Goal: Complete application form: Complete application form

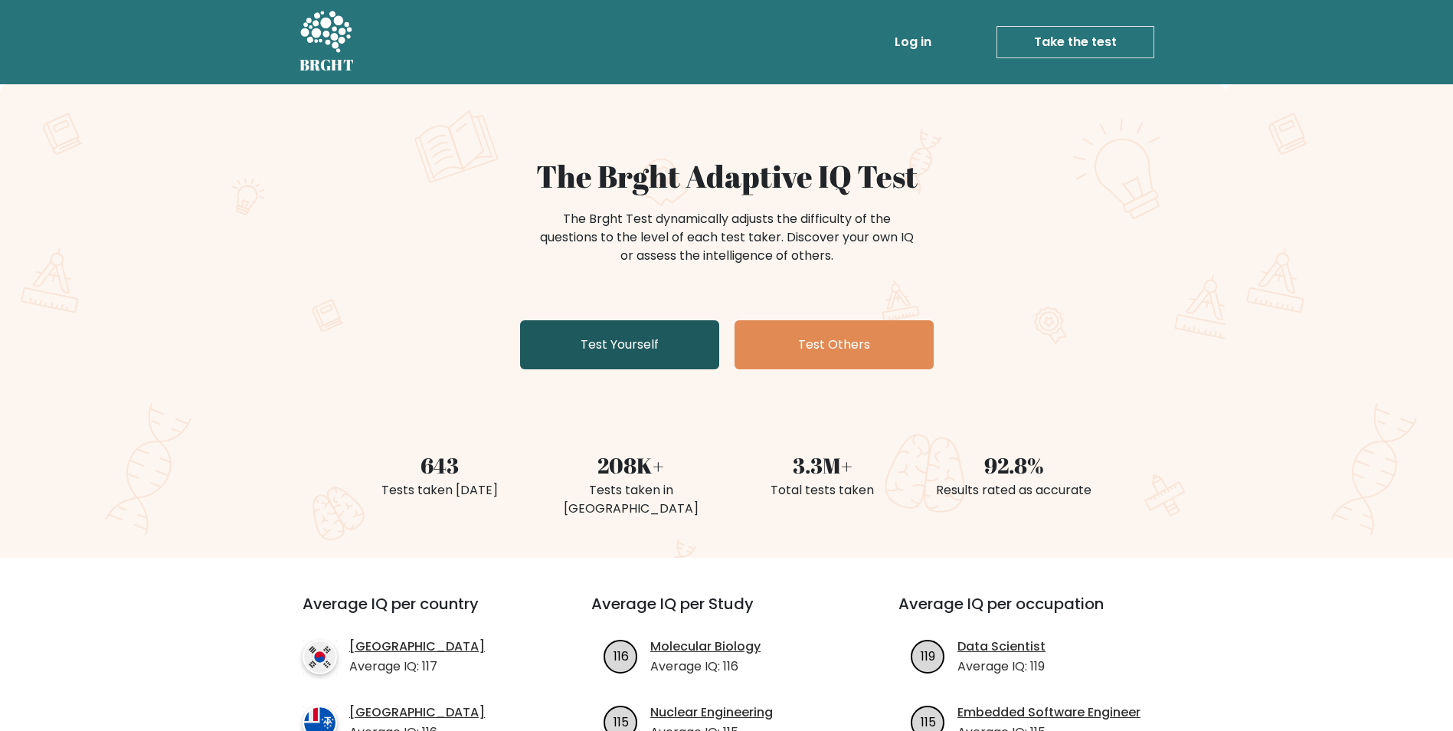
click at [663, 341] on link "Test Yourself" at bounding box center [619, 344] width 199 height 49
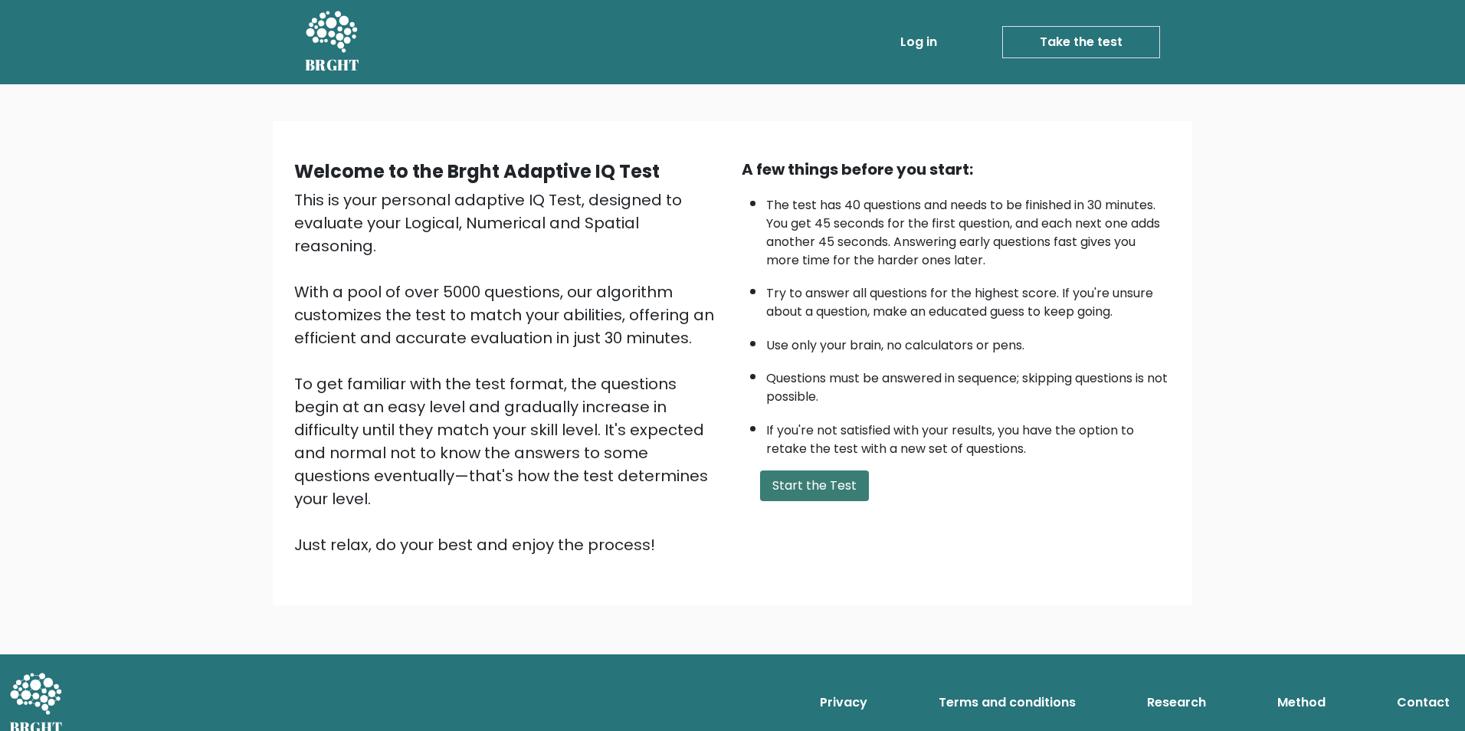
click at [783, 484] on button "Start the Test" at bounding box center [814, 485] width 109 height 31
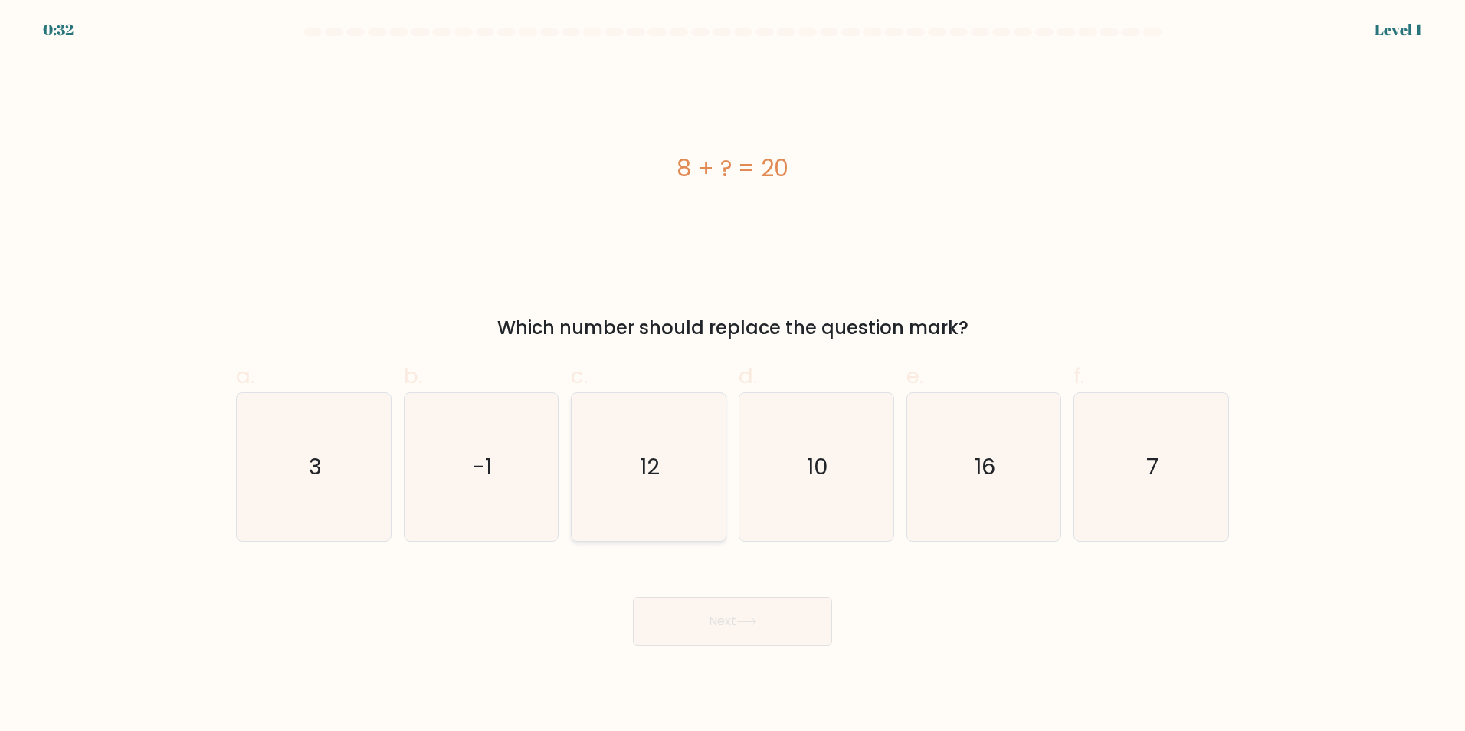
click at [683, 470] on icon "12" at bounding box center [649, 467] width 148 height 148
click at [732, 375] on input "c. 12" at bounding box center [732, 370] width 1 height 10
radio input "true"
click at [703, 635] on button "Next" at bounding box center [732, 621] width 199 height 49
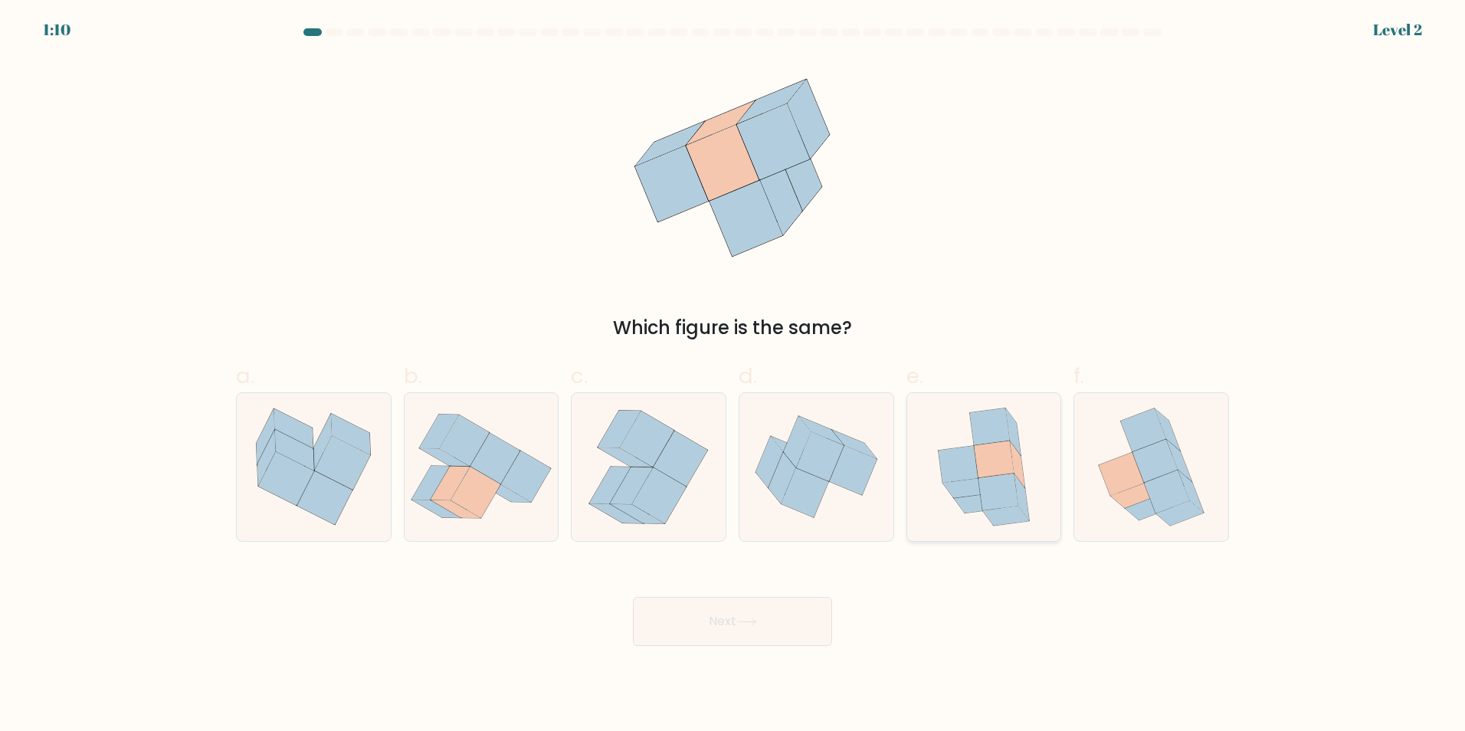
click at [972, 473] on icon at bounding box center [959, 464] width 40 height 37
click at [733, 375] on input "e." at bounding box center [732, 370] width 1 height 10
radio input "true"
click at [767, 633] on button "Next" at bounding box center [732, 621] width 199 height 49
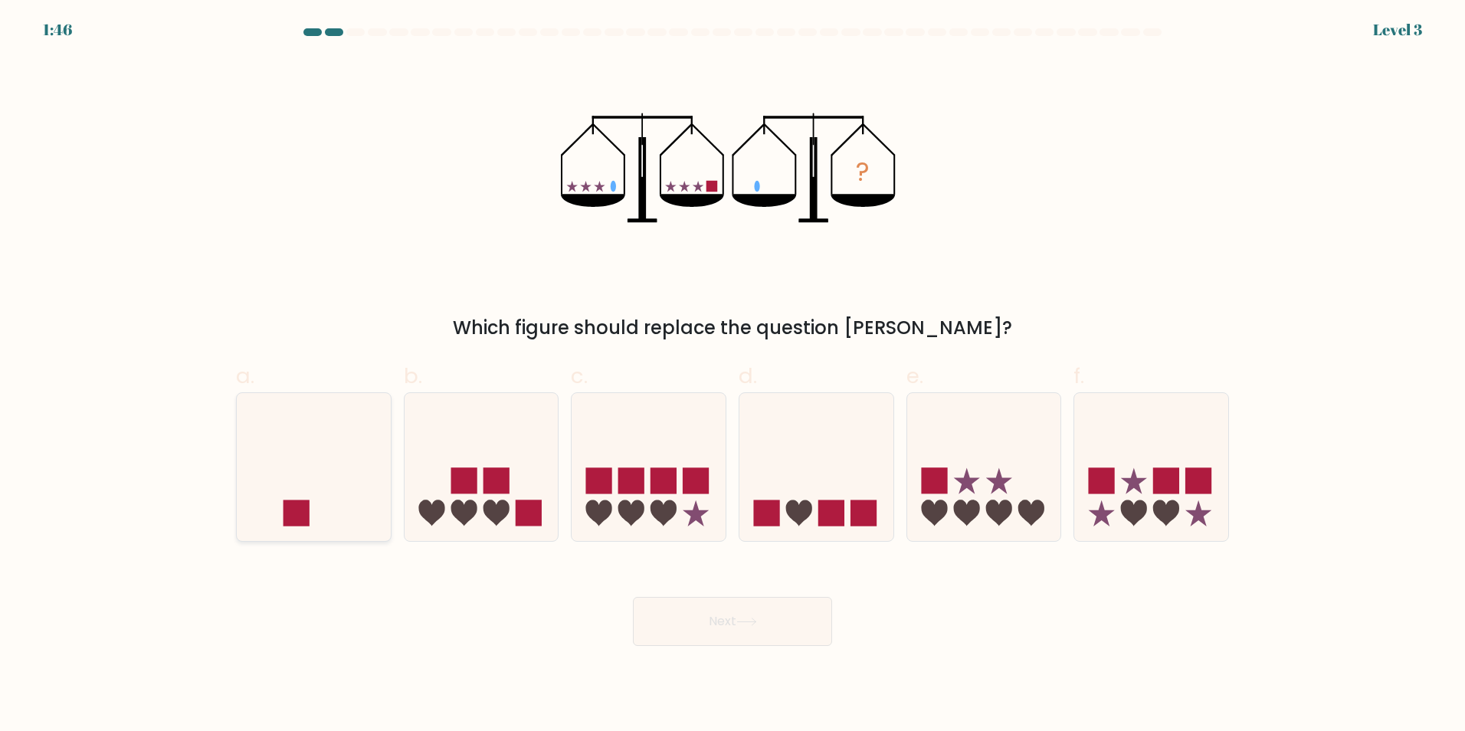
click at [315, 500] on icon at bounding box center [314, 466] width 154 height 127
click at [732, 375] on input "a." at bounding box center [732, 370] width 1 height 10
radio input "true"
click at [734, 615] on button "Next" at bounding box center [732, 621] width 199 height 49
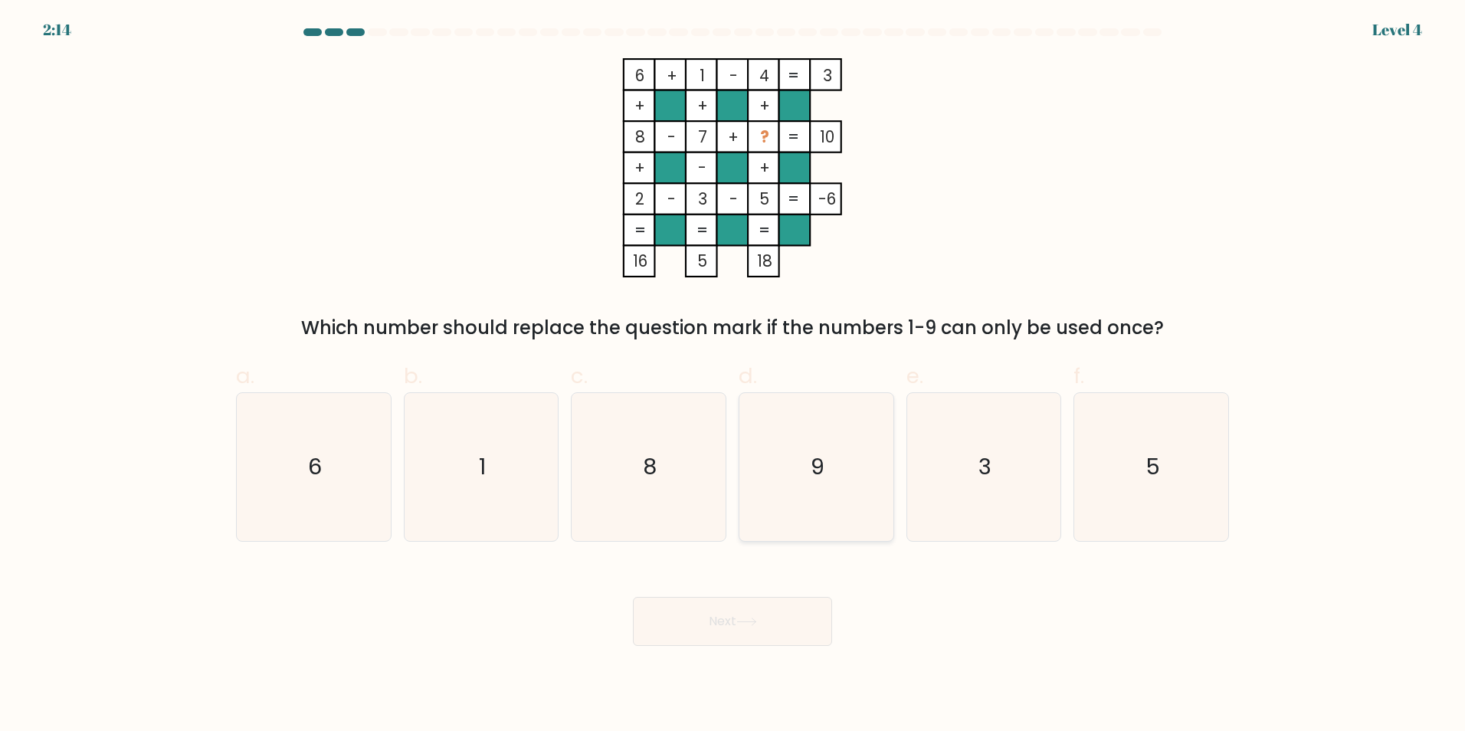
click at [828, 473] on icon "9" at bounding box center [816, 467] width 148 height 148
click at [733, 375] on input "d. 9" at bounding box center [732, 370] width 1 height 10
radio input "true"
click at [795, 634] on button "Next" at bounding box center [732, 621] width 199 height 49
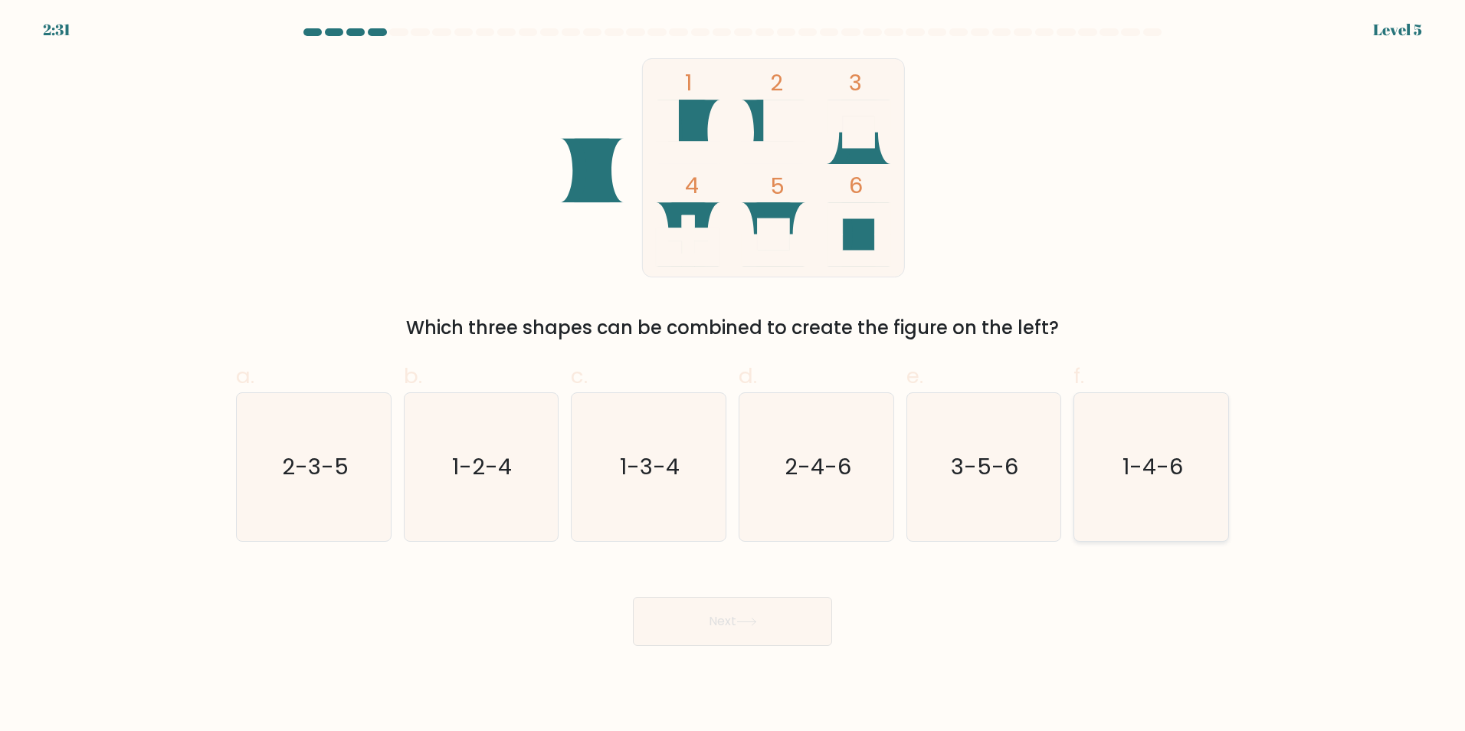
click at [1184, 466] on icon "1-4-6" at bounding box center [1151, 467] width 148 height 148
click at [733, 375] on input "f. 1-4-6" at bounding box center [732, 370] width 1 height 10
radio input "true"
click at [737, 627] on button "Next" at bounding box center [732, 621] width 199 height 49
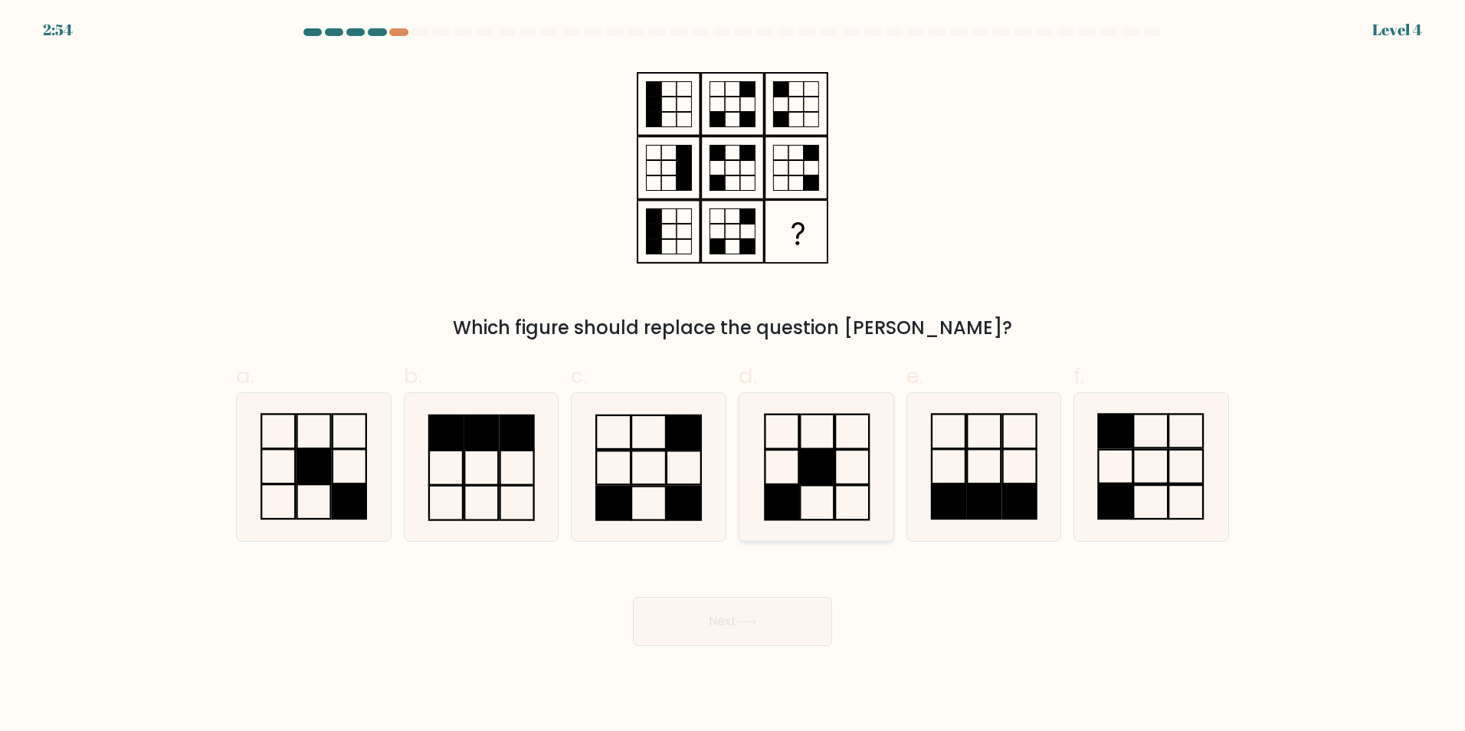
click at [788, 477] on icon at bounding box center [816, 467] width 148 height 148
click at [733, 375] on input "d." at bounding box center [732, 370] width 1 height 10
radio input "true"
click at [762, 627] on button "Next" at bounding box center [732, 621] width 199 height 49
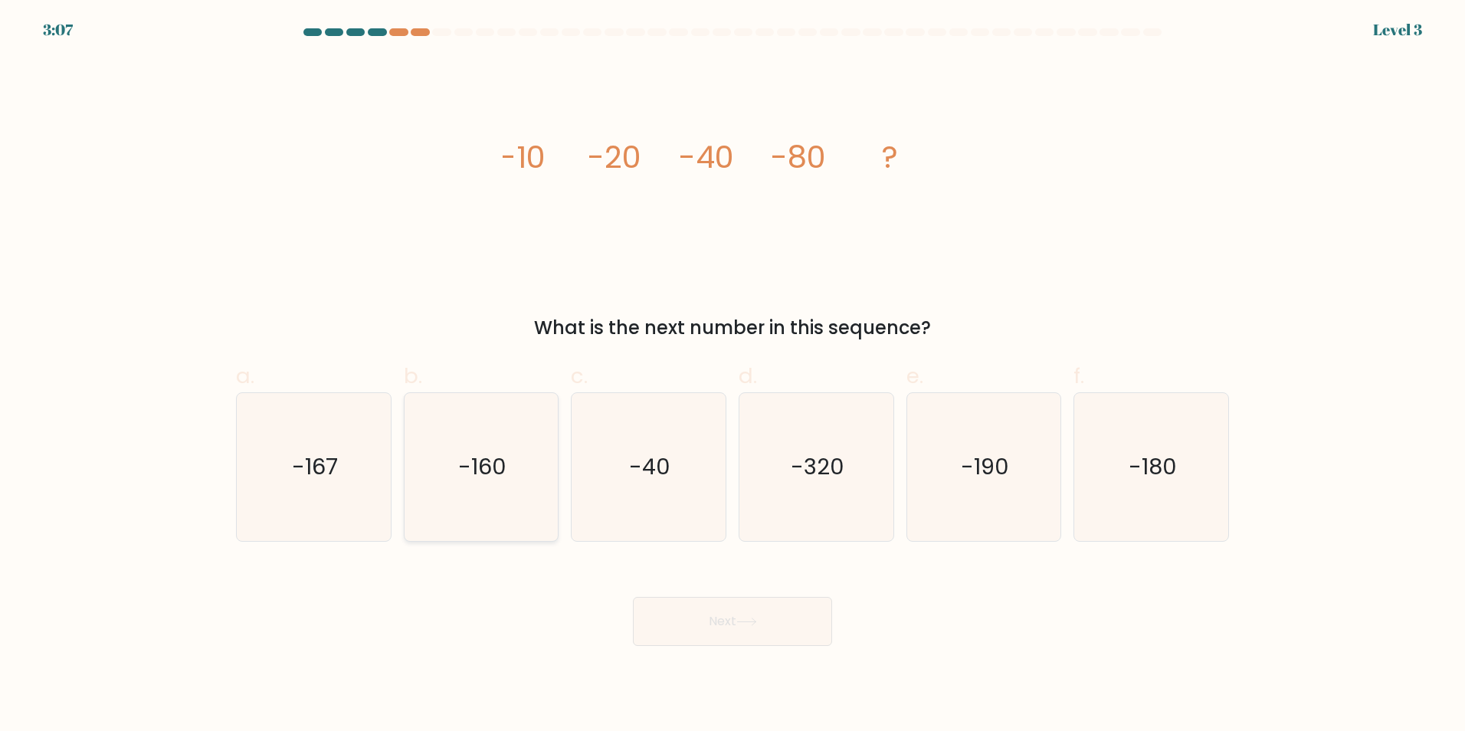
click at [469, 457] on text "-160" at bounding box center [482, 466] width 48 height 31
click at [732, 375] on input "b. -160" at bounding box center [732, 370] width 1 height 10
radio input "true"
click at [694, 615] on button "Next" at bounding box center [732, 621] width 199 height 49
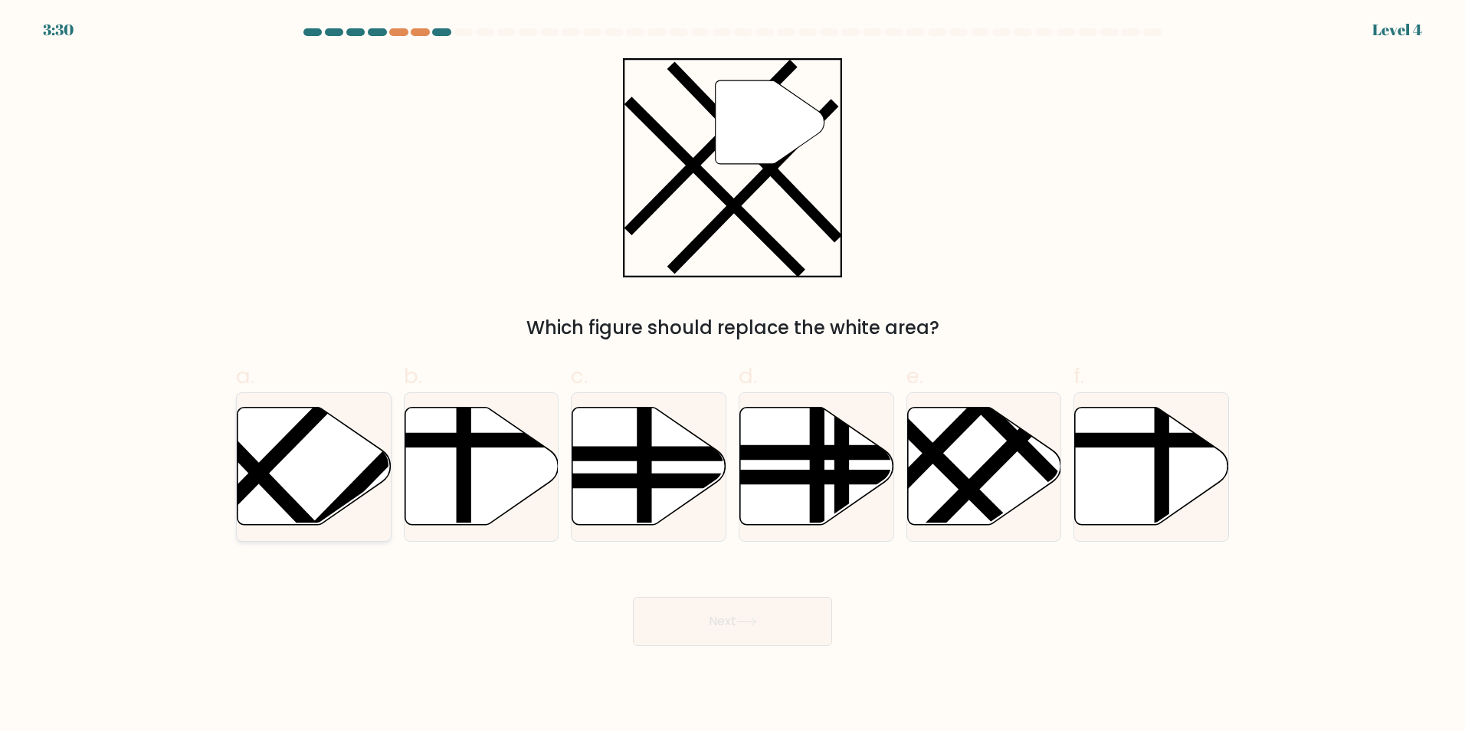
click at [263, 488] on icon at bounding box center [315, 466] width 154 height 118
click at [732, 375] on input "a." at bounding box center [732, 370] width 1 height 10
radio input "true"
click at [714, 620] on button "Next" at bounding box center [732, 621] width 199 height 49
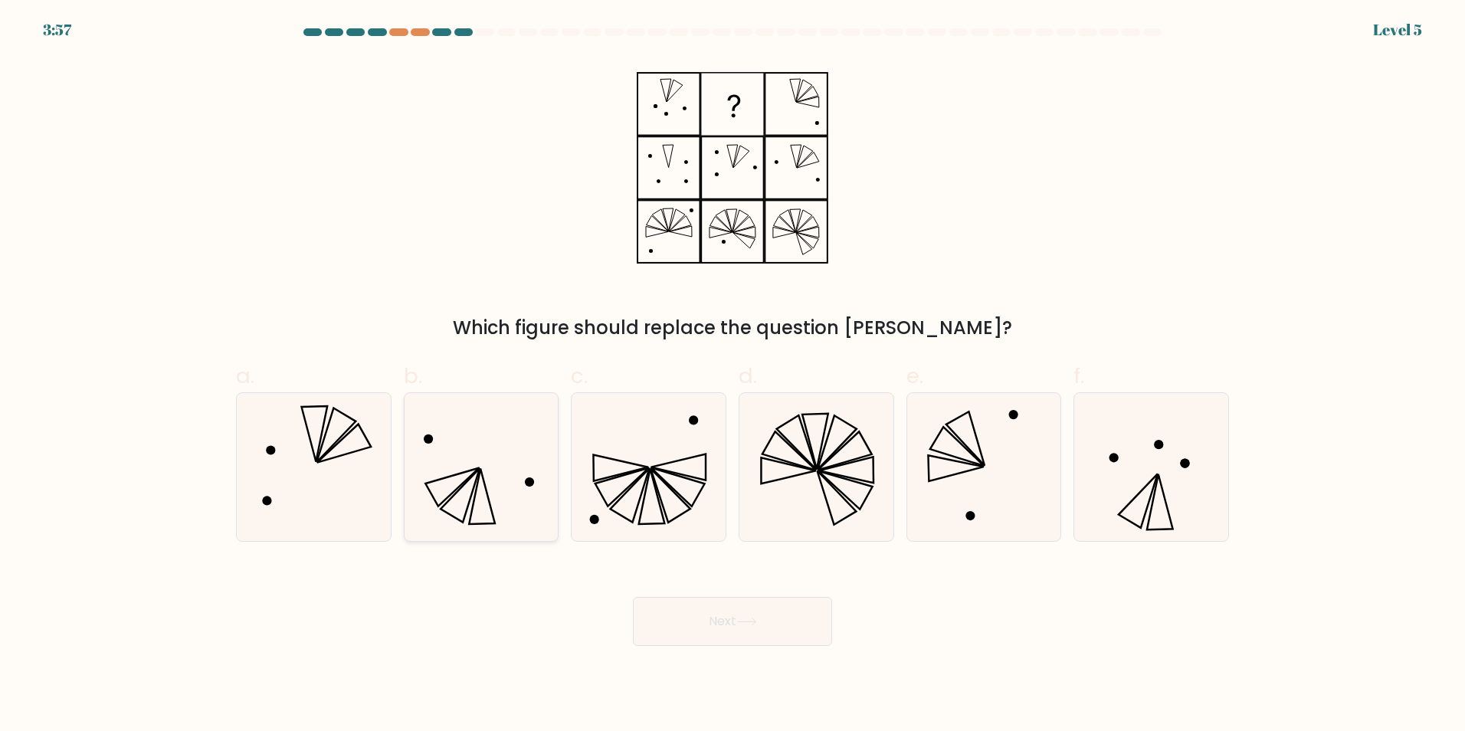
click at [489, 482] on icon at bounding box center [481, 467] width 148 height 148
click at [732, 375] on input "b." at bounding box center [732, 370] width 1 height 10
radio input "true"
click at [755, 631] on button "Next" at bounding box center [732, 621] width 199 height 49
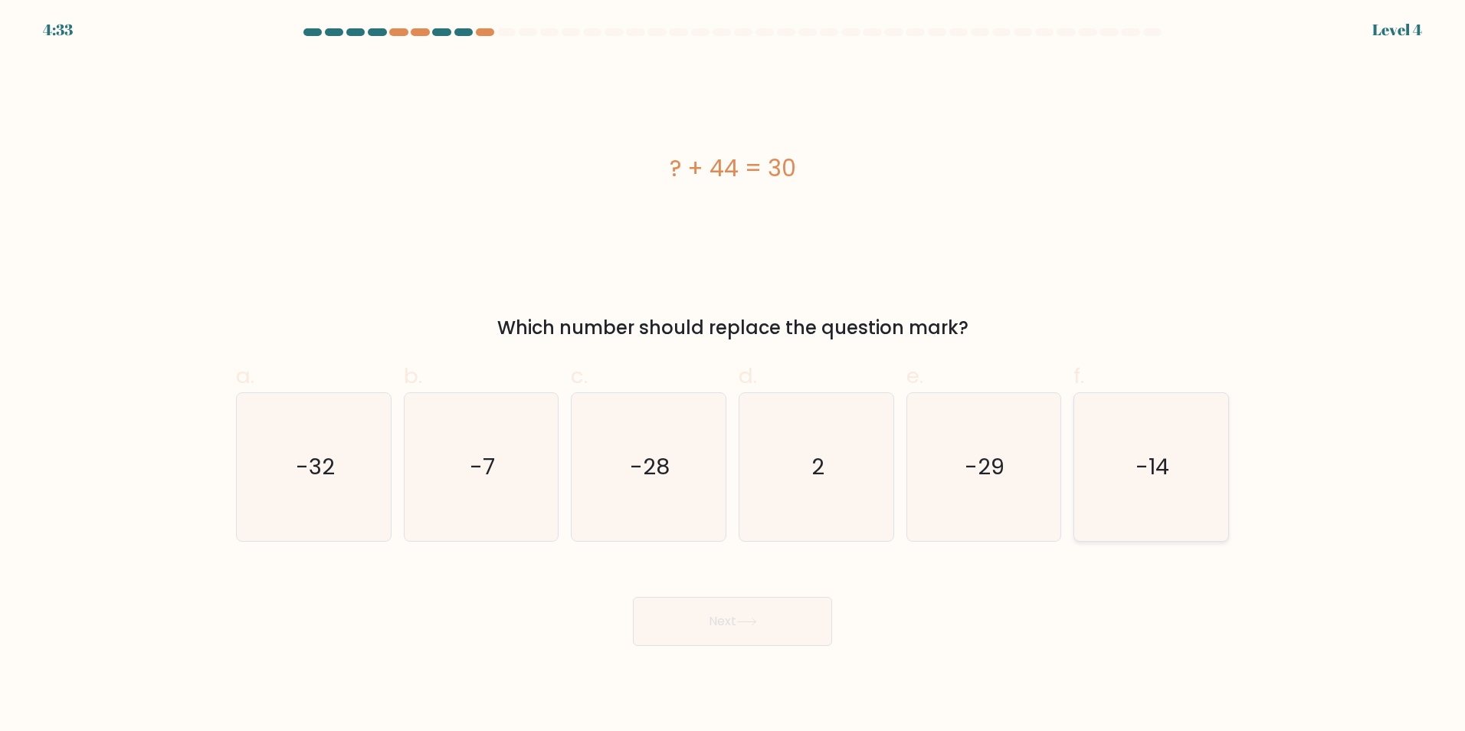
click at [1132, 455] on icon "-14" at bounding box center [1151, 467] width 148 height 148
click at [733, 375] on input "f. -14" at bounding box center [732, 370] width 1 height 10
radio input "true"
click at [727, 616] on button "Next" at bounding box center [732, 621] width 199 height 49
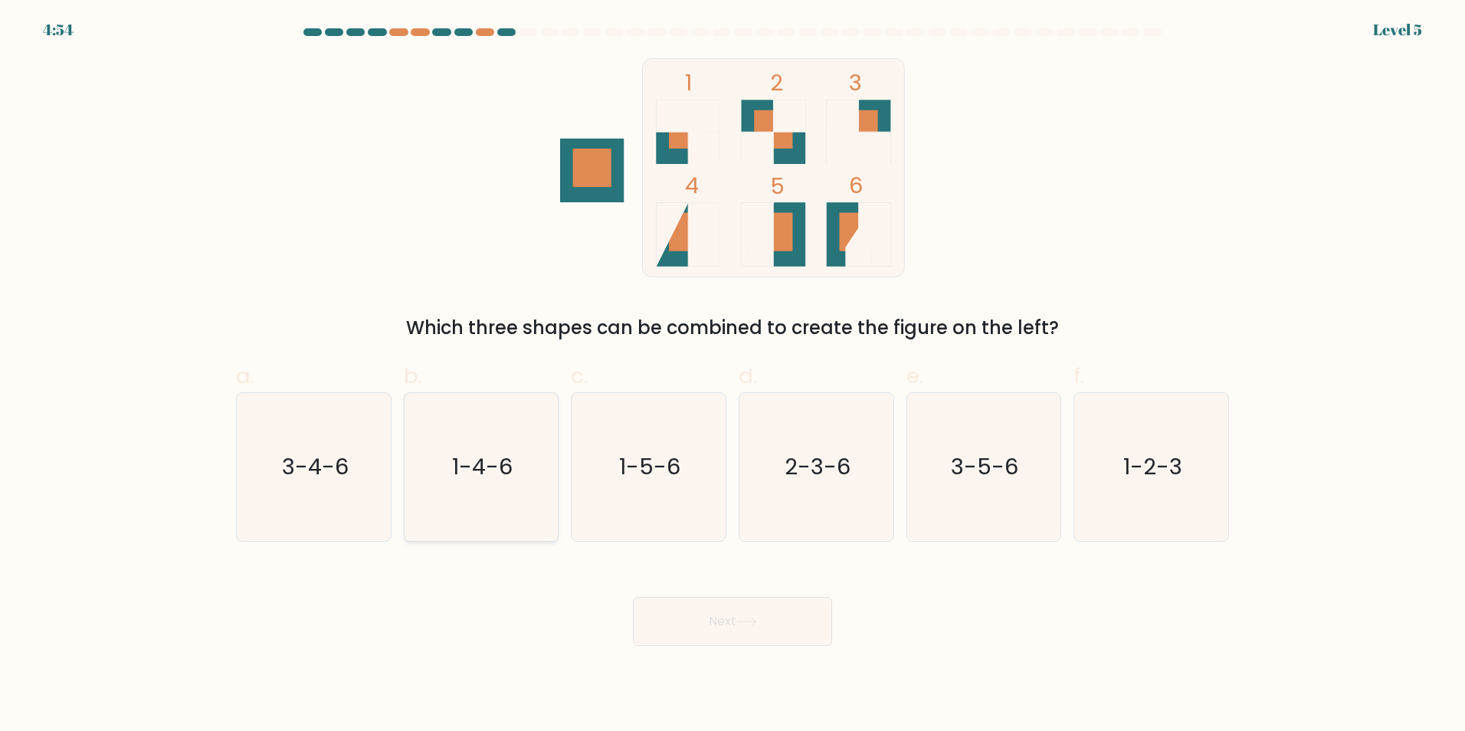
click at [492, 472] on text "1-4-6" at bounding box center [482, 466] width 61 height 31
click at [732, 375] on input "b. 1-4-6" at bounding box center [732, 370] width 1 height 10
radio input "true"
click at [778, 632] on button "Next" at bounding box center [732, 621] width 199 height 49
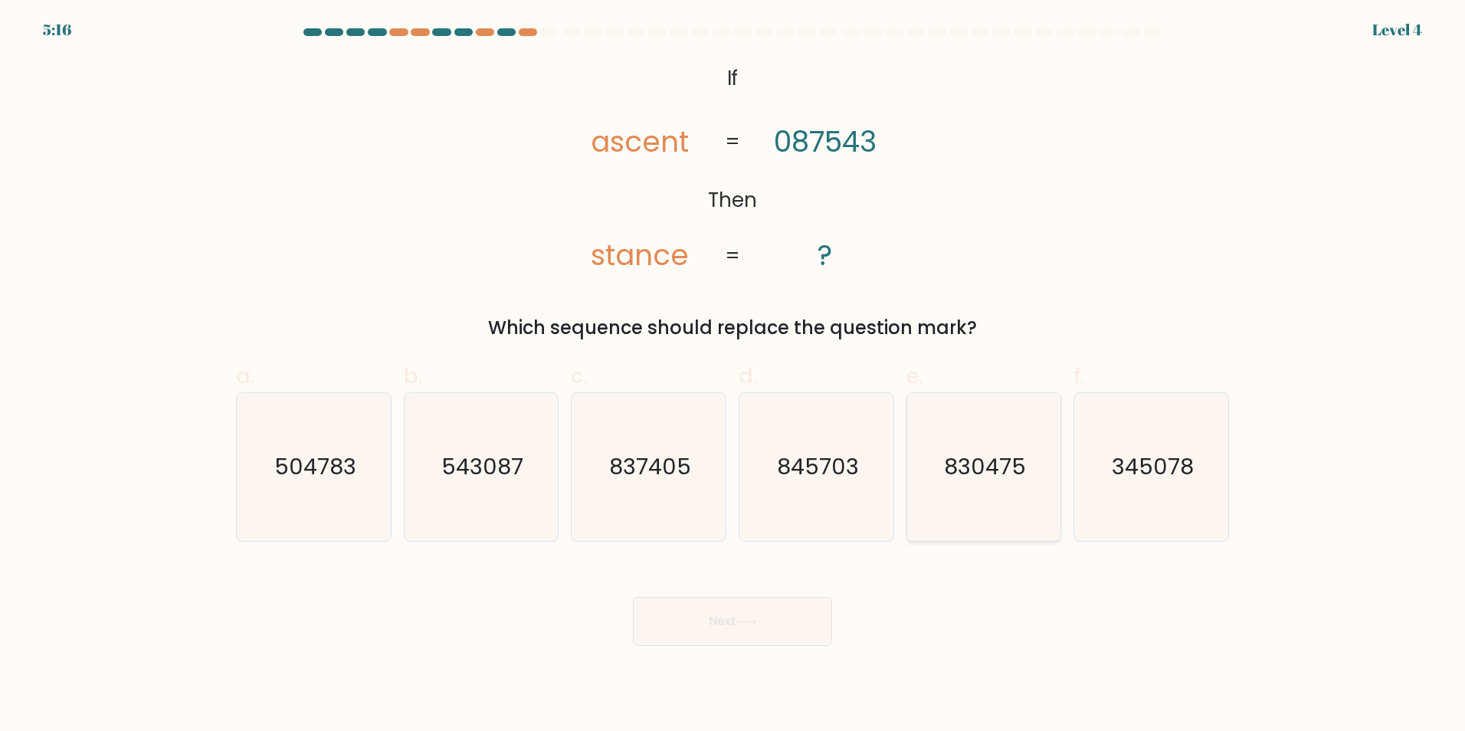
click at [956, 448] on icon "830475" at bounding box center [983, 467] width 148 height 148
click at [733, 375] on input "e. 830475" at bounding box center [732, 370] width 1 height 10
radio input "true"
click at [737, 618] on button "Next" at bounding box center [732, 621] width 199 height 49
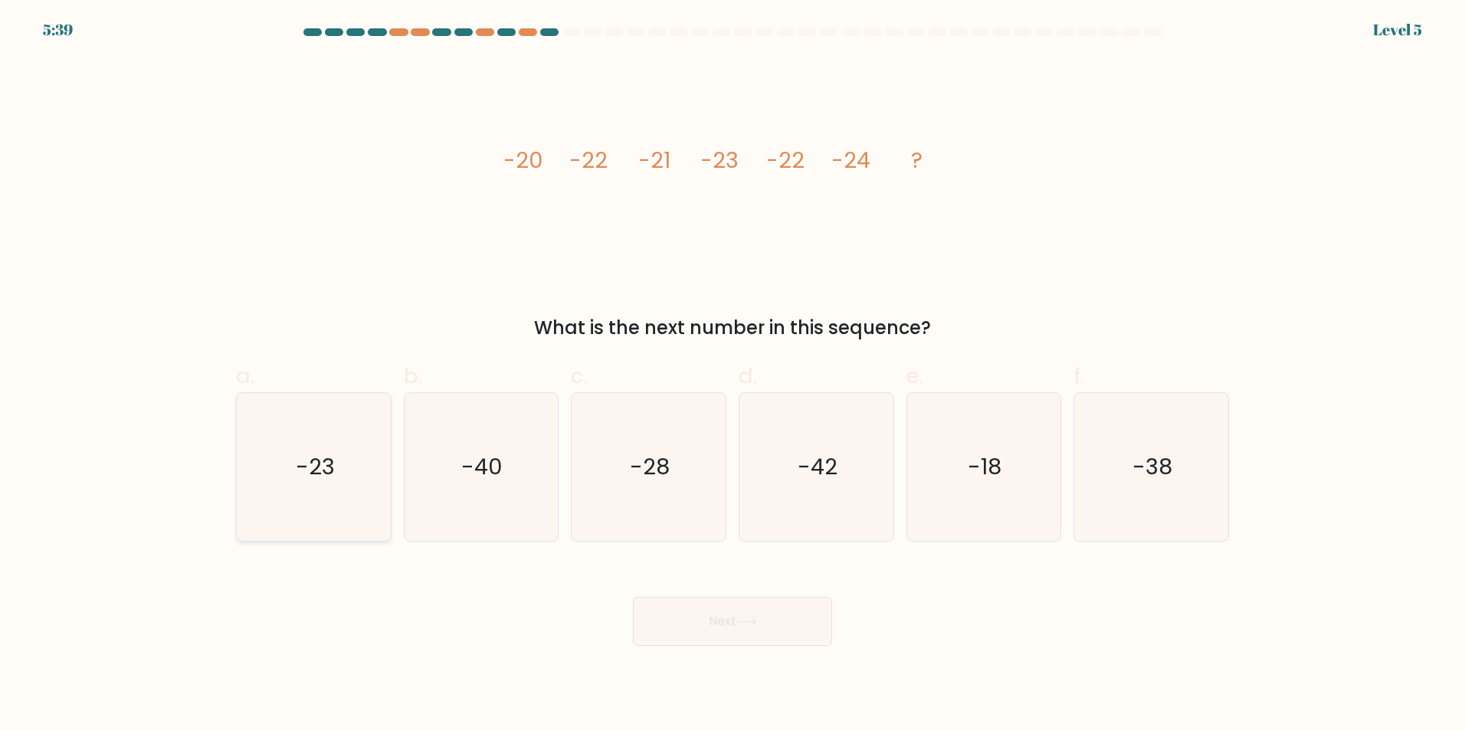
click at [328, 483] on icon "-23" at bounding box center [314, 467] width 148 height 148
click at [732, 375] on input "a. -23" at bounding box center [732, 370] width 1 height 10
radio input "true"
click at [718, 634] on button "Next" at bounding box center [732, 621] width 199 height 49
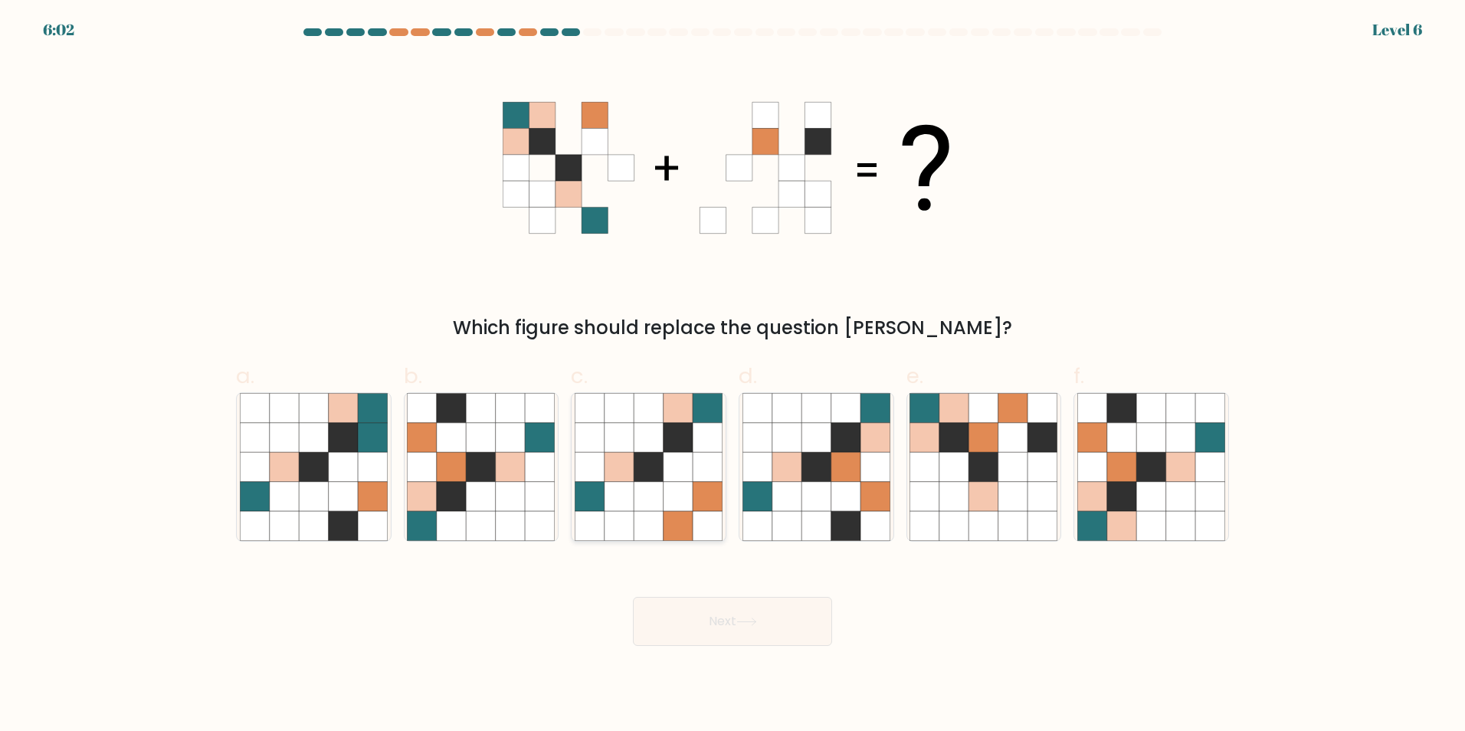
click at [660, 479] on icon at bounding box center [648, 466] width 29 height 29
click at [732, 375] on input "c." at bounding box center [732, 370] width 1 height 10
radio input "true"
click at [732, 623] on button "Next" at bounding box center [732, 621] width 199 height 49
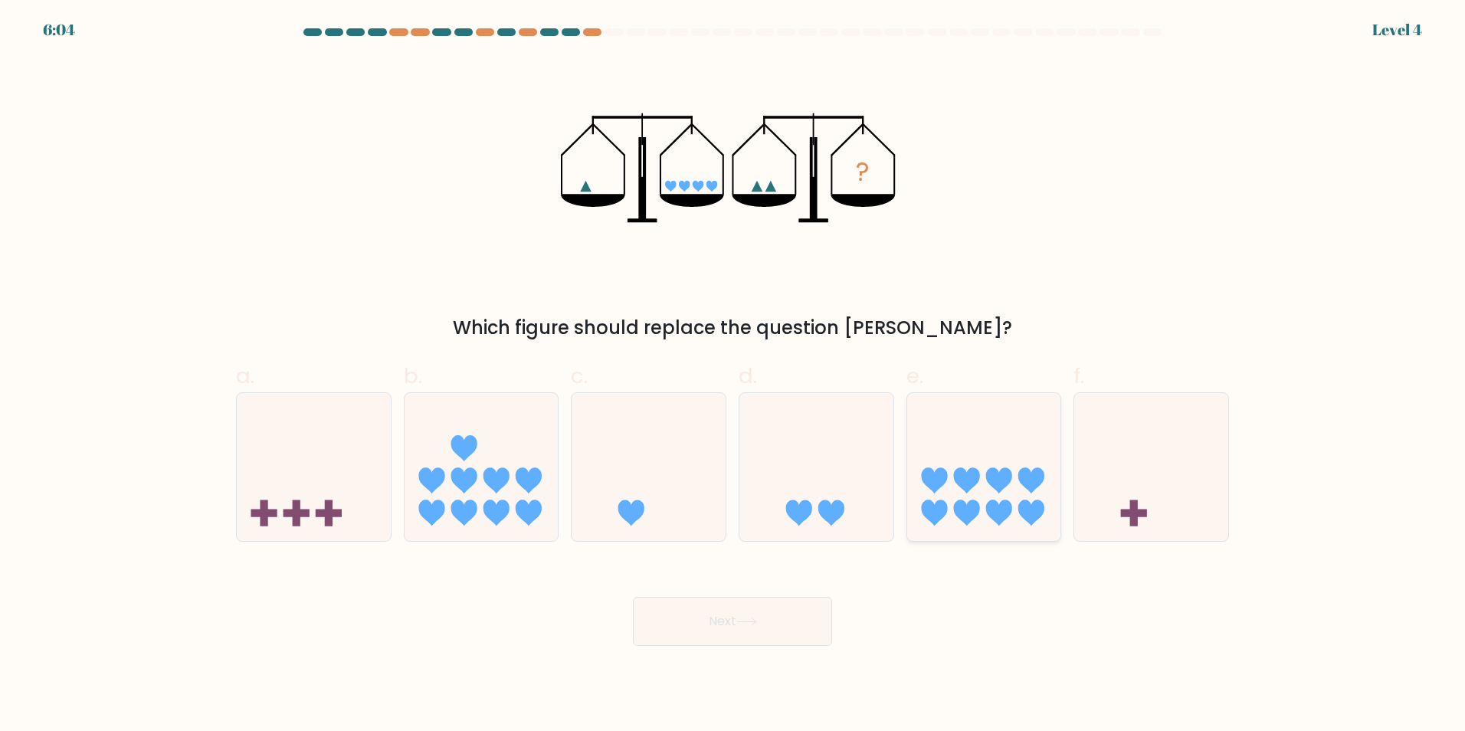
click at [967, 512] on icon at bounding box center [966, 513] width 26 height 26
click at [733, 375] on input "e." at bounding box center [732, 370] width 1 height 10
radio input "true"
click at [772, 623] on button "Next" at bounding box center [732, 621] width 199 height 49
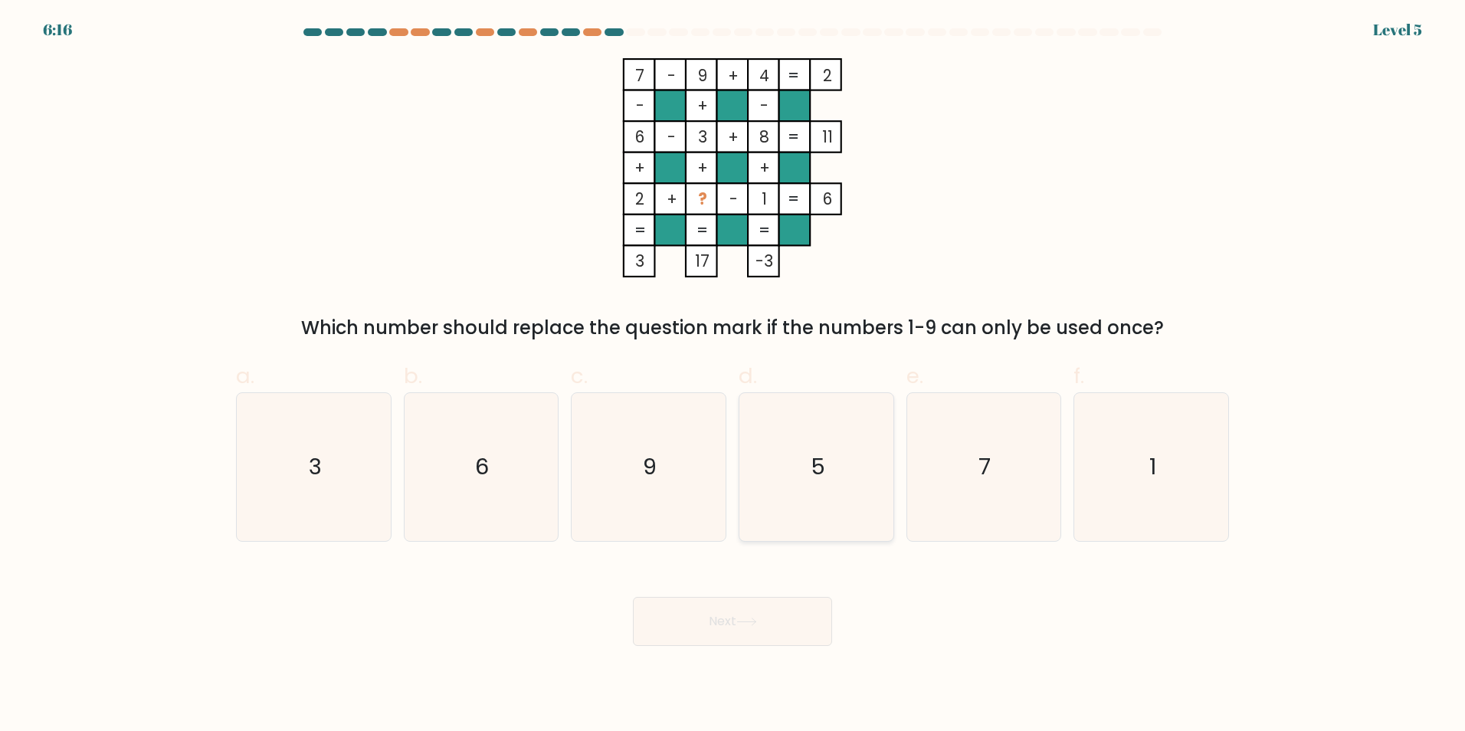
click at [788, 481] on icon "5" at bounding box center [816, 467] width 148 height 148
click at [733, 375] on input "d. 5" at bounding box center [732, 370] width 1 height 10
radio input "true"
click at [758, 632] on button "Next" at bounding box center [732, 621] width 199 height 49
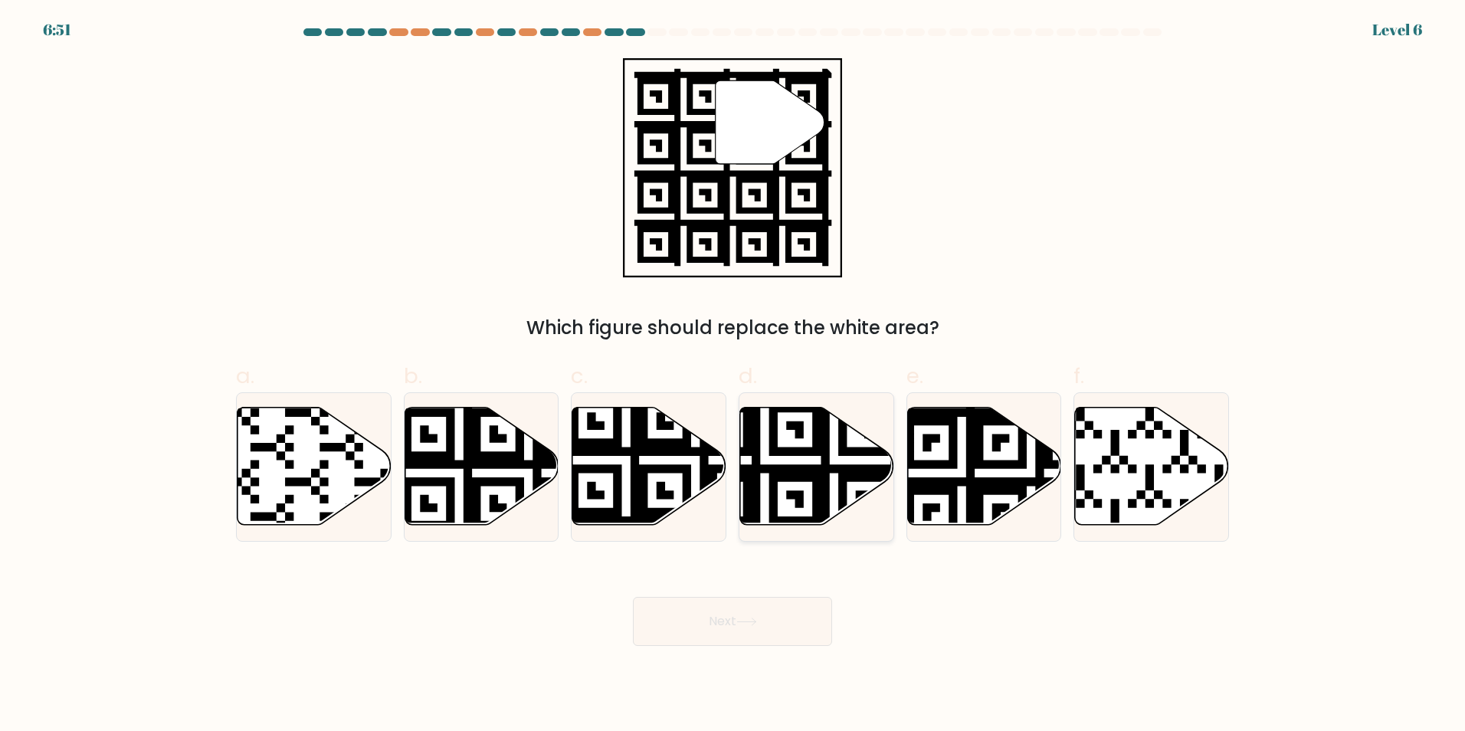
click at [822, 453] on icon at bounding box center [764, 529] width 279 height 279
click at [733, 375] on input "d." at bounding box center [732, 370] width 1 height 10
radio input "true"
click at [797, 623] on button "Next" at bounding box center [732, 621] width 199 height 49
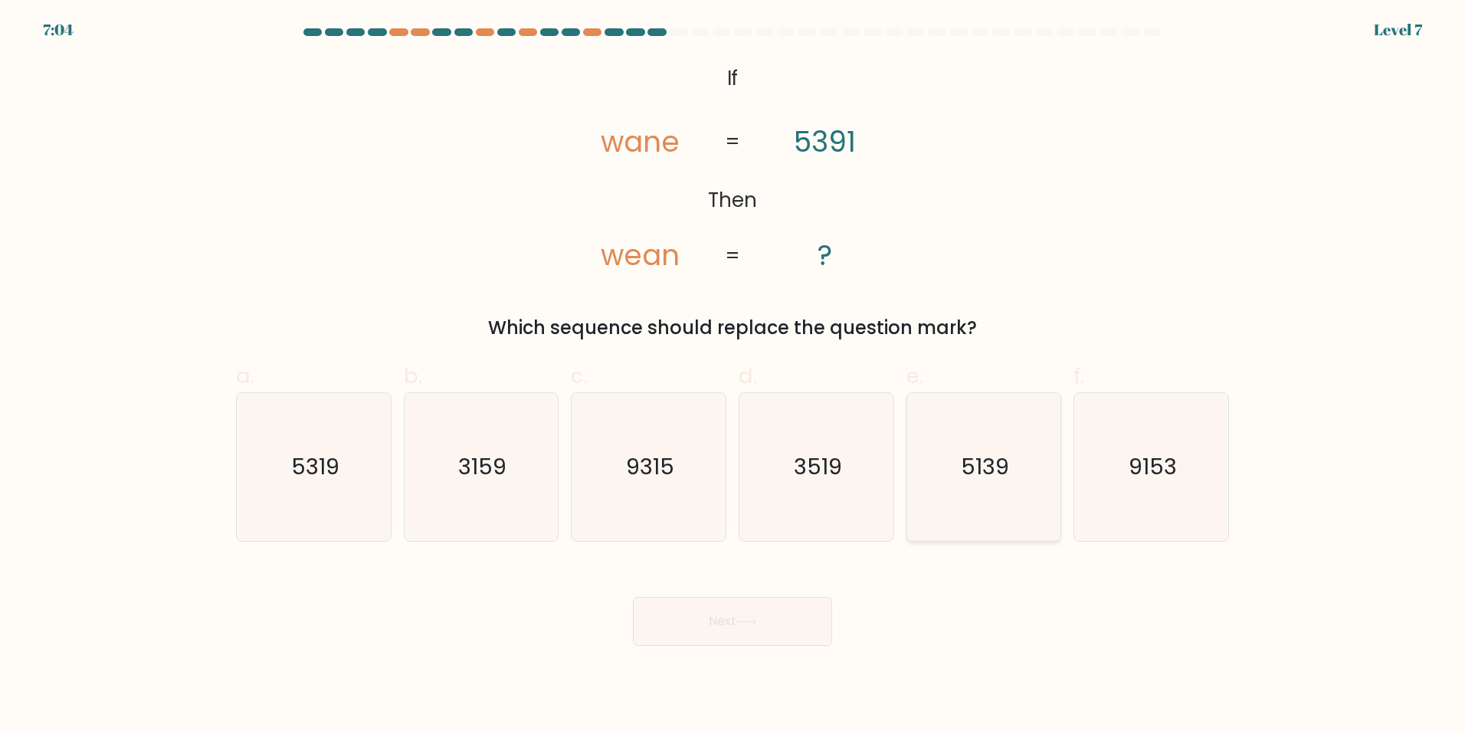
click at [973, 473] on text "5139" at bounding box center [985, 466] width 48 height 31
click at [733, 375] on input "e. 5139" at bounding box center [732, 370] width 1 height 10
radio input "true"
click at [771, 619] on button "Next" at bounding box center [732, 621] width 199 height 49
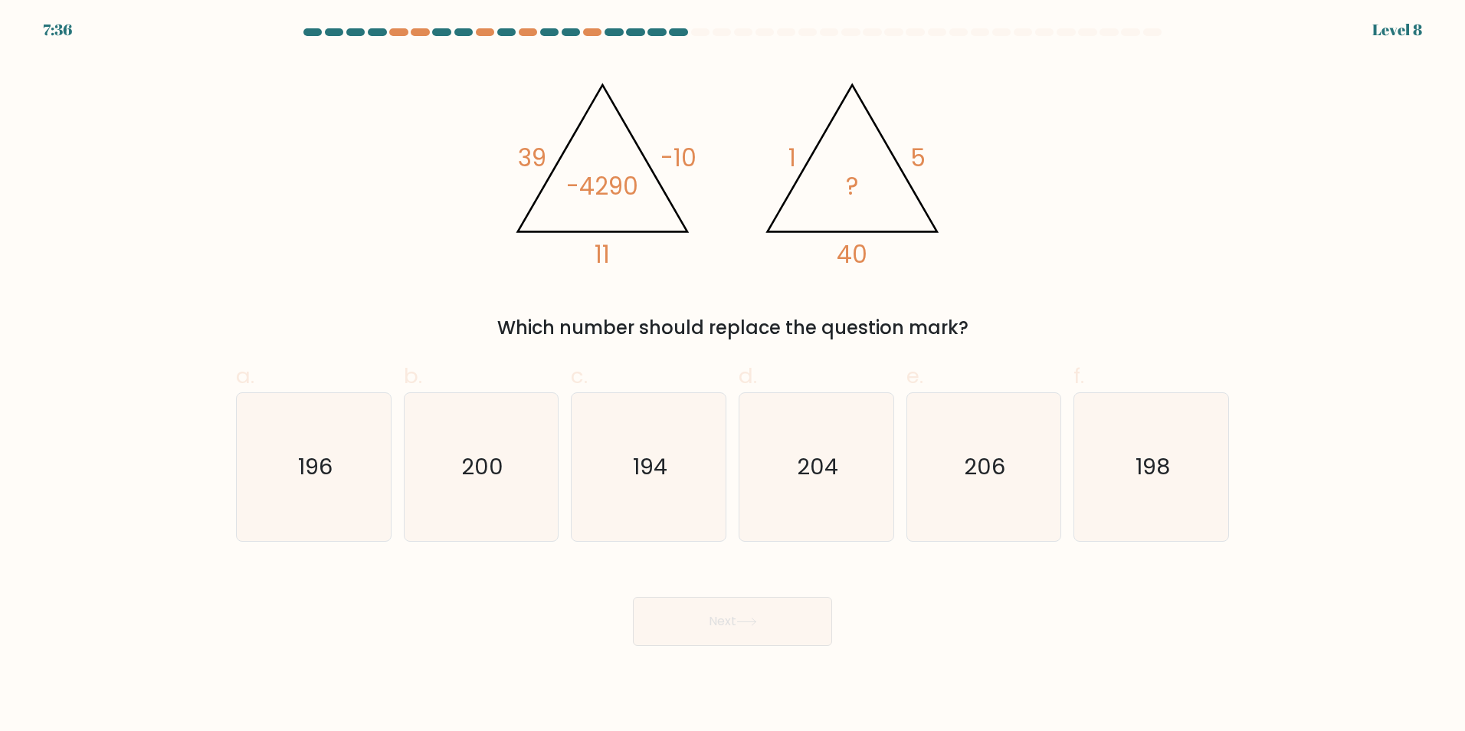
click at [633, 597] on button "Next" at bounding box center [732, 621] width 199 height 49
click at [732, 365] on input "a. 196" at bounding box center [732, 370] width 1 height 10
radio input "true"
click at [668, 493] on icon "194" at bounding box center [649, 467] width 148 height 148
click at [732, 375] on input "c. 194" at bounding box center [732, 370] width 1 height 10
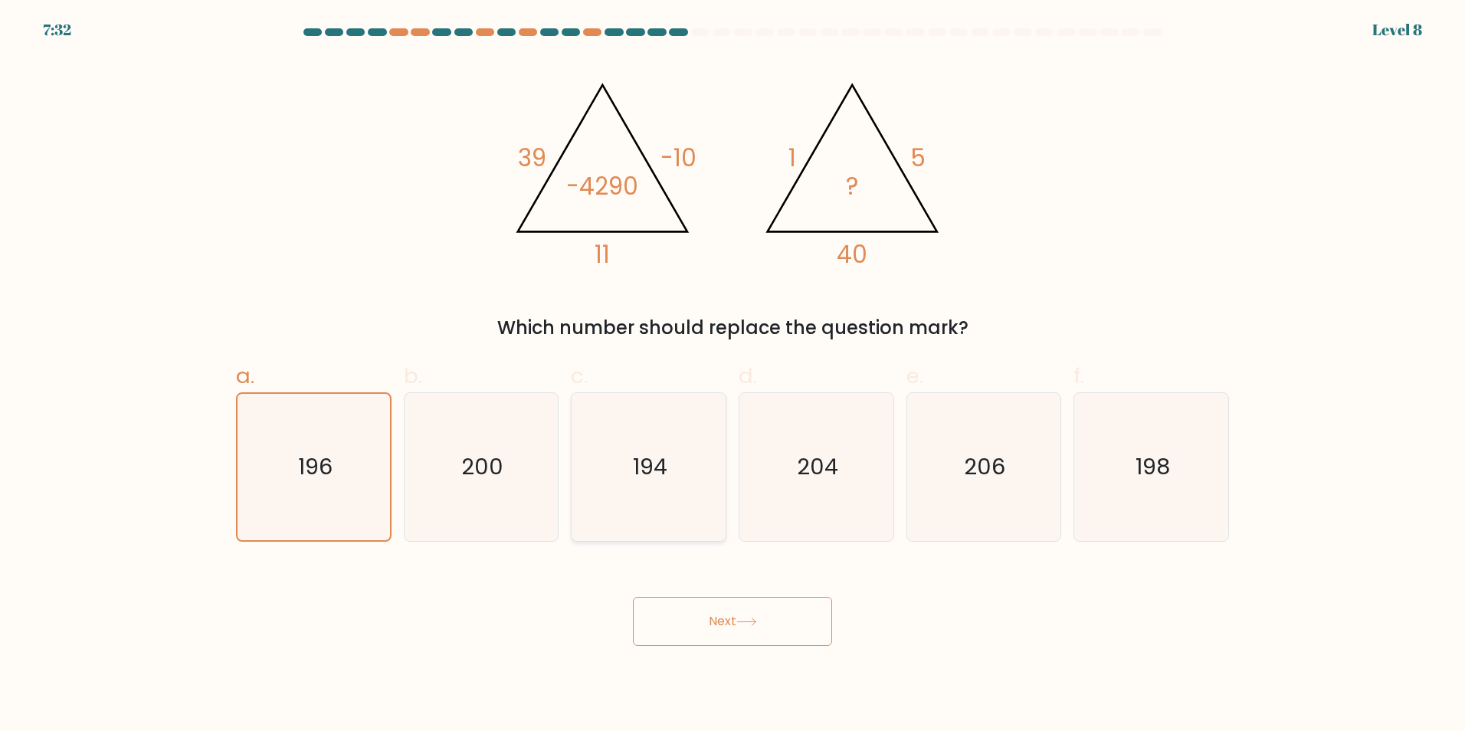
radio input "true"
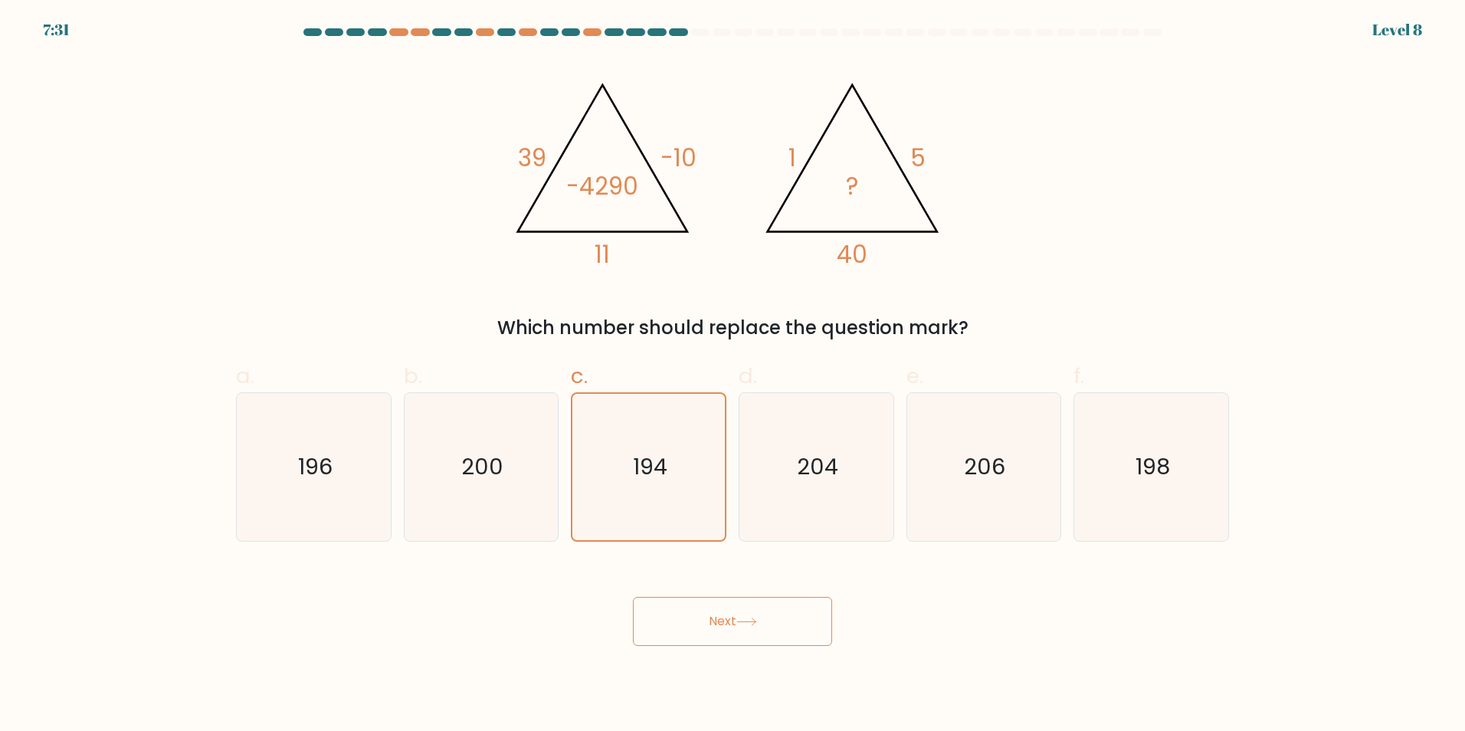
click at [719, 647] on body "7:31 Level 8" at bounding box center [732, 365] width 1465 height 731
click at [726, 638] on button "Next" at bounding box center [732, 621] width 199 height 49
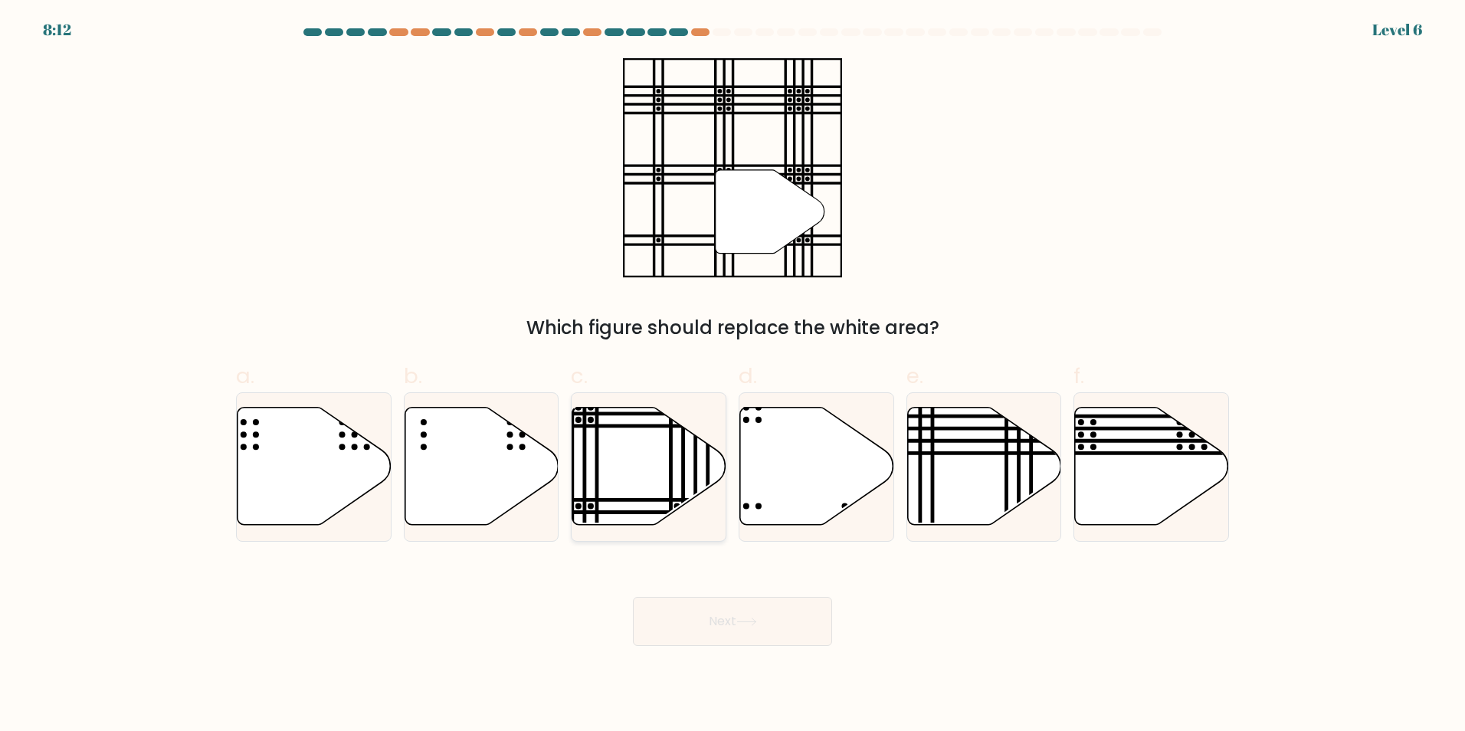
click at [653, 453] on icon at bounding box center [649, 466] width 154 height 118
click at [732, 375] on input "c." at bounding box center [732, 370] width 1 height 10
radio input "true"
click at [749, 623] on icon at bounding box center [746, 622] width 21 height 8
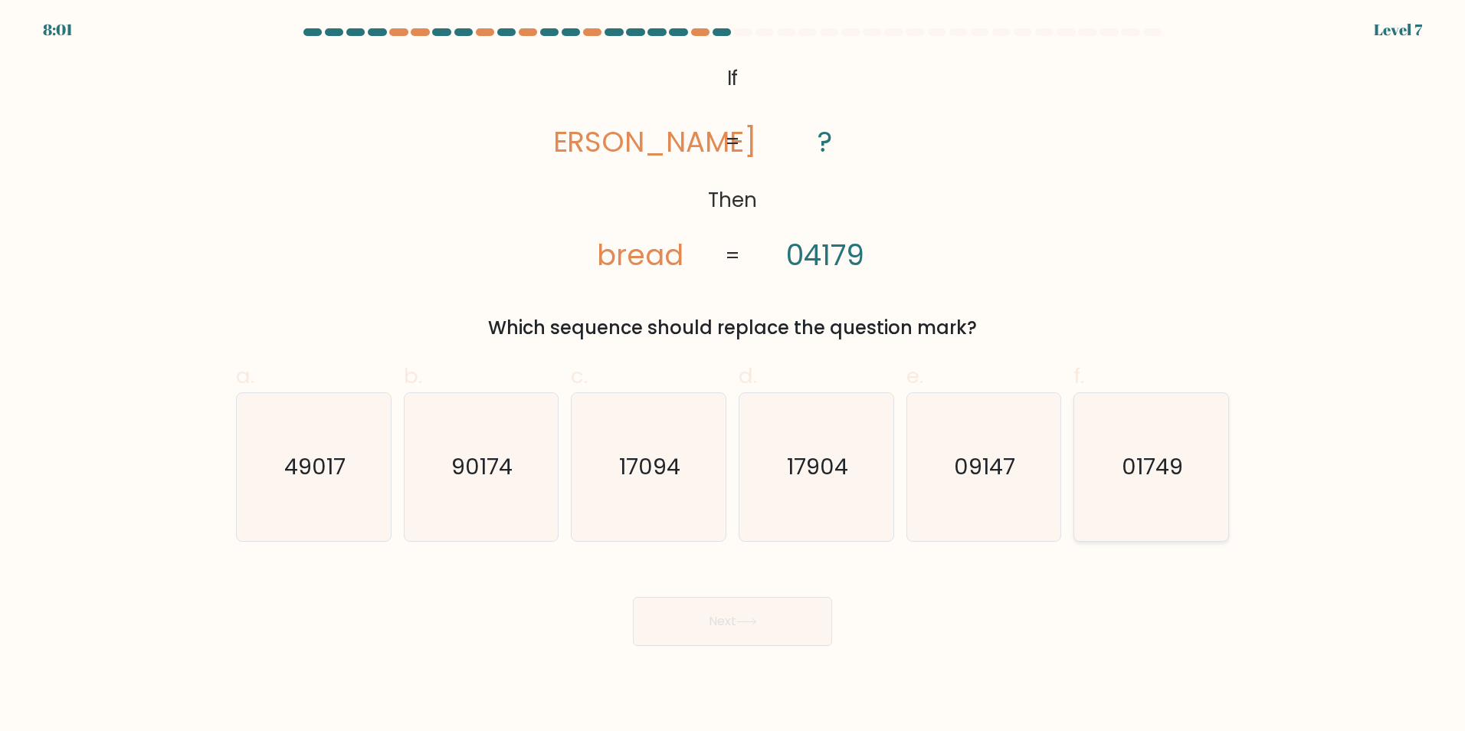
click at [1193, 485] on icon "01749" at bounding box center [1151, 467] width 148 height 148
click at [733, 375] on input "f. 01749" at bounding box center [732, 370] width 1 height 10
radio input "true"
click at [746, 626] on button "Next" at bounding box center [732, 621] width 199 height 49
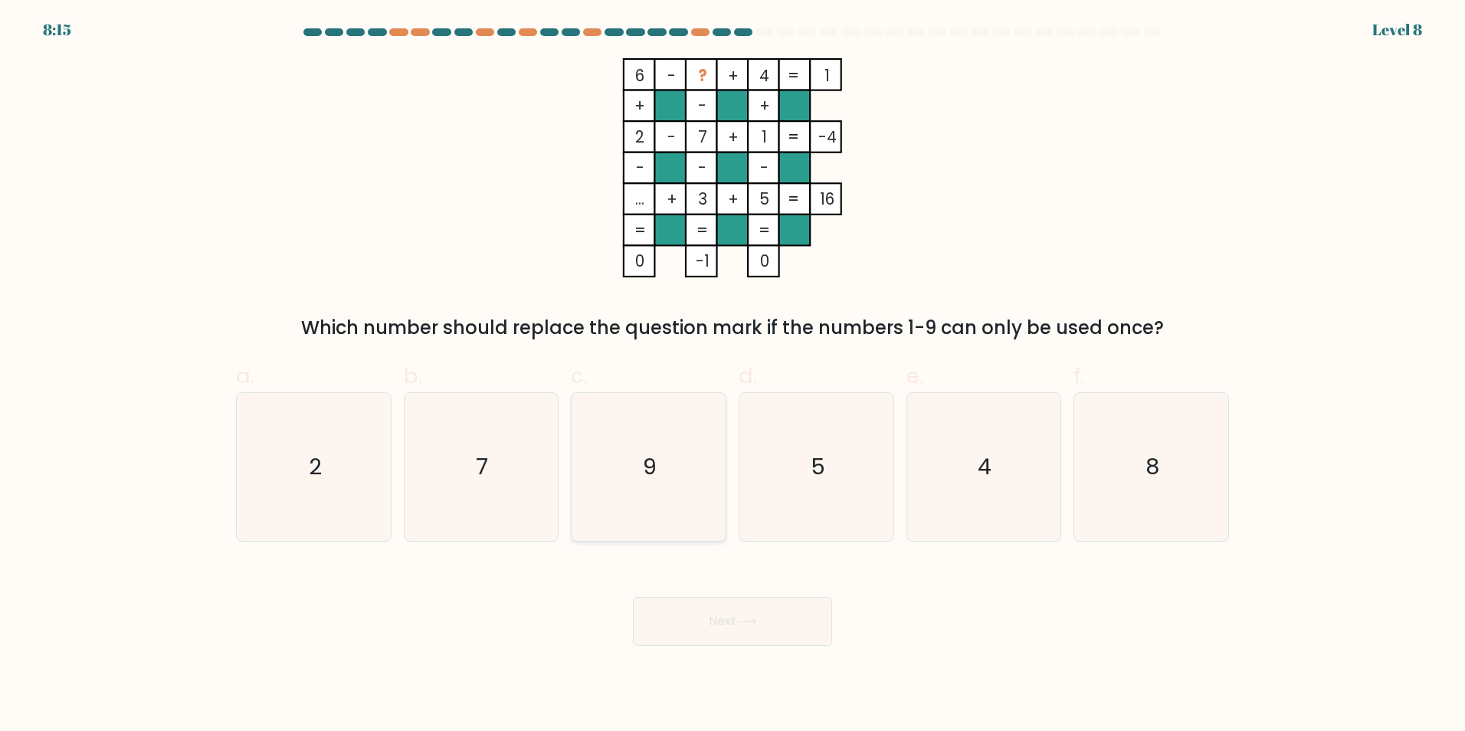
click at [657, 448] on icon "9" at bounding box center [649, 467] width 148 height 148
click at [732, 375] on input "c. 9" at bounding box center [732, 370] width 1 height 10
radio input "true"
drag, startPoint x: 716, startPoint y: 636, endPoint x: 722, endPoint y: 627, distance: 11.0
click at [716, 636] on button "Next" at bounding box center [732, 621] width 199 height 49
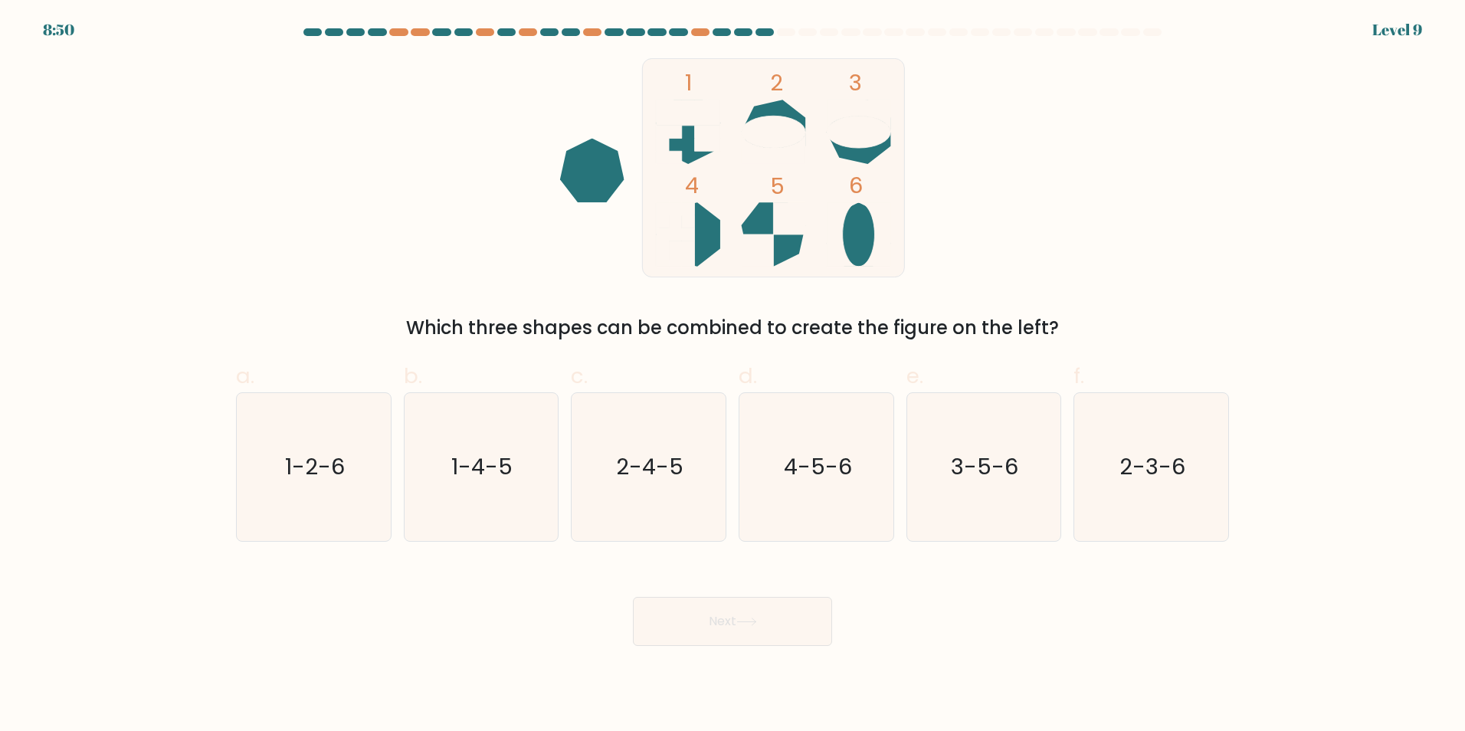
click at [782, 105] on icon at bounding box center [774, 132] width 64 height 64
click at [663, 460] on text "2-4-5" at bounding box center [650, 466] width 67 height 31
click at [732, 375] on input "c. 2-4-5" at bounding box center [732, 370] width 1 height 10
radio input "true"
click at [739, 631] on button "Next" at bounding box center [732, 621] width 199 height 49
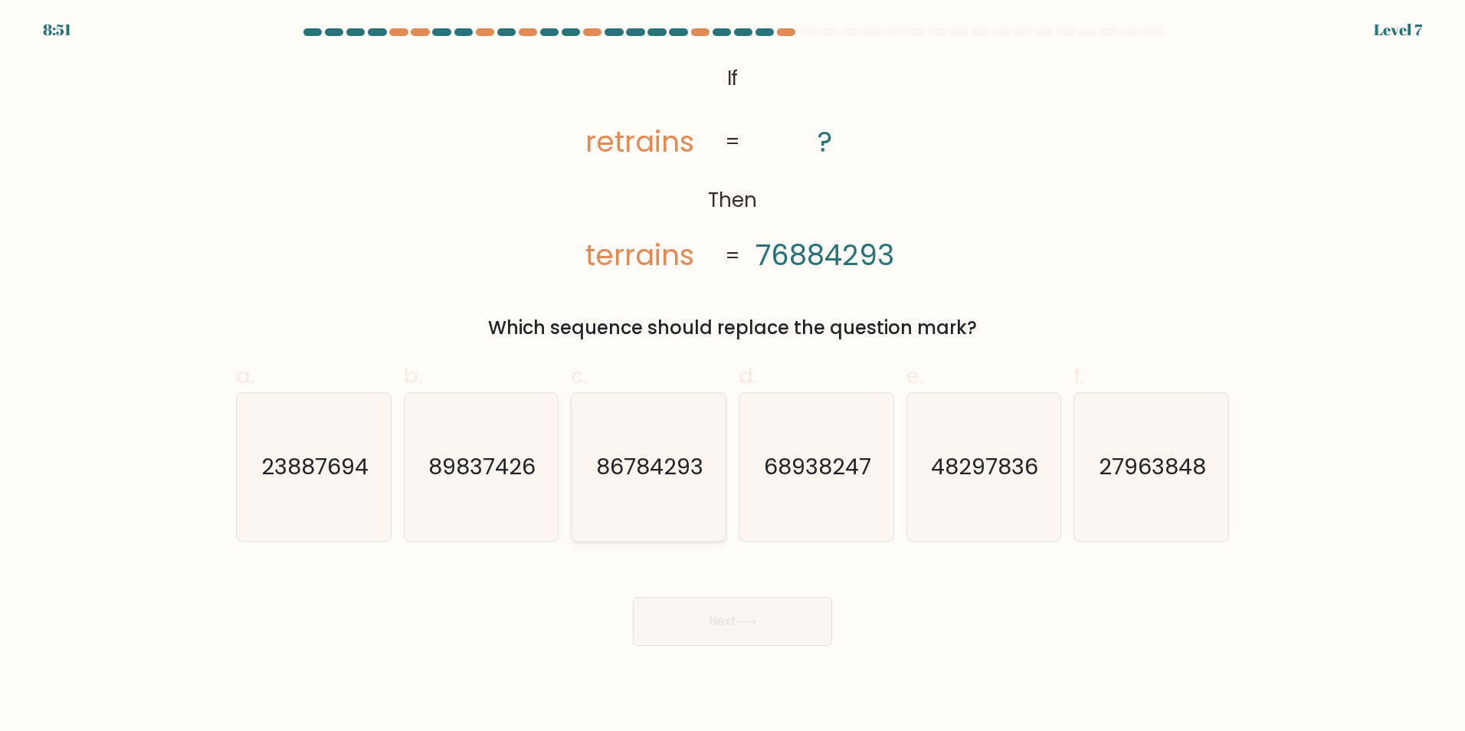
click at [629, 487] on icon "86784293" at bounding box center [649, 467] width 148 height 148
click at [732, 375] on input "c. 86784293" at bounding box center [732, 370] width 1 height 10
radio input "true"
click at [720, 623] on button "Next" at bounding box center [732, 621] width 199 height 49
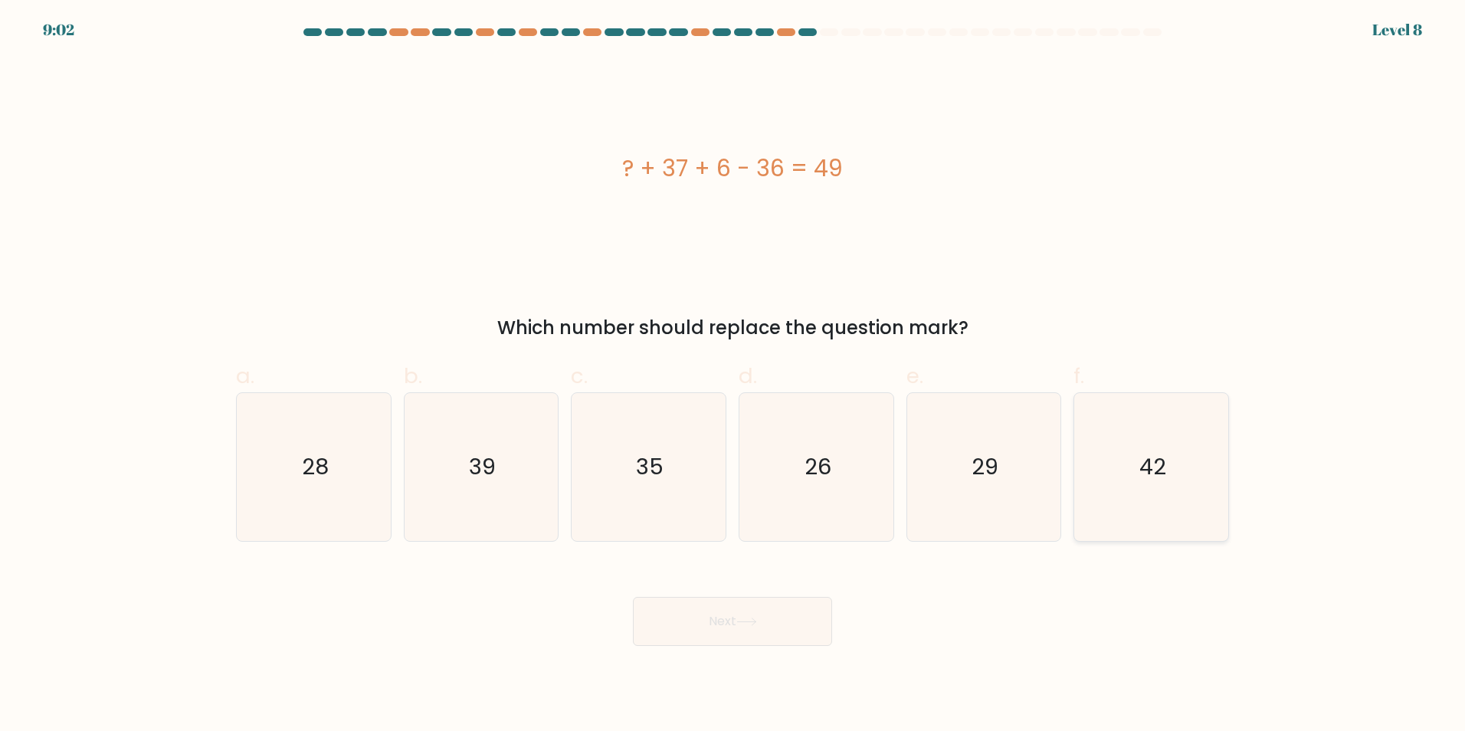
click at [1189, 470] on icon "42" at bounding box center [1151, 467] width 148 height 148
click at [733, 375] on input "f. 42" at bounding box center [732, 370] width 1 height 10
radio input "true"
click at [717, 630] on button "Next" at bounding box center [732, 621] width 199 height 49
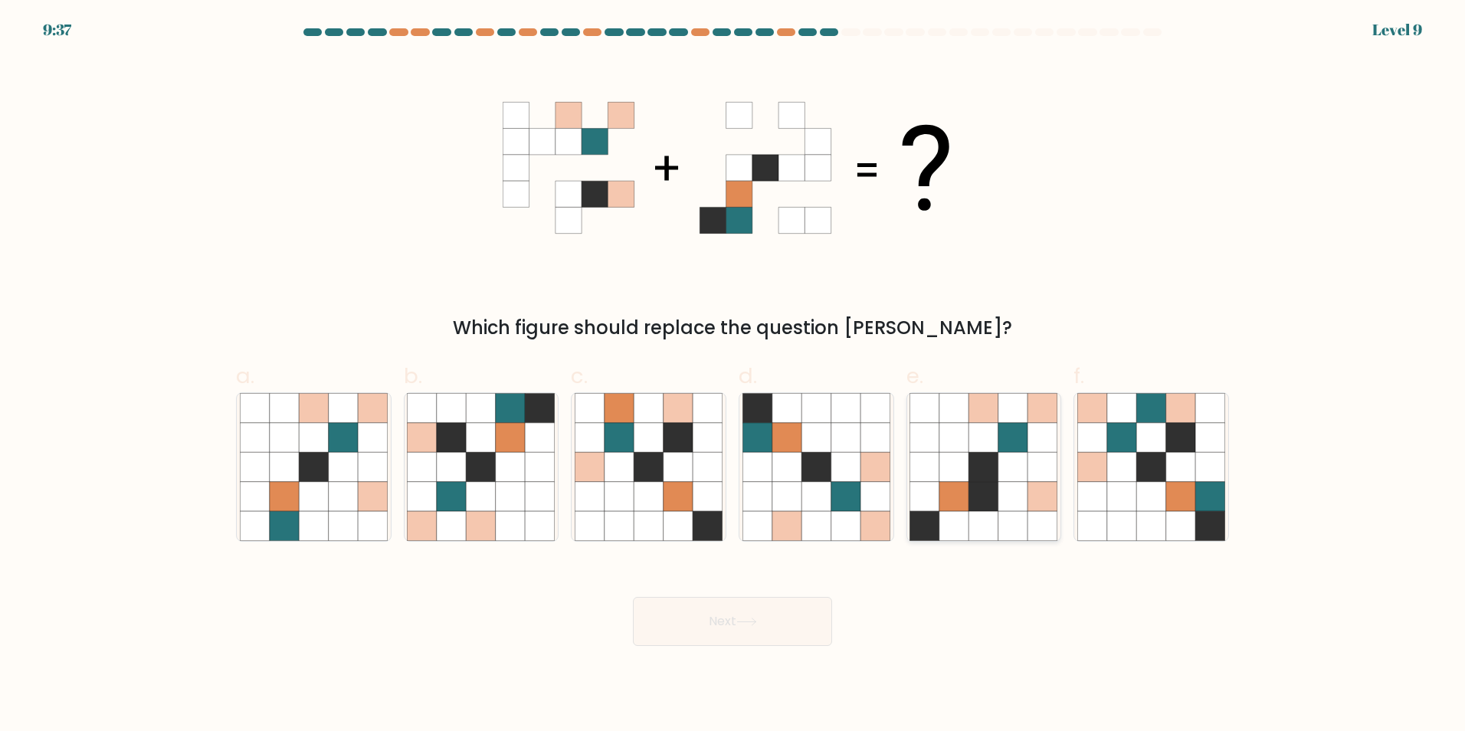
click at [956, 481] on icon at bounding box center [953, 466] width 29 height 29
click at [733, 375] on input "e." at bounding box center [732, 370] width 1 height 10
radio input "true"
click at [748, 621] on icon at bounding box center [746, 622] width 21 height 8
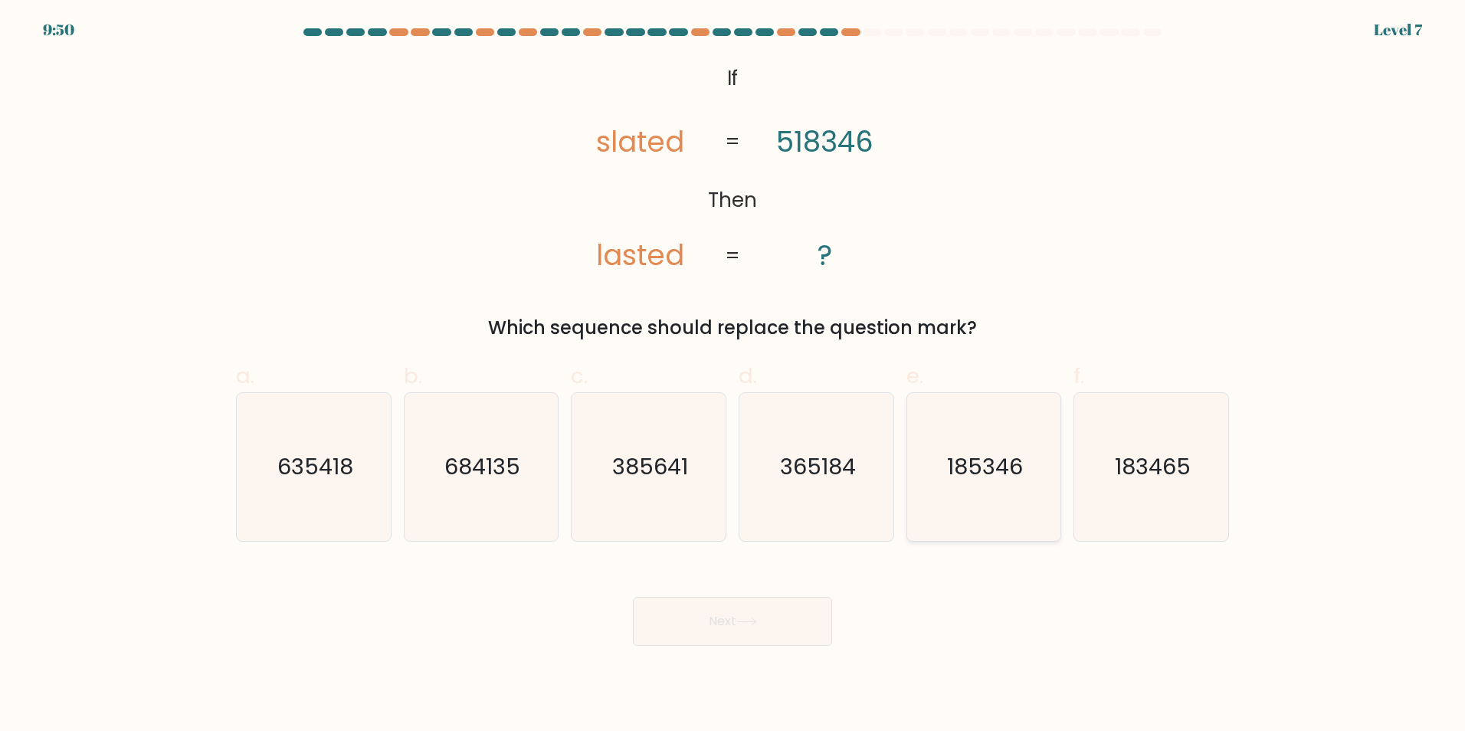
click at [955, 476] on text "185346" at bounding box center [985, 466] width 76 height 31
click at [733, 375] on input "e. 185346" at bounding box center [732, 370] width 1 height 10
radio input "true"
click at [739, 644] on button "Next" at bounding box center [732, 621] width 199 height 49
click at [744, 629] on button "Next" at bounding box center [732, 621] width 199 height 49
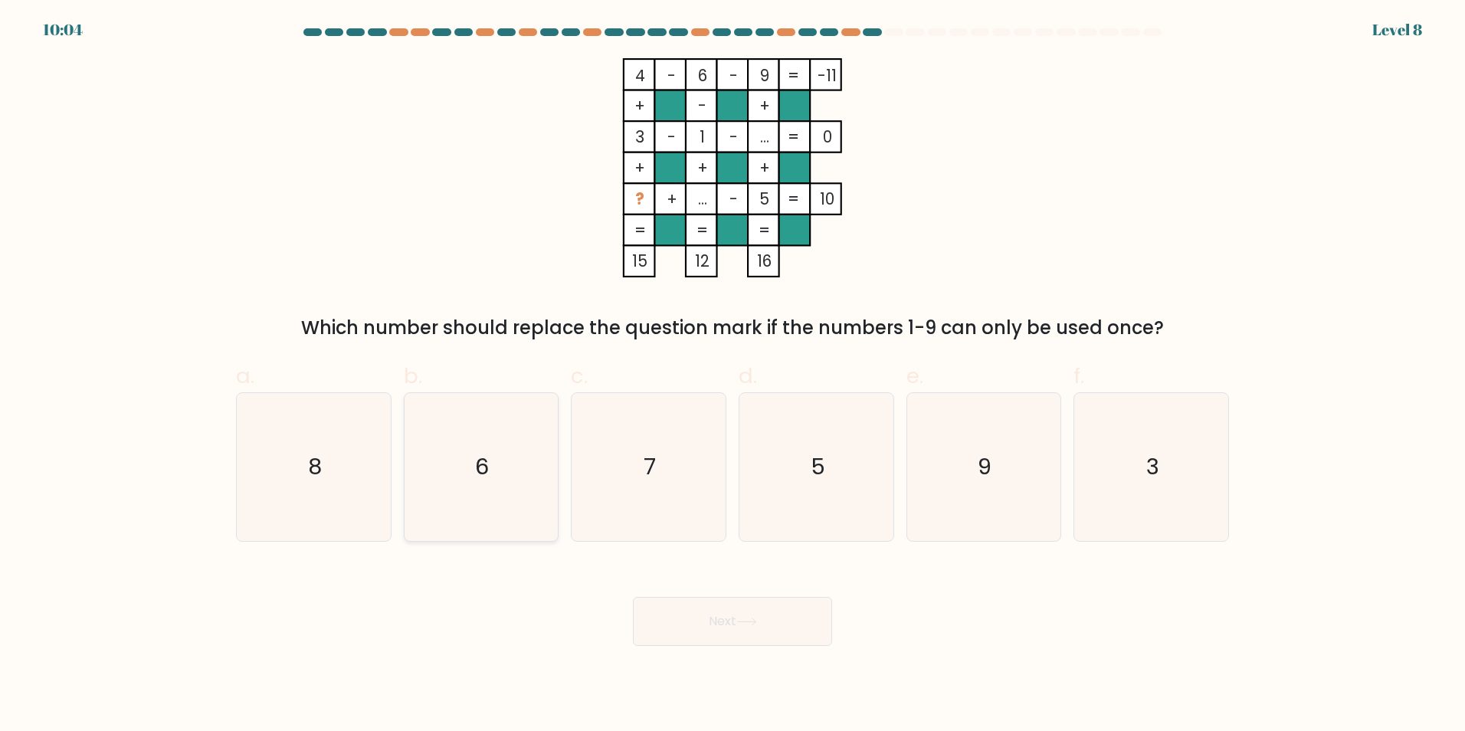
click at [480, 465] on text "6" at bounding box center [483, 466] width 14 height 31
click at [732, 375] on input "b. 6" at bounding box center [732, 370] width 1 height 10
radio input "true"
click at [786, 619] on button "Next" at bounding box center [732, 621] width 199 height 49
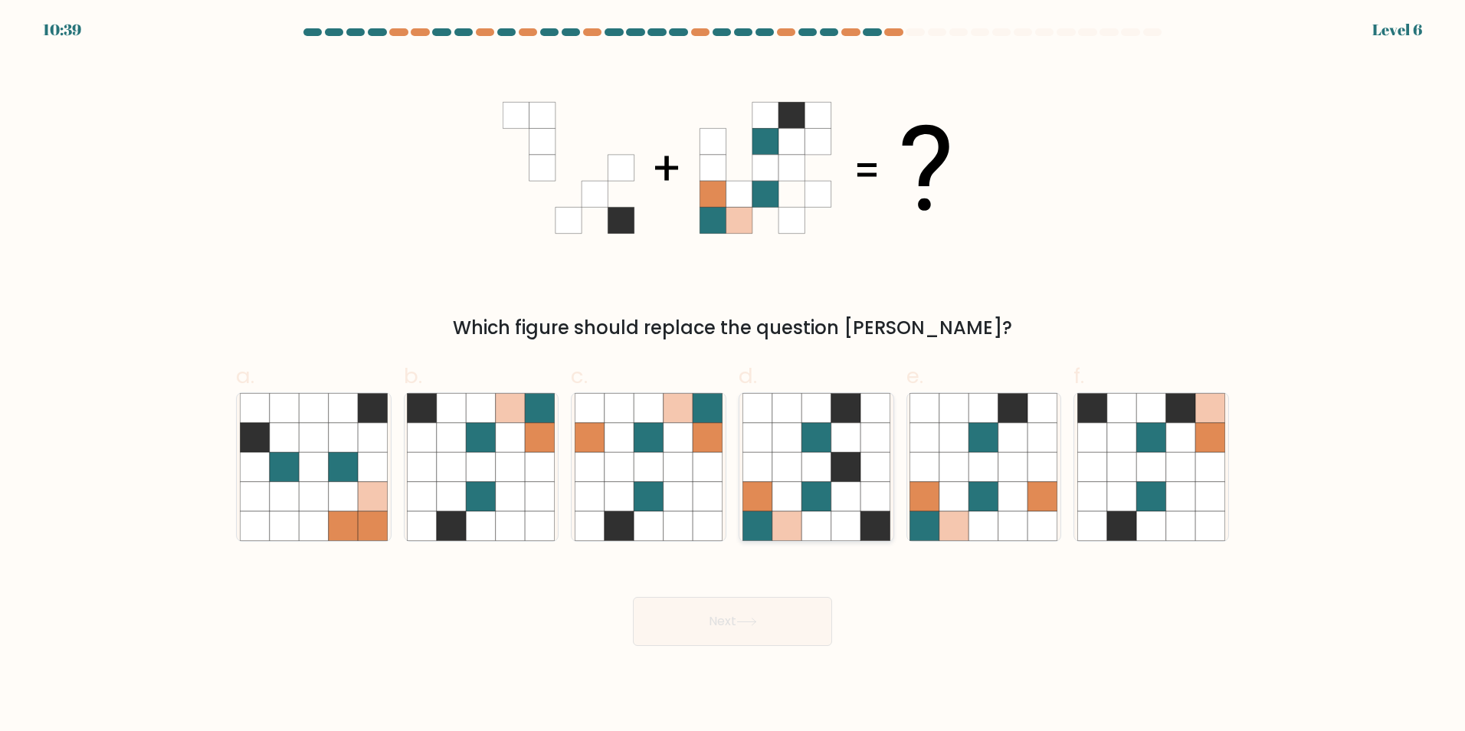
click at [849, 506] on icon at bounding box center [845, 495] width 29 height 29
click at [733, 375] on input "d." at bounding box center [732, 370] width 1 height 10
radio input "true"
click at [754, 624] on icon at bounding box center [746, 622] width 21 height 8
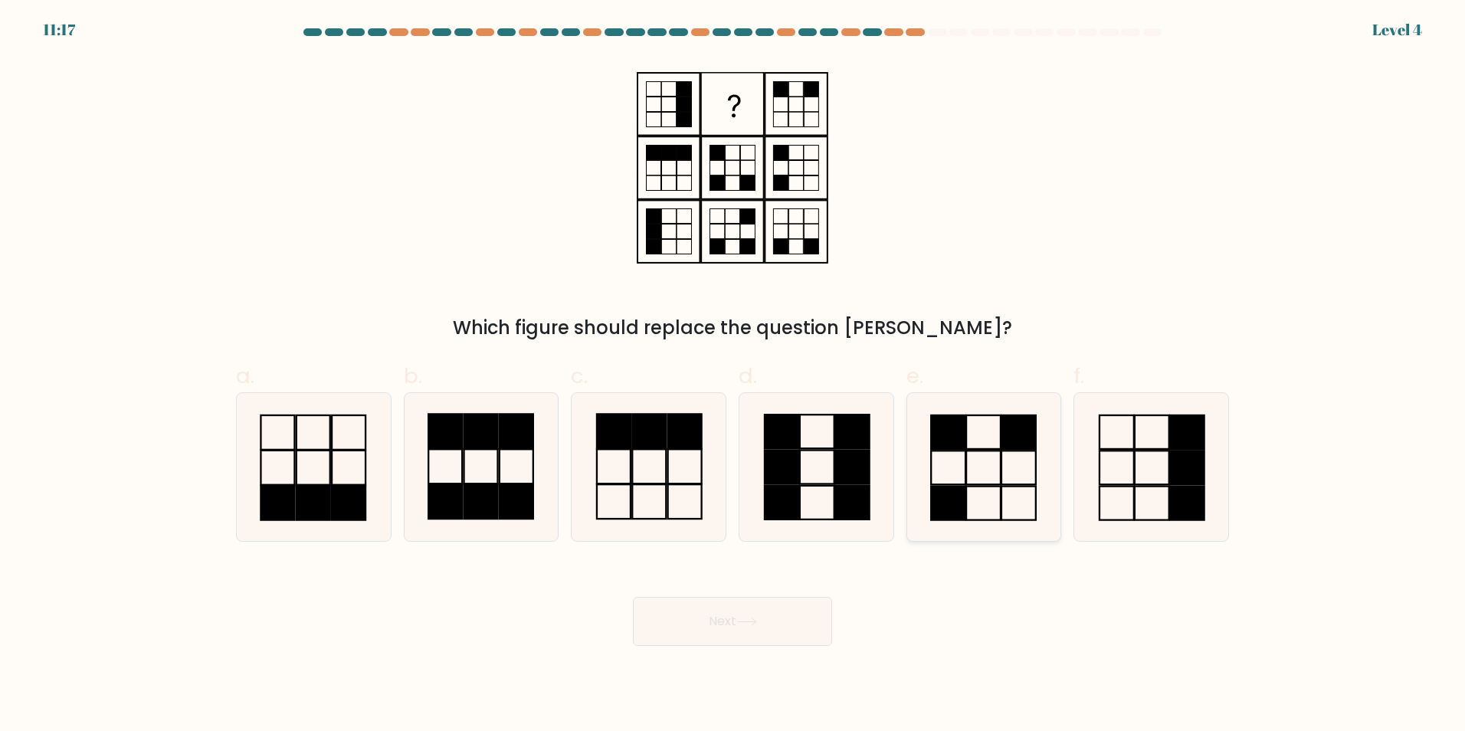
click at [985, 494] on icon at bounding box center [983, 467] width 148 height 148
click at [733, 375] on input "e." at bounding box center [732, 370] width 1 height 10
radio input "true"
click at [703, 628] on button "Next" at bounding box center [732, 621] width 199 height 49
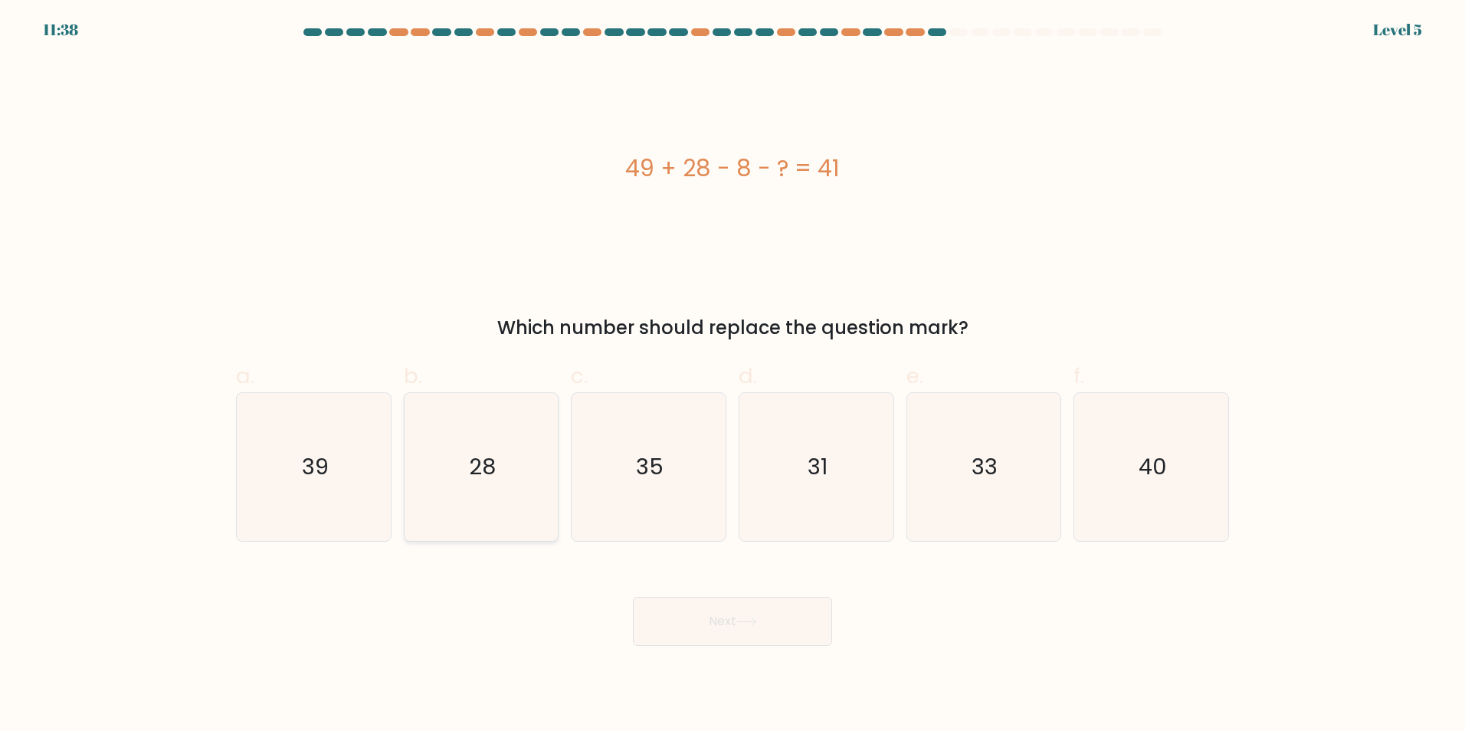
click at [428, 483] on icon "28" at bounding box center [481, 467] width 148 height 148
click at [732, 375] on input "b. 28" at bounding box center [732, 370] width 1 height 10
radio input "true"
click at [770, 628] on button "Next" at bounding box center [732, 621] width 199 height 49
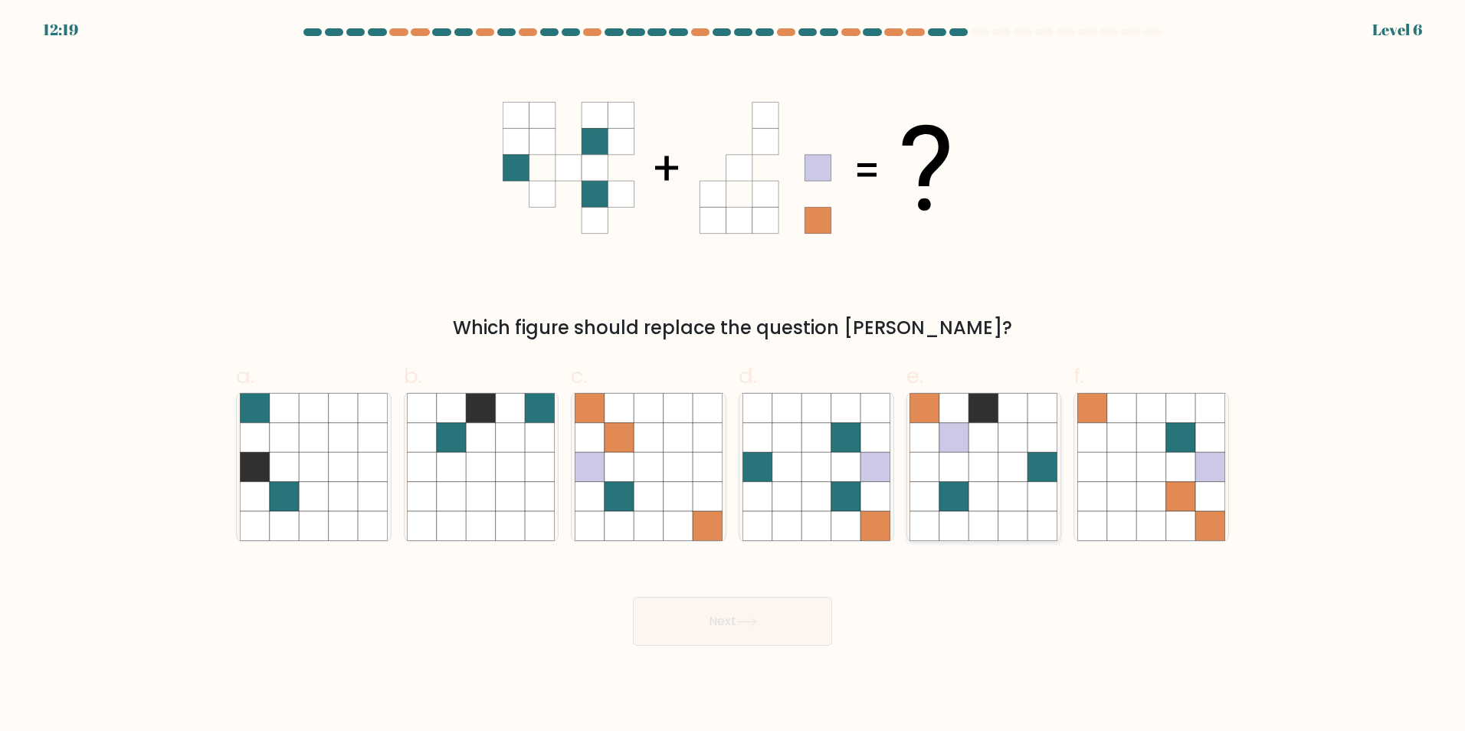
click at [1007, 494] on icon at bounding box center [1012, 495] width 29 height 29
click at [733, 375] on input "e." at bounding box center [732, 370] width 1 height 10
radio input "true"
click at [768, 623] on button "Next" at bounding box center [732, 621] width 199 height 49
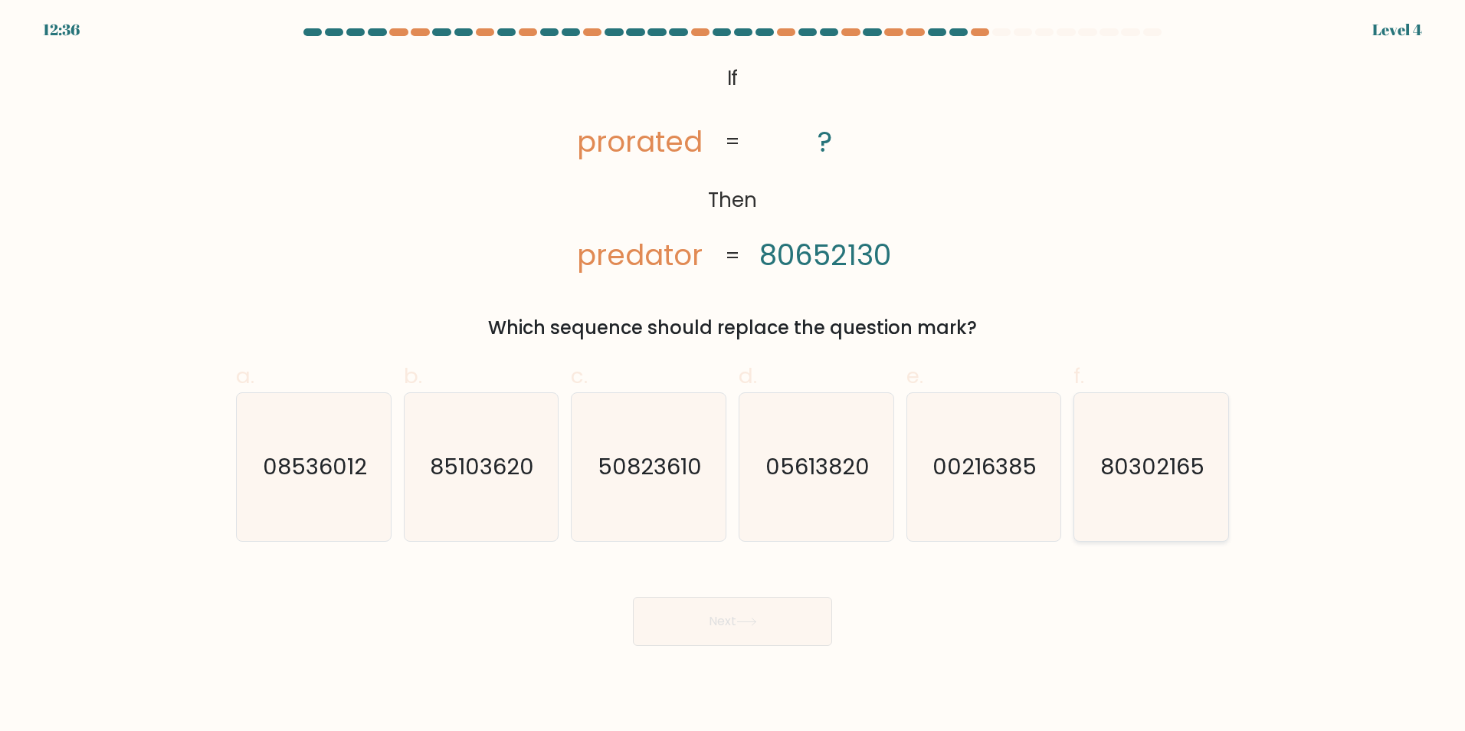
click at [1099, 492] on icon "80302165" at bounding box center [1151, 467] width 148 height 148
click at [733, 375] on input "f. 80302165" at bounding box center [732, 370] width 1 height 10
radio input "true"
click at [762, 618] on button "Next" at bounding box center [732, 621] width 199 height 49
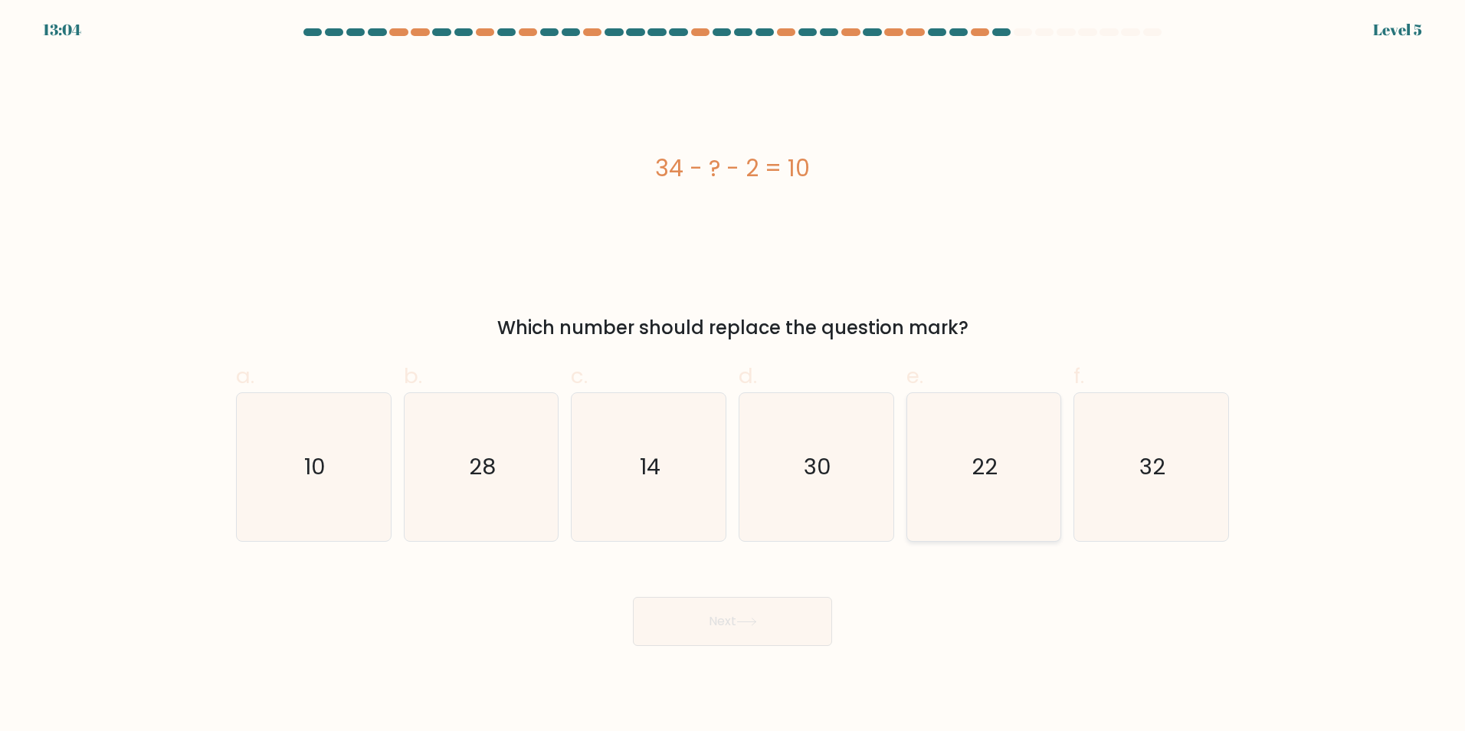
click at [1011, 481] on icon "22" at bounding box center [983, 467] width 148 height 148
click at [733, 375] on input "e. 22" at bounding box center [732, 370] width 1 height 10
radio input "true"
click at [762, 631] on button "Next" at bounding box center [732, 621] width 199 height 49
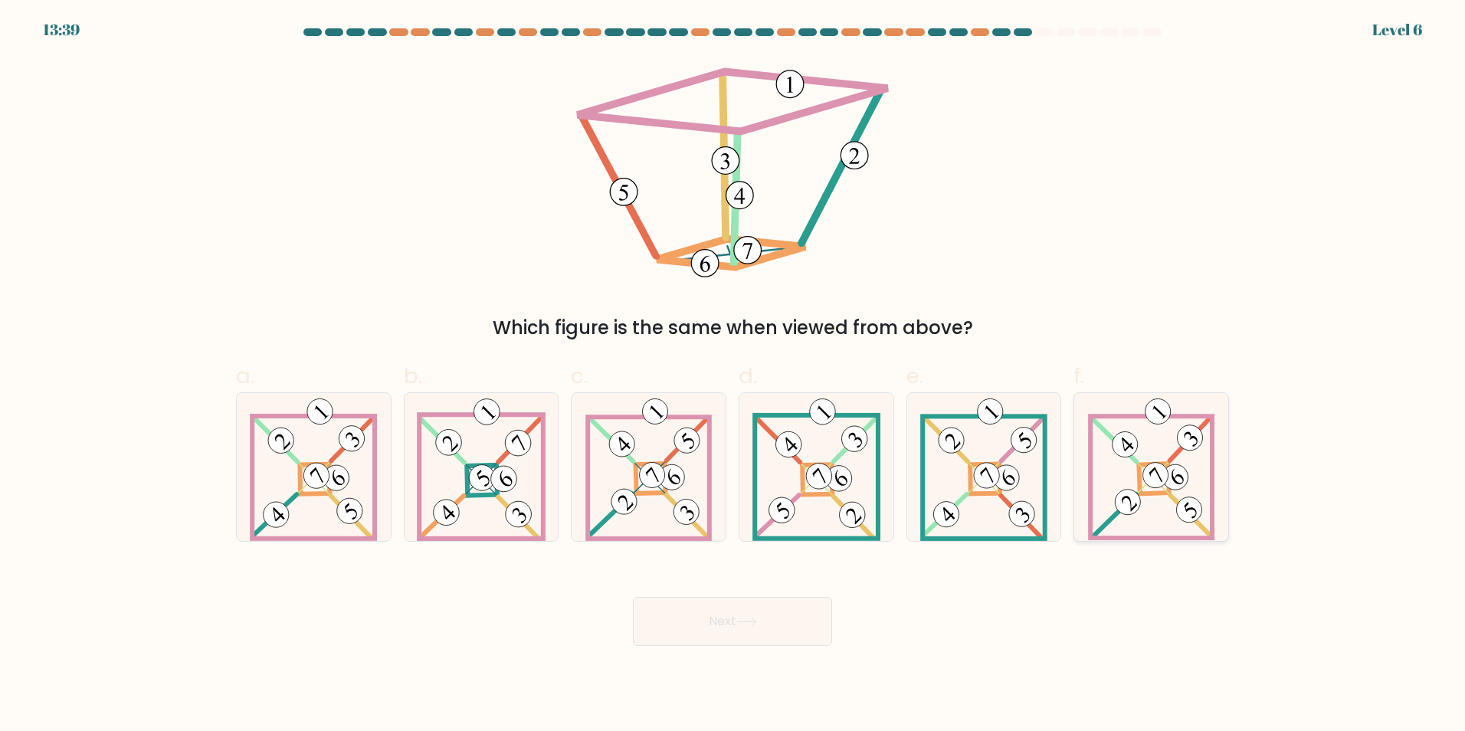
click at [1217, 475] on div at bounding box center [1151, 466] width 156 height 149
click at [733, 375] on input "f." at bounding box center [732, 370] width 1 height 10
radio input "true"
click at [712, 608] on button "Next" at bounding box center [732, 621] width 199 height 49
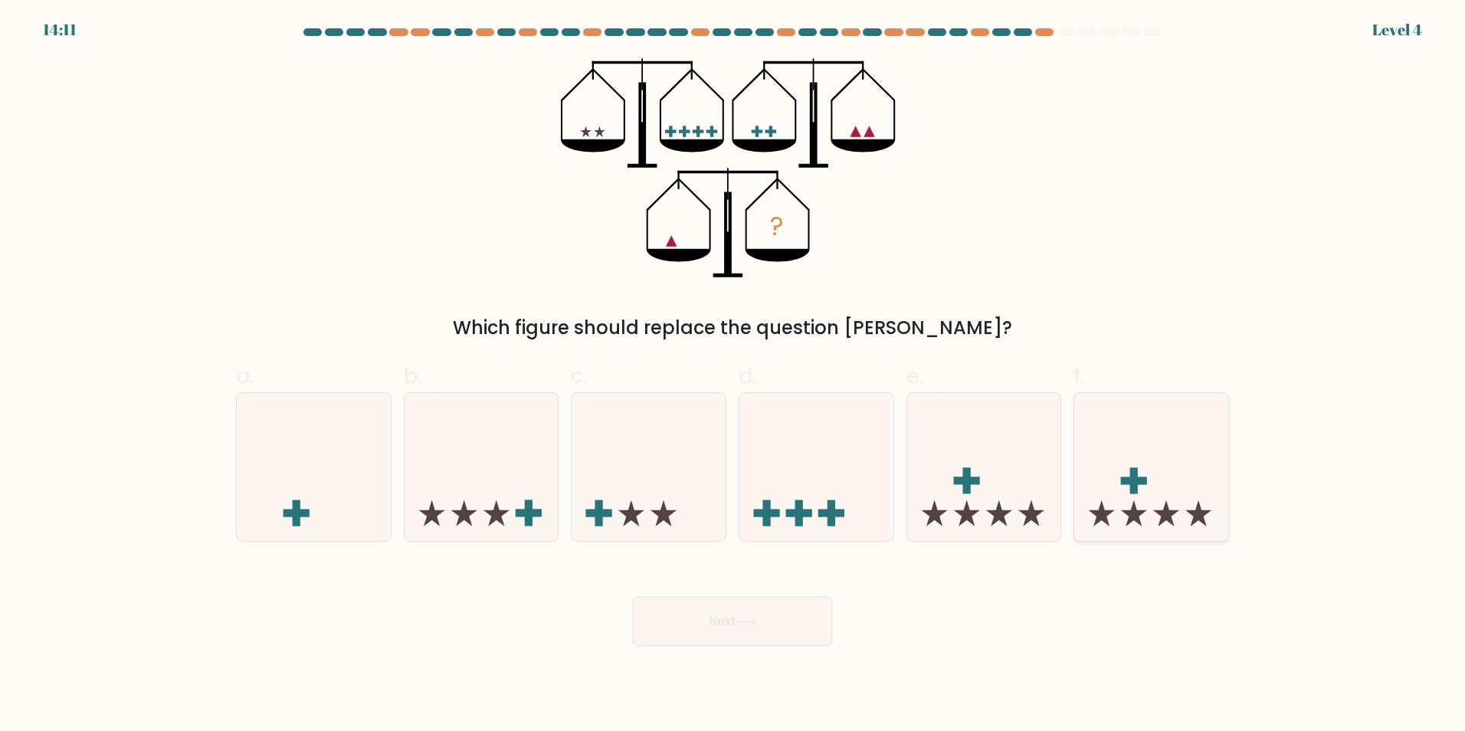
click at [1131, 487] on rect at bounding box center [1134, 480] width 8 height 26
click at [733, 375] on input "f." at bounding box center [732, 370] width 1 height 10
radio input "true"
click at [739, 611] on button "Next" at bounding box center [732, 621] width 199 height 49
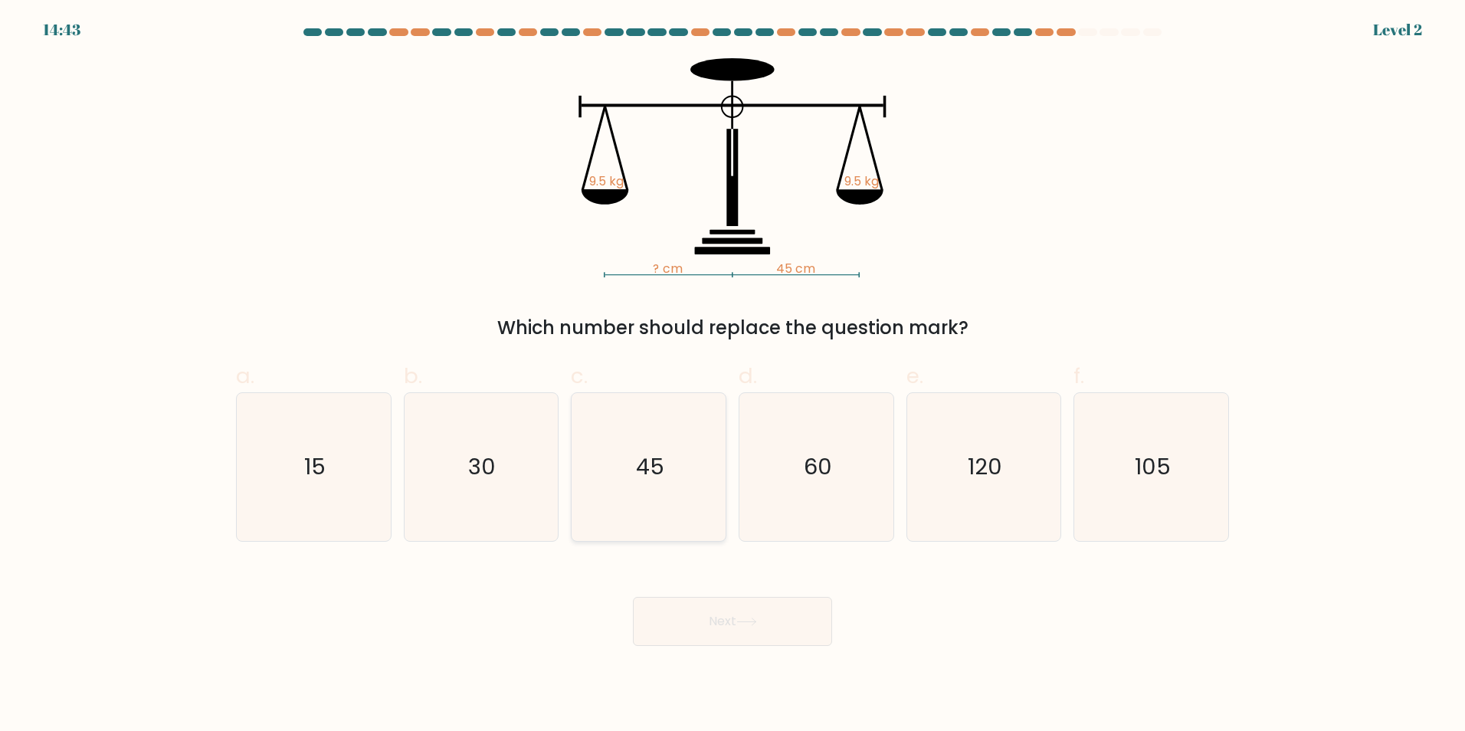
click at [662, 471] on text "45" at bounding box center [650, 466] width 28 height 31
click at [732, 375] on input "c. 45" at bounding box center [732, 370] width 1 height 10
radio input "true"
click at [729, 615] on button "Next" at bounding box center [732, 621] width 199 height 49
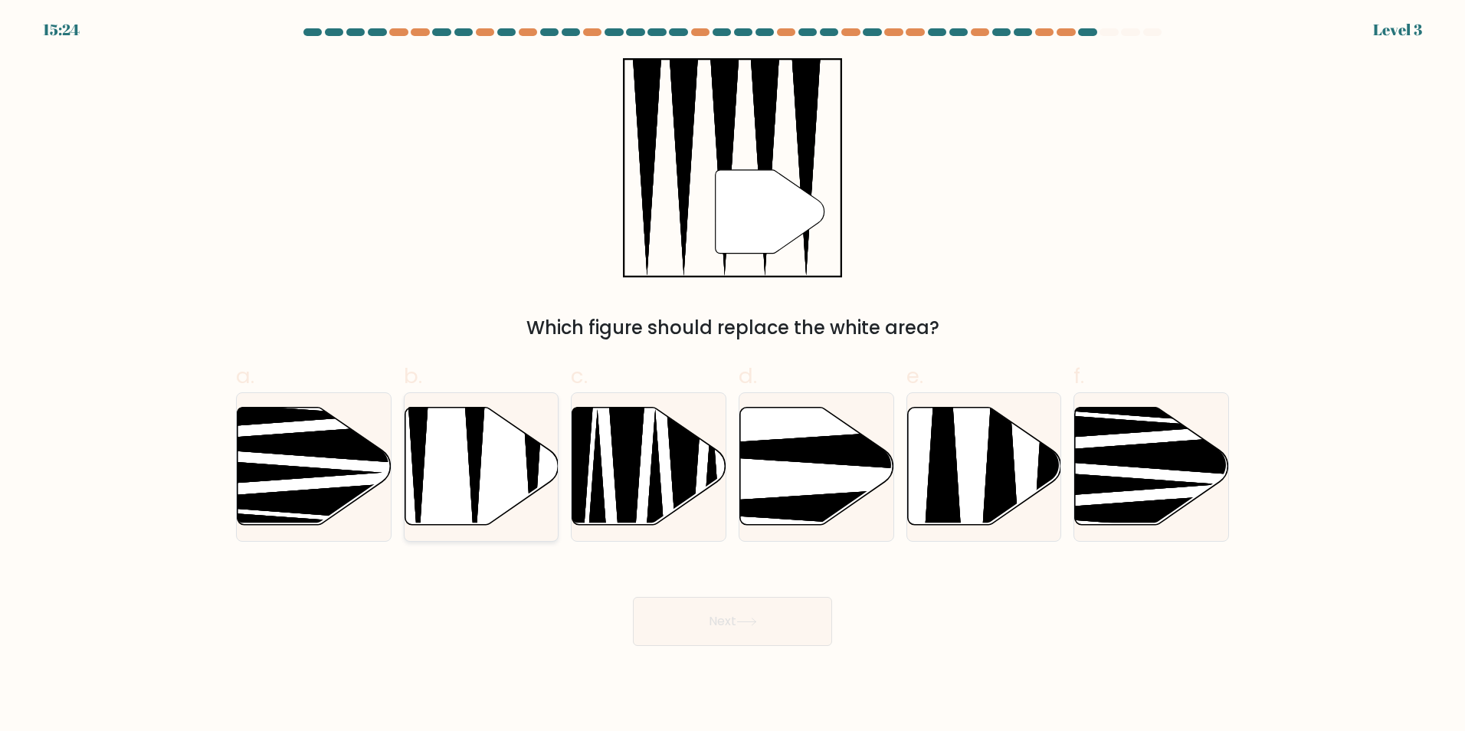
click at [511, 467] on icon at bounding box center [482, 466] width 154 height 118
click at [732, 375] on input "b." at bounding box center [732, 370] width 1 height 10
radio input "true"
click at [741, 619] on icon at bounding box center [746, 622] width 21 height 8
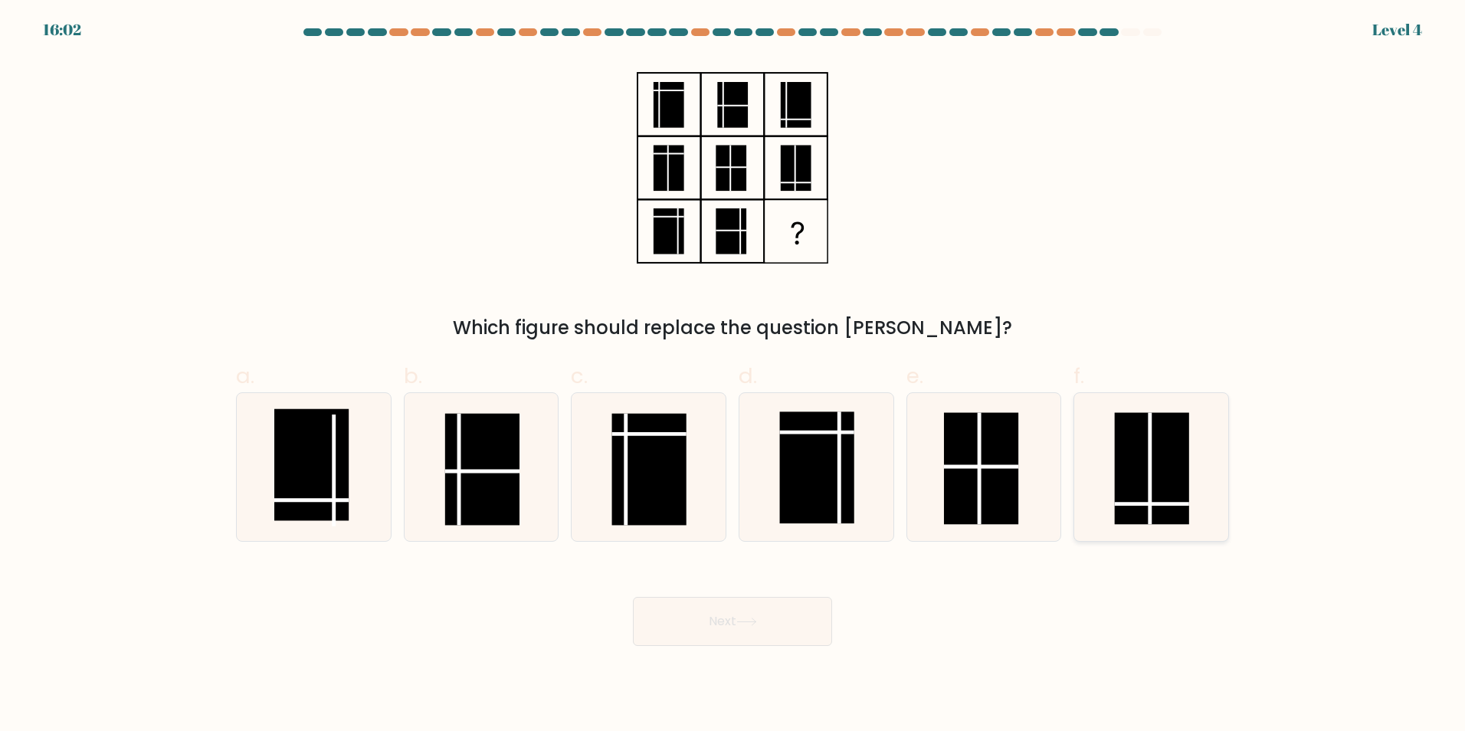
click at [1161, 460] on rect at bounding box center [1152, 468] width 74 height 112
click at [733, 375] on input "f." at bounding box center [732, 370] width 1 height 10
radio input "true"
click at [307, 483] on rect at bounding box center [311, 464] width 74 height 112
click at [732, 375] on input "a." at bounding box center [732, 370] width 1 height 10
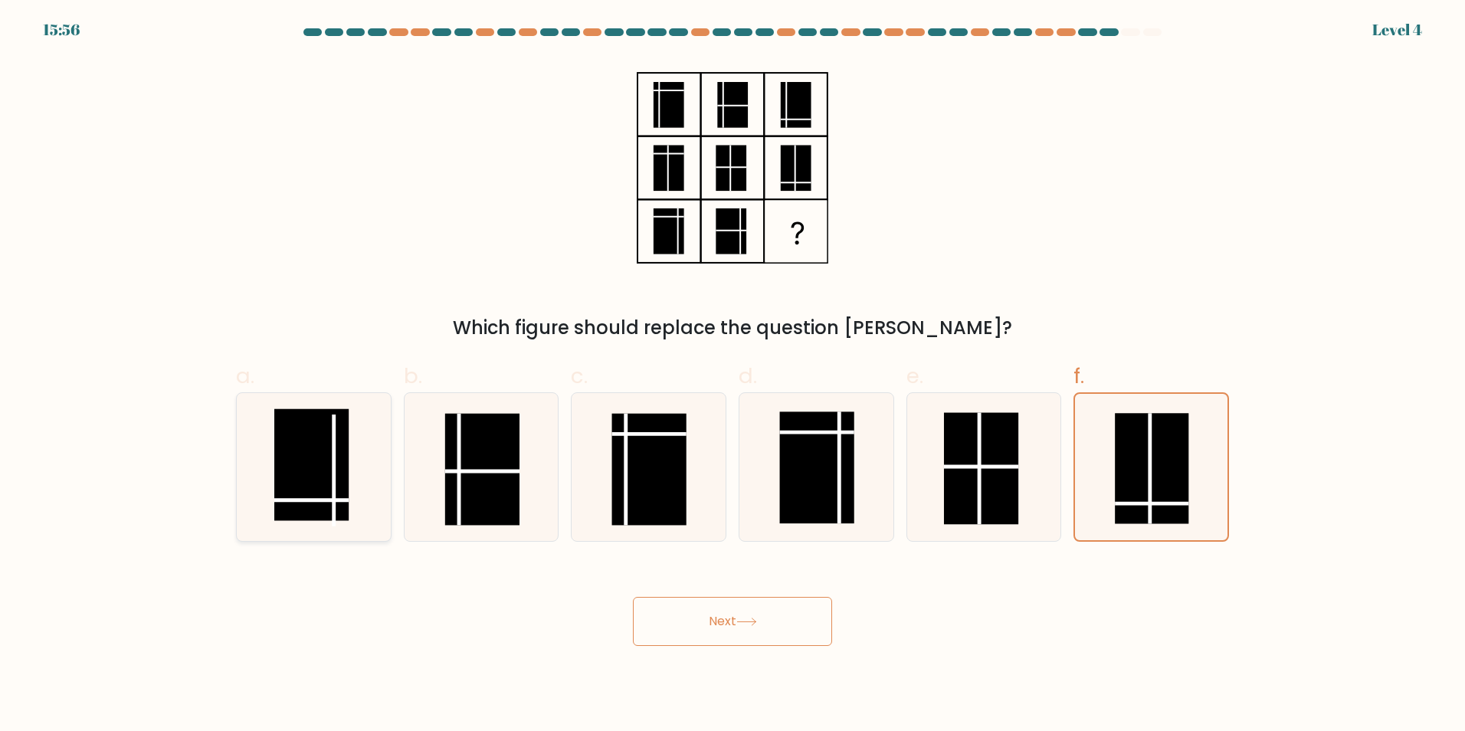
radio input "true"
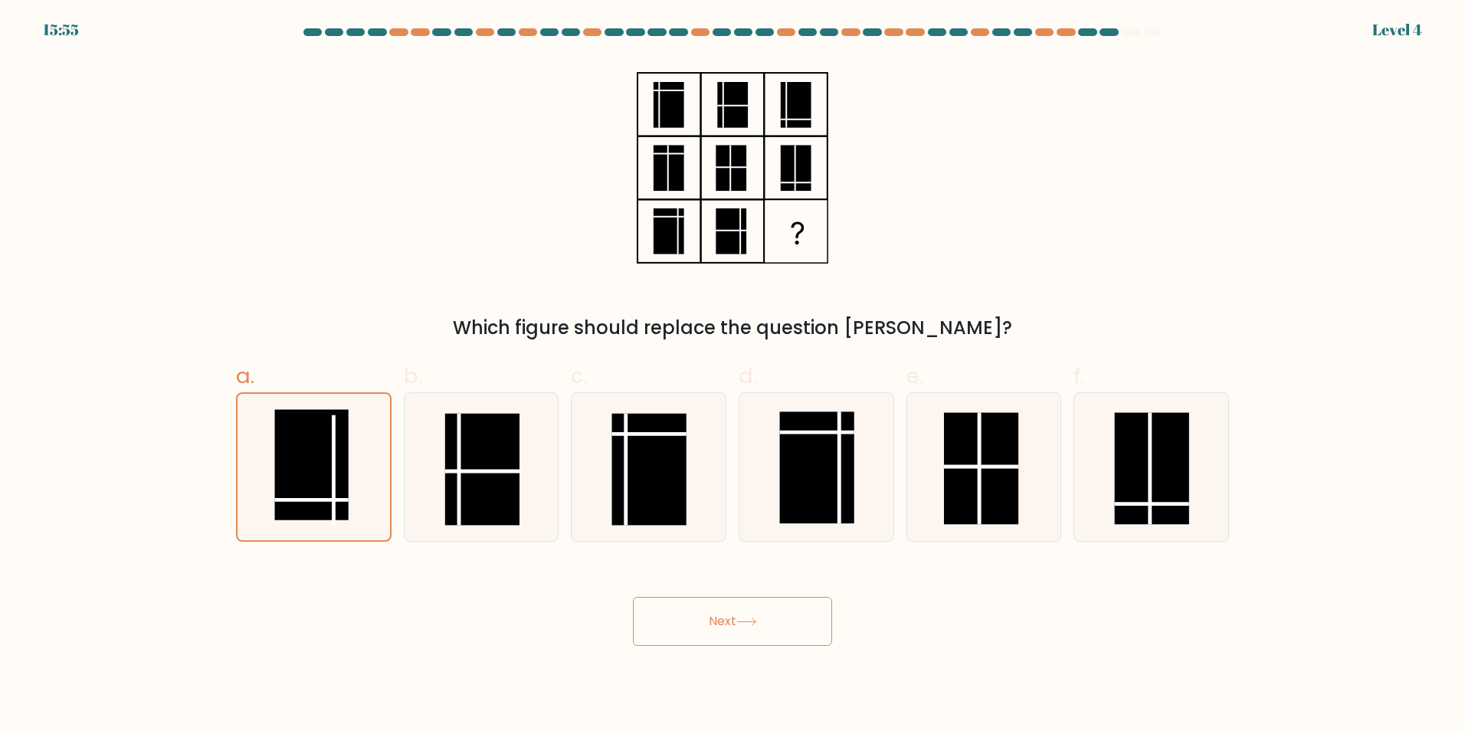
click at [758, 627] on button "Next" at bounding box center [732, 621] width 199 height 49
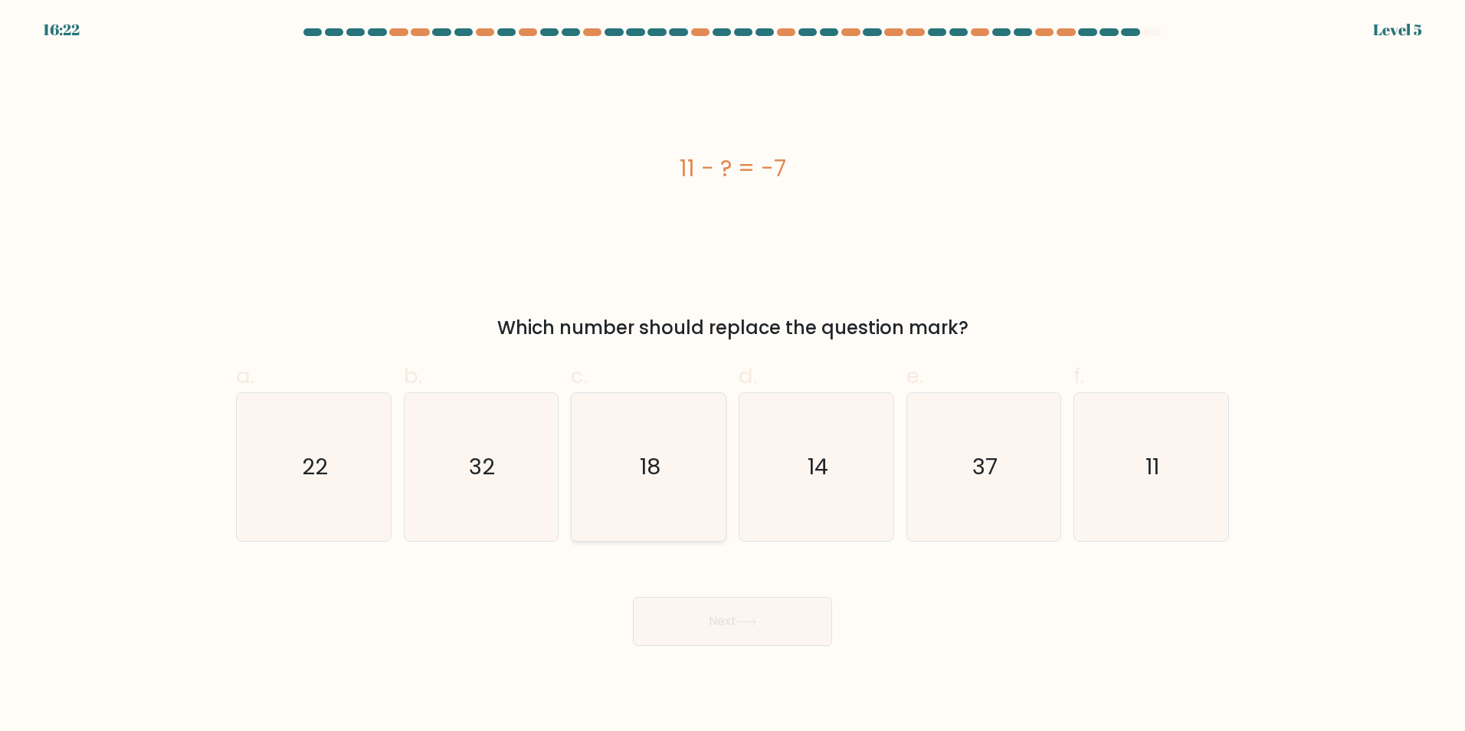
click at [660, 512] on icon "18" at bounding box center [649, 467] width 148 height 148
click at [732, 375] on input "c. 18" at bounding box center [732, 370] width 1 height 10
radio input "true"
click at [716, 636] on button "Next" at bounding box center [732, 621] width 199 height 49
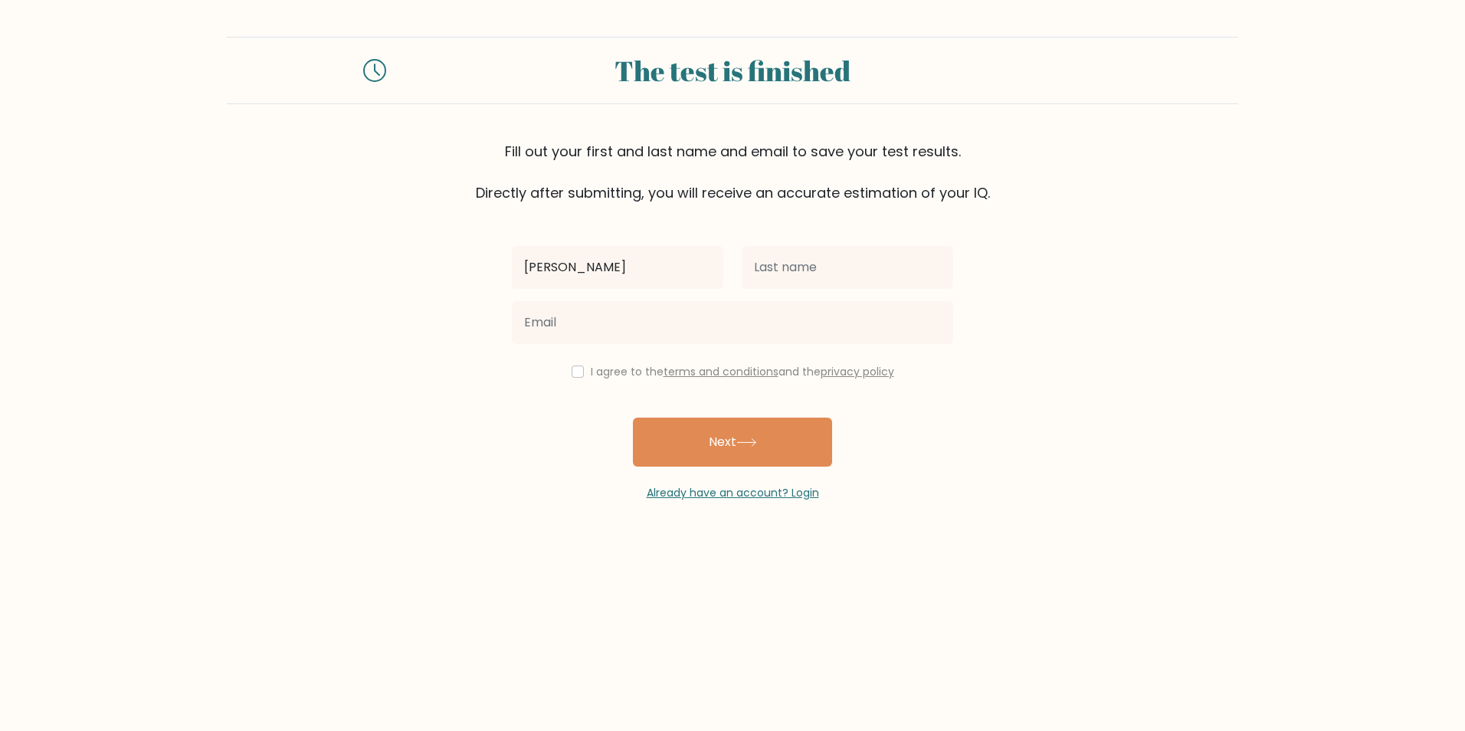
type input "patricia"
click at [811, 262] on input "text" at bounding box center [847, 267] width 211 height 43
type input "ramos"
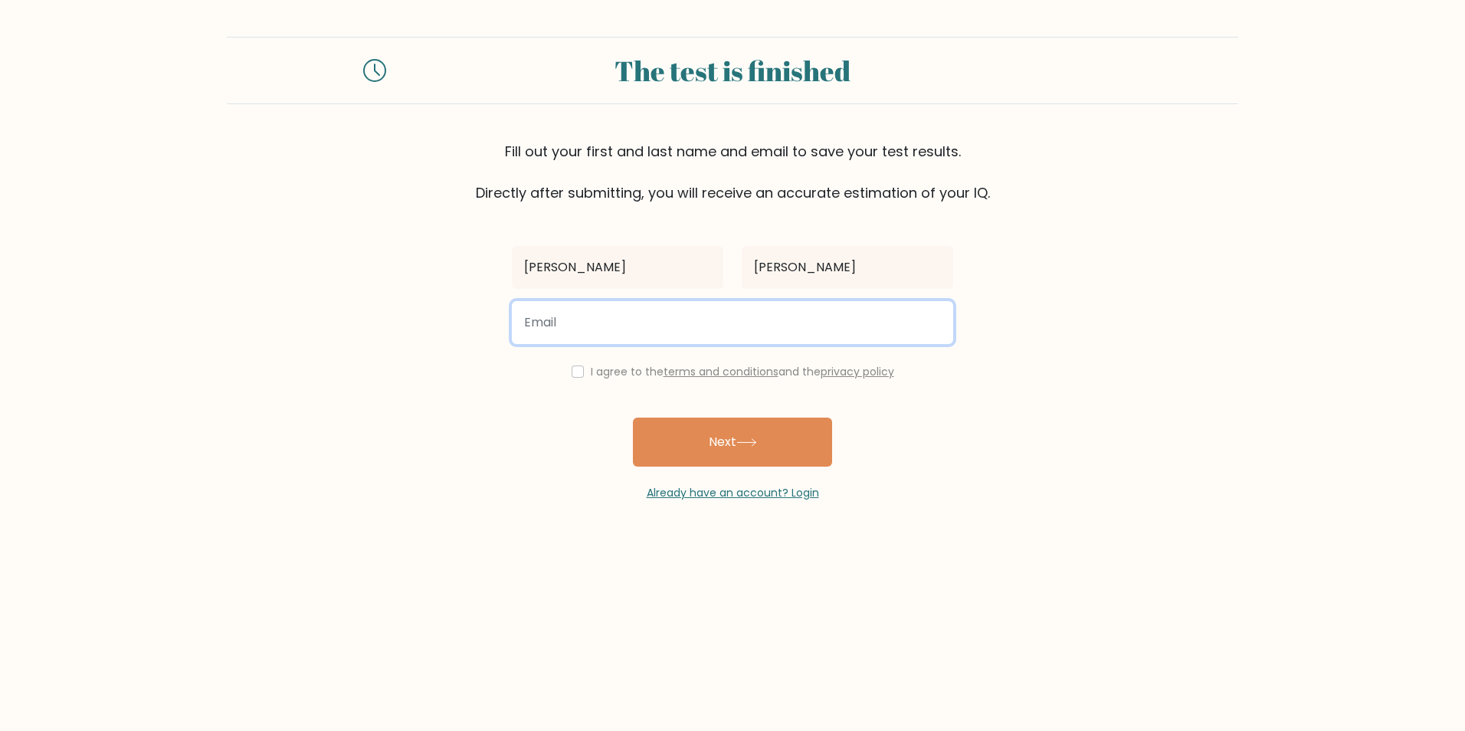
click at [736, 327] on input "email" at bounding box center [732, 322] width 441 height 43
type input "chinitapatty0000@gmail.com"
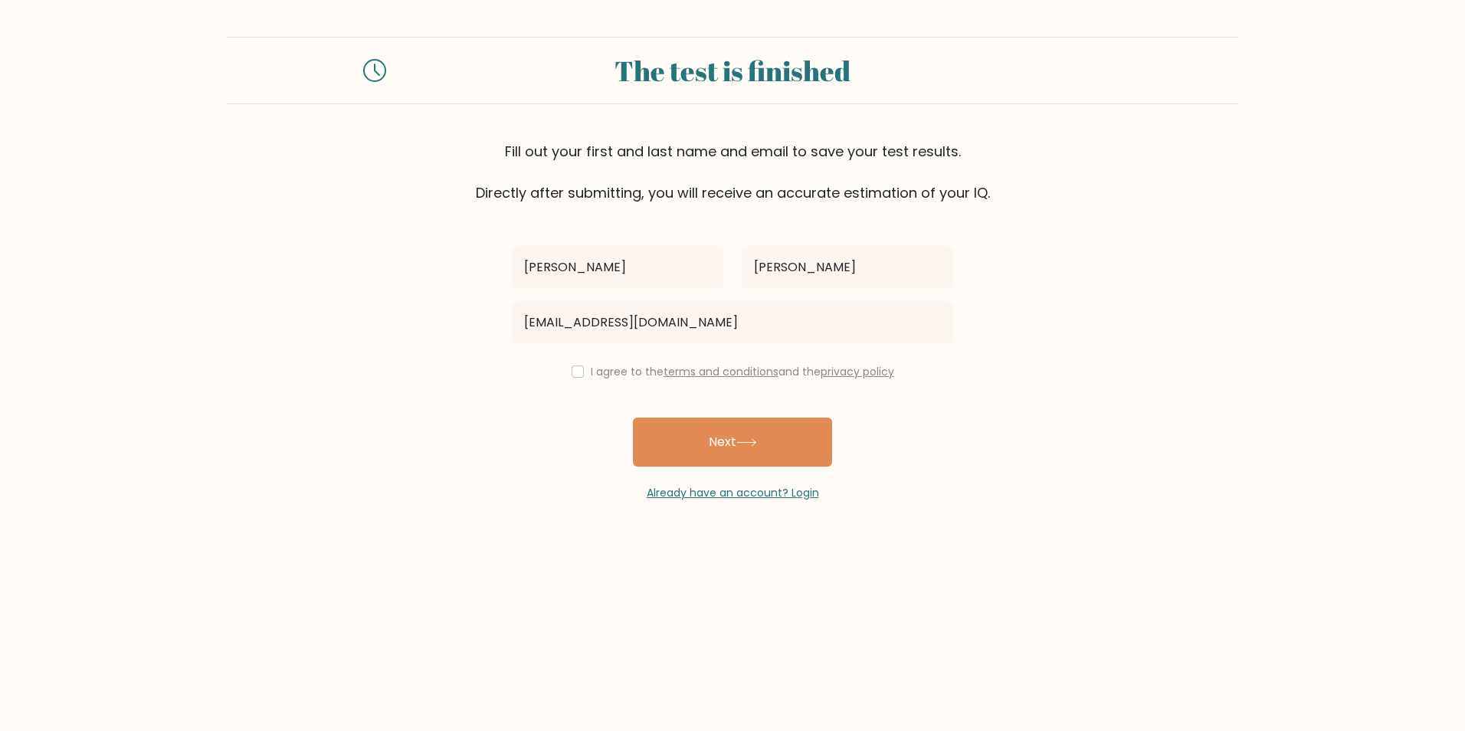
click at [565, 373] on div "I agree to the terms and conditions and the privacy policy" at bounding box center [733, 371] width 460 height 18
click at [577, 373] on input "checkbox" at bounding box center [578, 371] width 12 height 12
checkbox input "true"
click at [711, 434] on button "Next" at bounding box center [732, 442] width 199 height 49
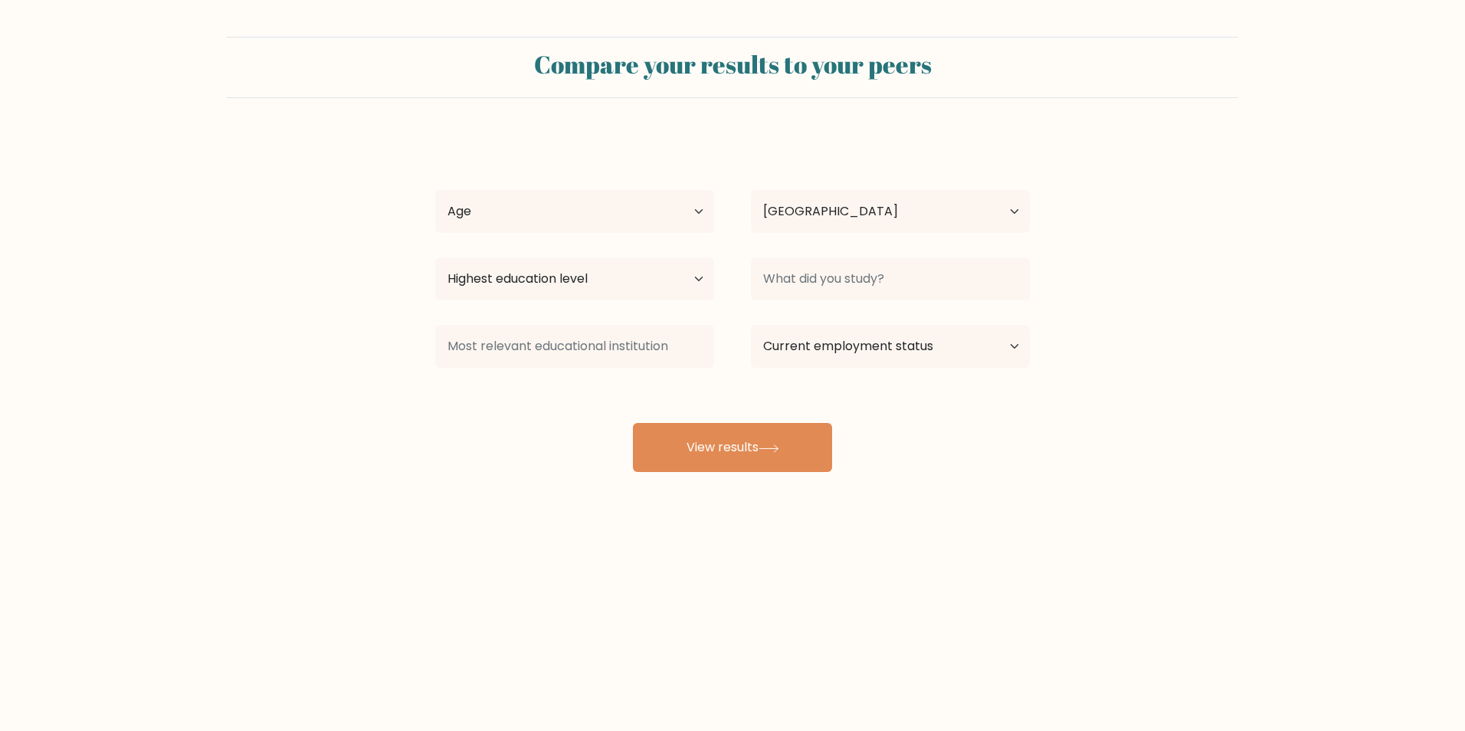
select select "PH"
click at [589, 213] on select "Age Under 18 years old 18-24 years old 25-34 years old 35-44 years old 45-54 ye…" at bounding box center [574, 211] width 279 height 43
select select "25_34"
click at [435, 190] on select "Age Under 18 years old 18-24 years old 25-34 years old 35-44 years old 45-54 ye…" at bounding box center [574, 211] width 279 height 43
click at [584, 280] on select "Highest education level No schooling Primary Lower Secondary Upper Secondary Oc…" at bounding box center [574, 278] width 279 height 43
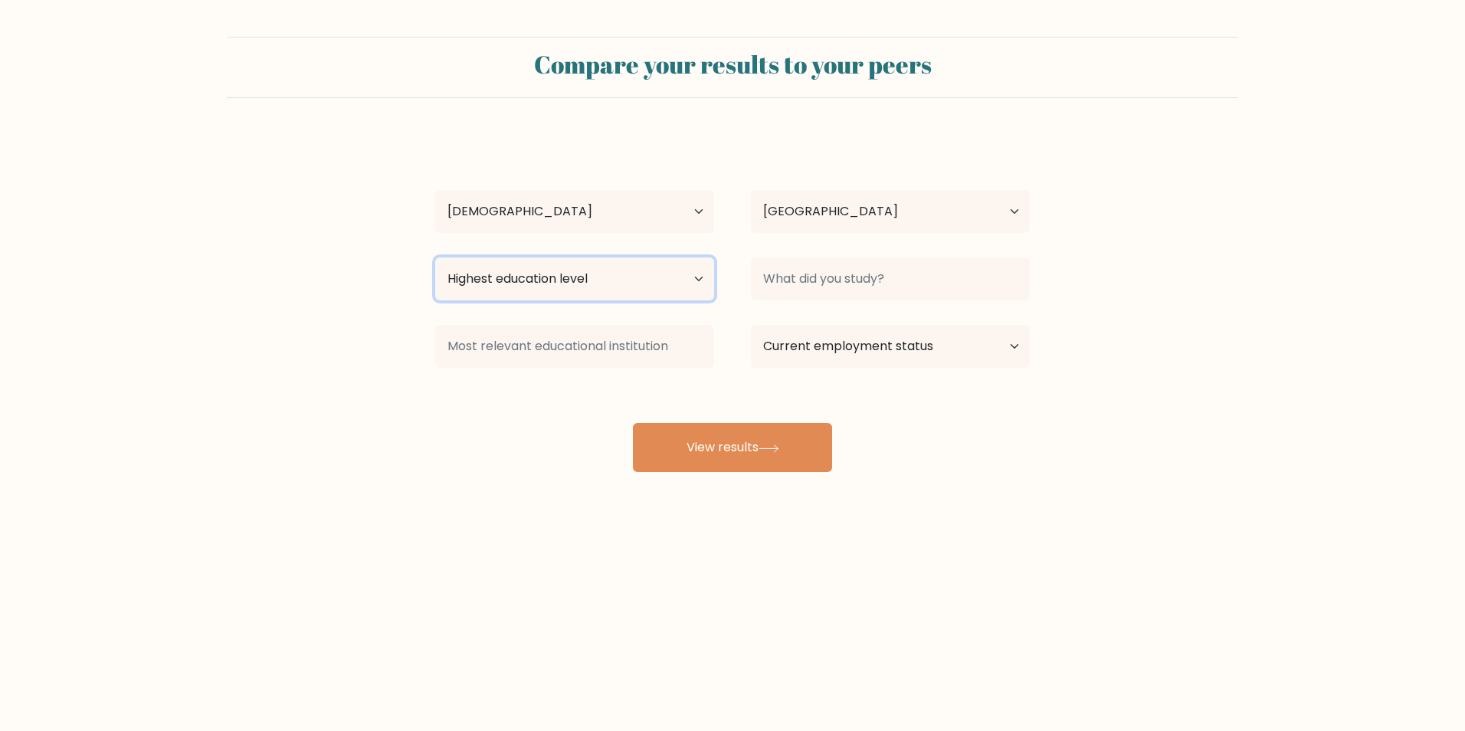
select select "occupation_specific"
click at [435, 257] on select "Highest education level No schooling Primary Lower Secondary Upper Secondary Oc…" at bounding box center [574, 278] width 279 height 43
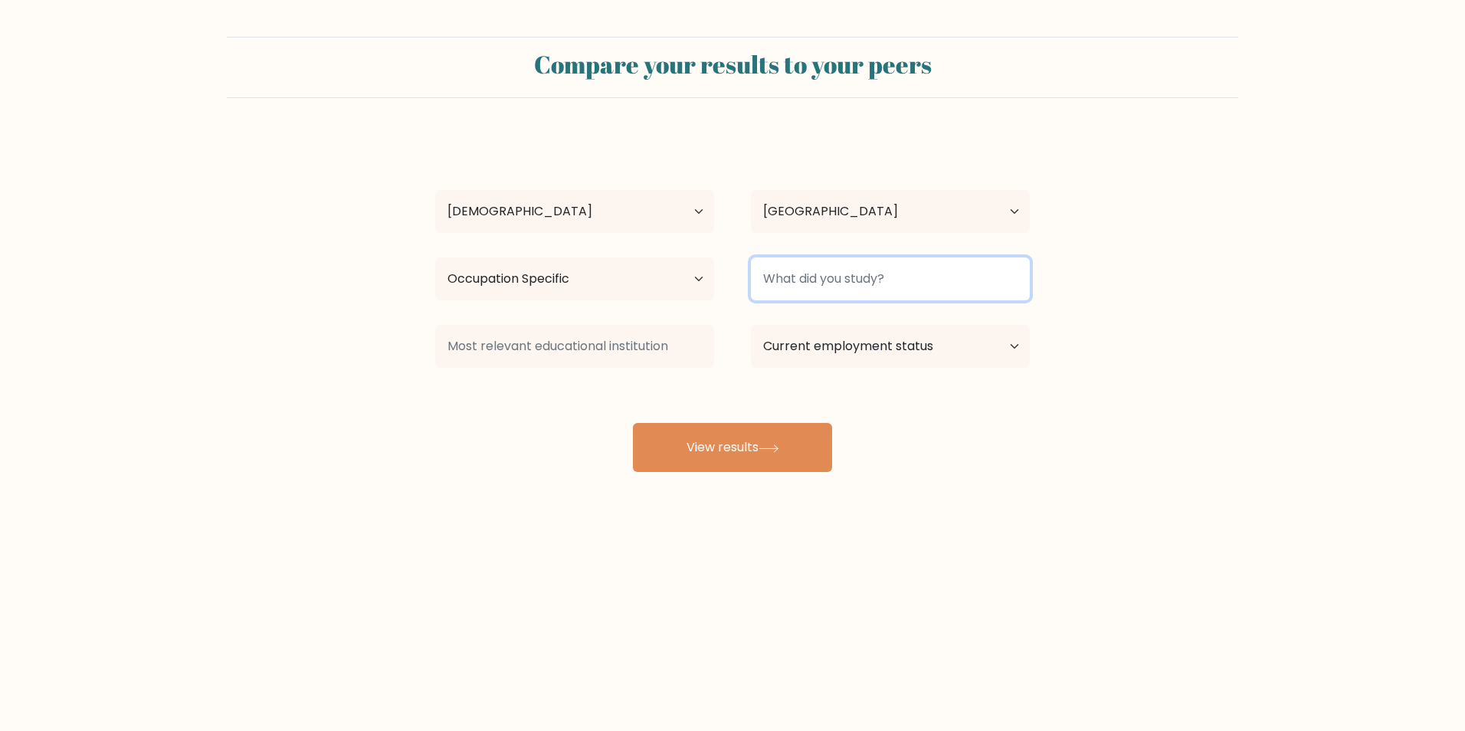
click at [819, 260] on input at bounding box center [890, 278] width 279 height 43
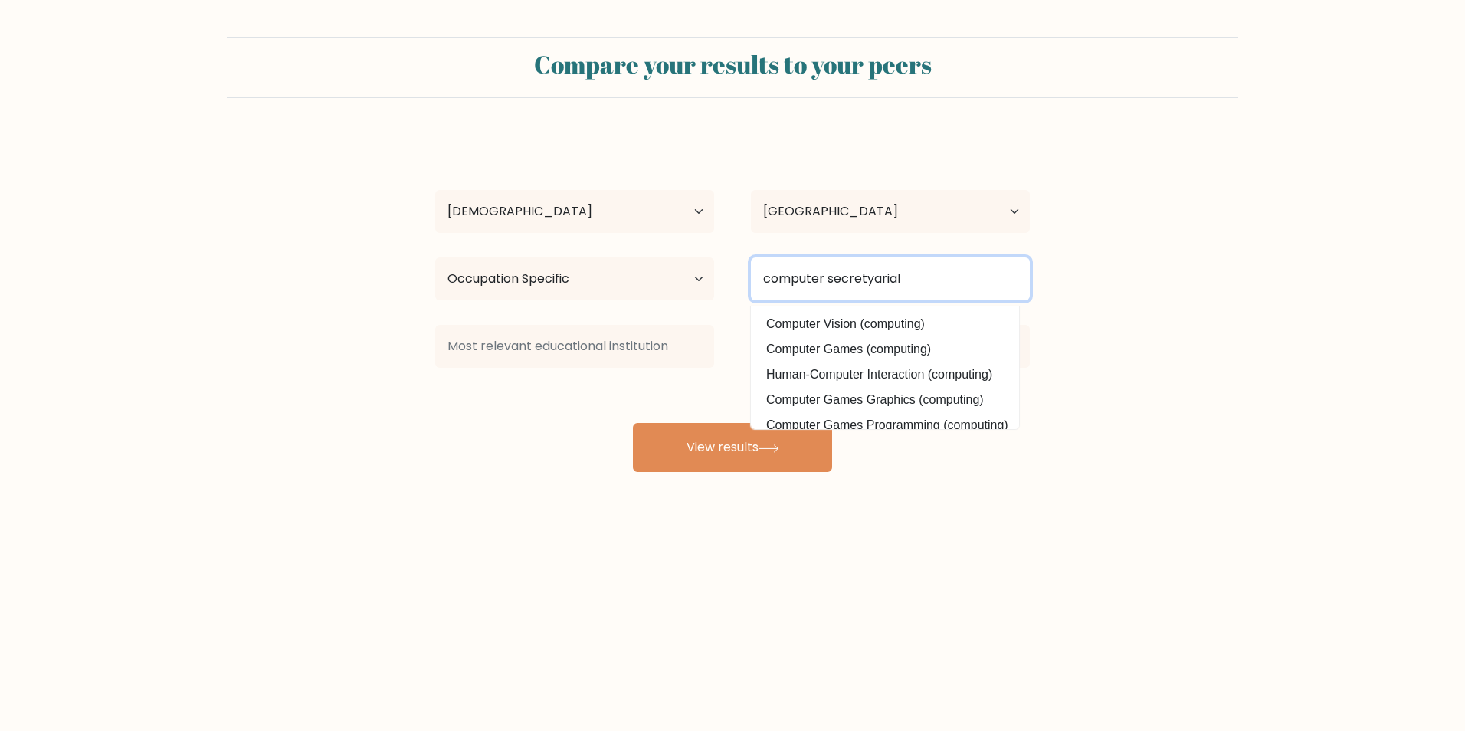
scroll to position [73, 0]
click at [902, 280] on input "computer secretyarial" at bounding box center [890, 278] width 279 height 43
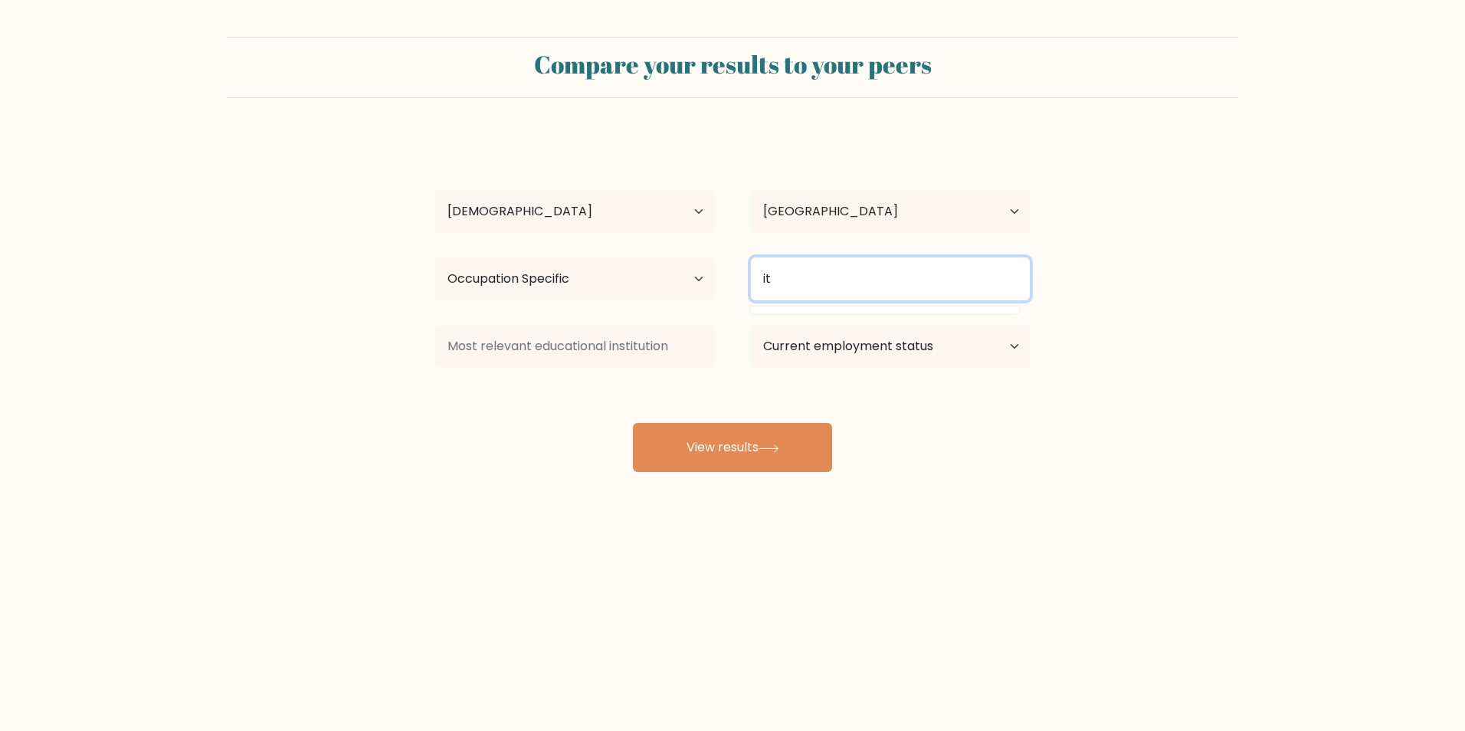
scroll to position [0, 0]
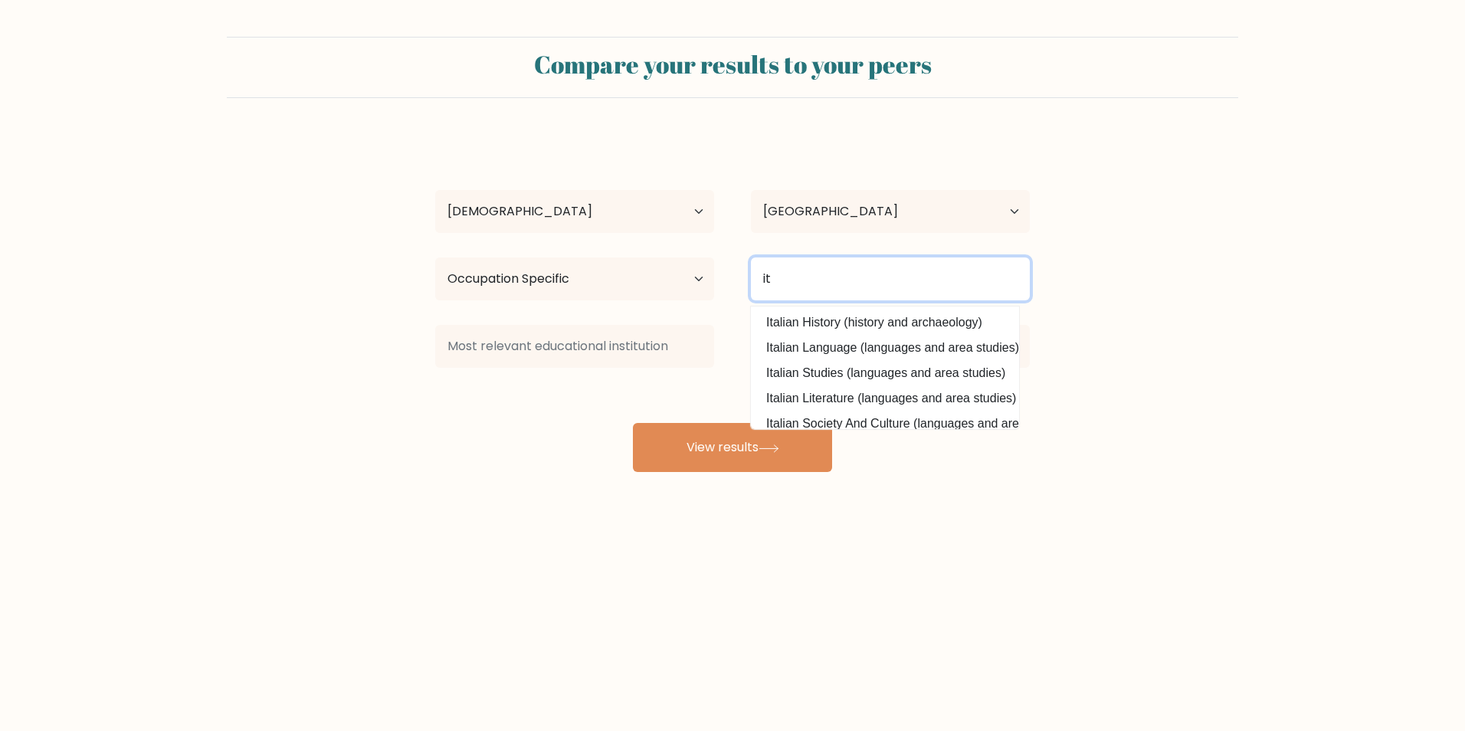
type input "i"
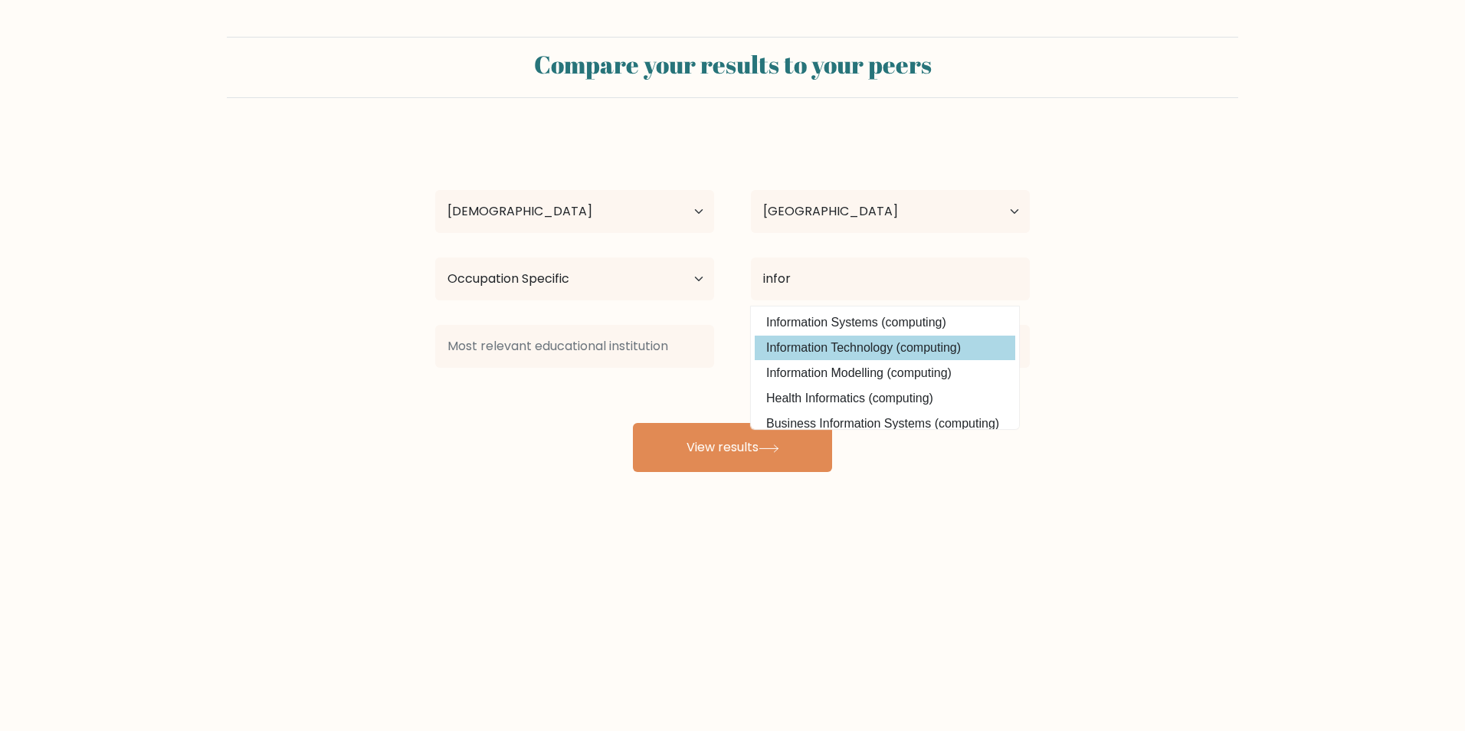
click at [901, 341] on option "Information Technology (computing)" at bounding box center [885, 348] width 260 height 25
type input "Information Technology"
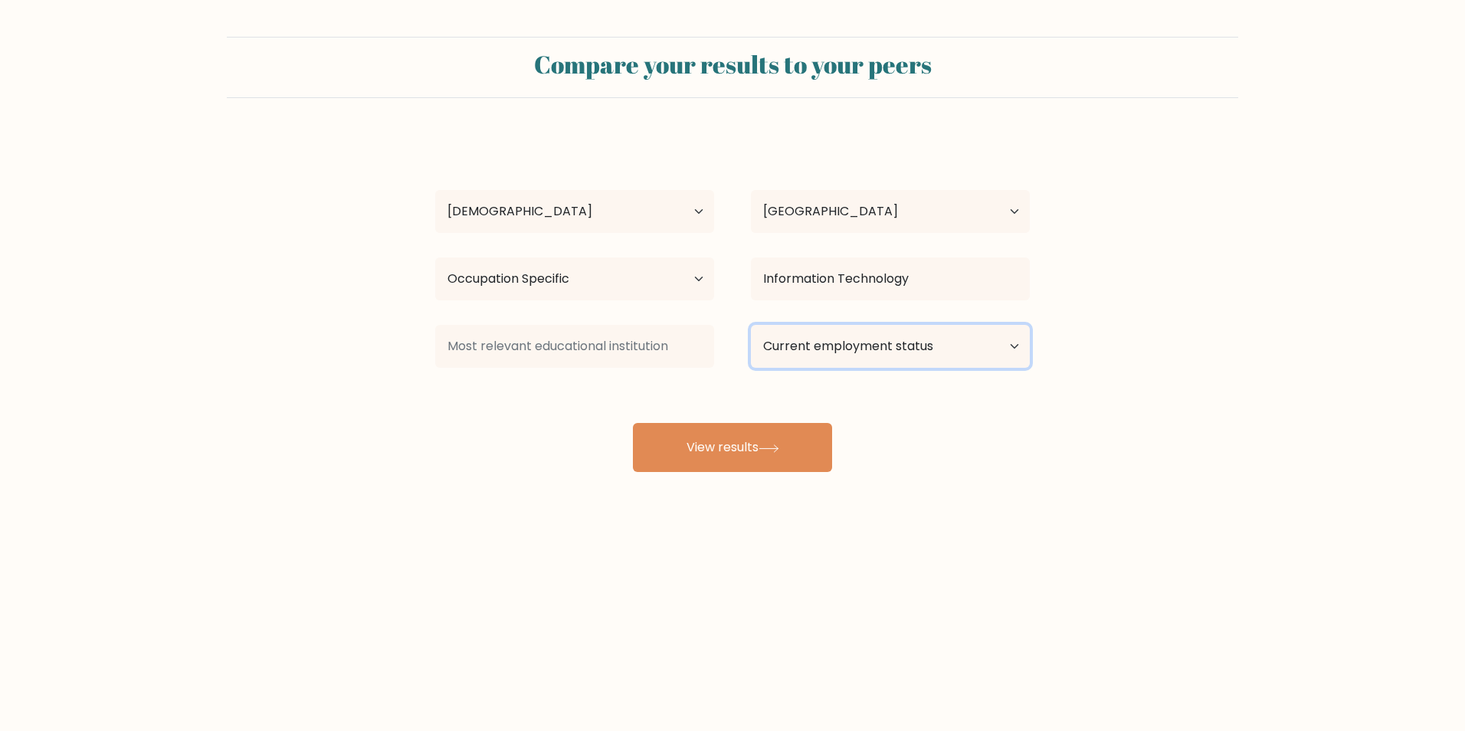
click at [887, 344] on select "Current employment status Employed Student Retired Other / prefer not to answer" at bounding box center [890, 346] width 279 height 43
select select "other"
click at [751, 325] on select "Current employment status Employed Student Retired Other / prefer not to answer" at bounding box center [890, 346] width 279 height 43
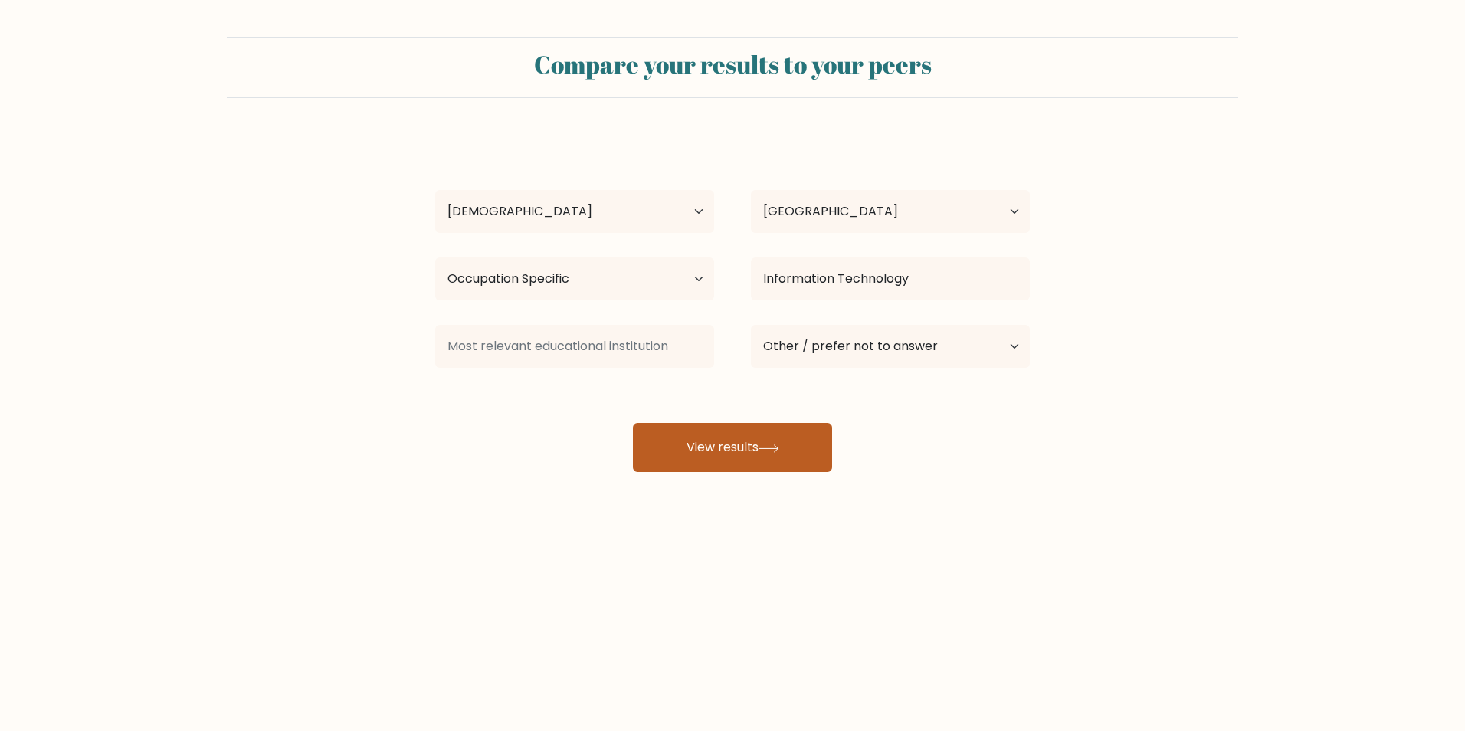
click at [749, 443] on button "View results" at bounding box center [732, 447] width 199 height 49
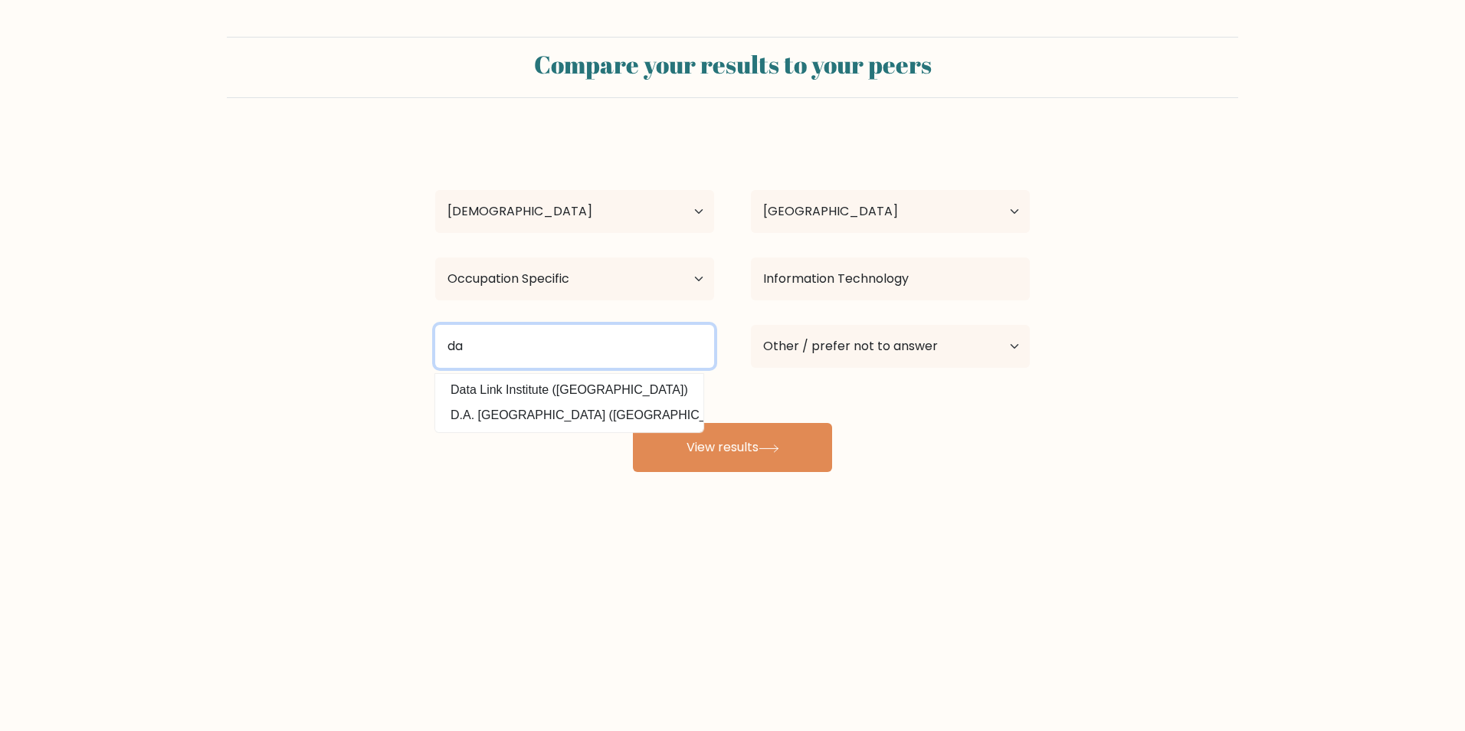
type input "d"
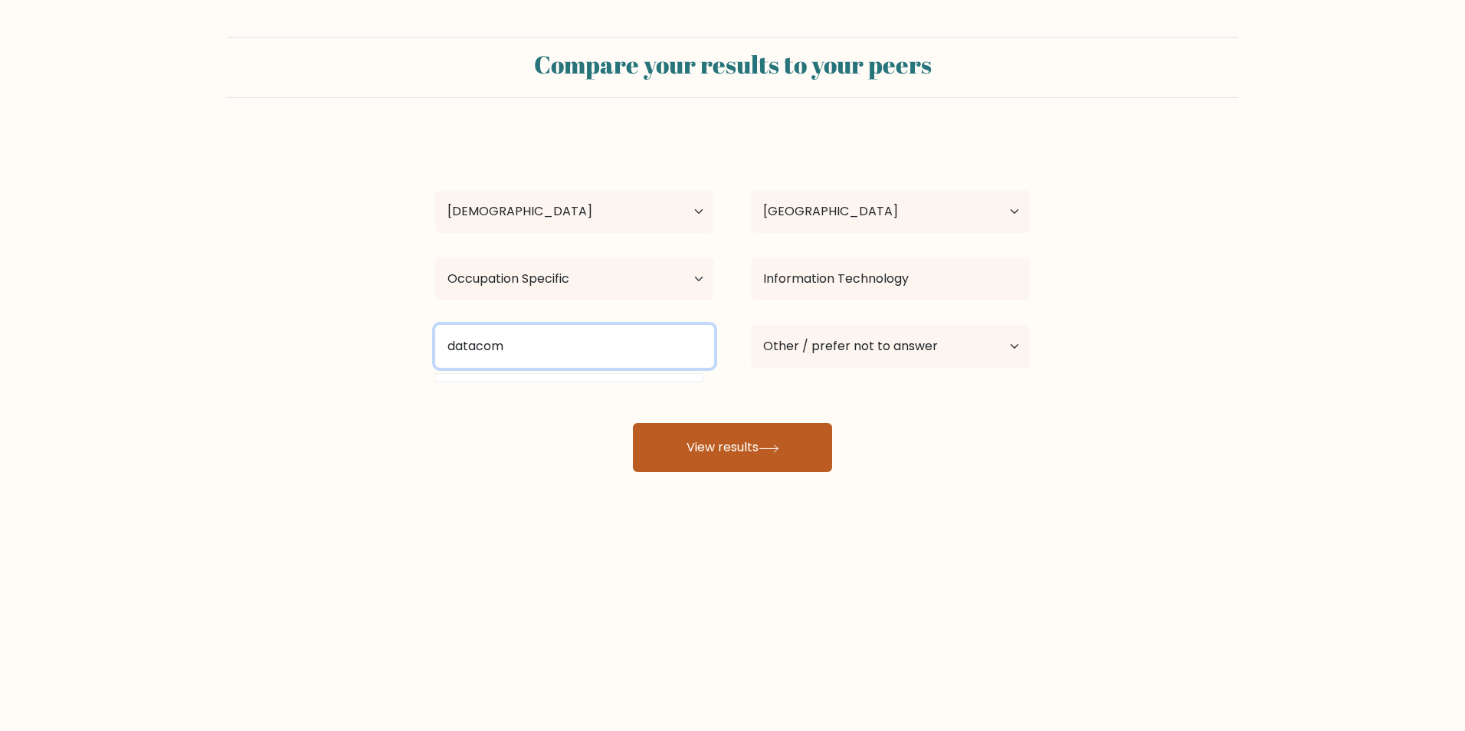
type input "datacom"
click at [725, 434] on button "View results" at bounding box center [732, 447] width 199 height 49
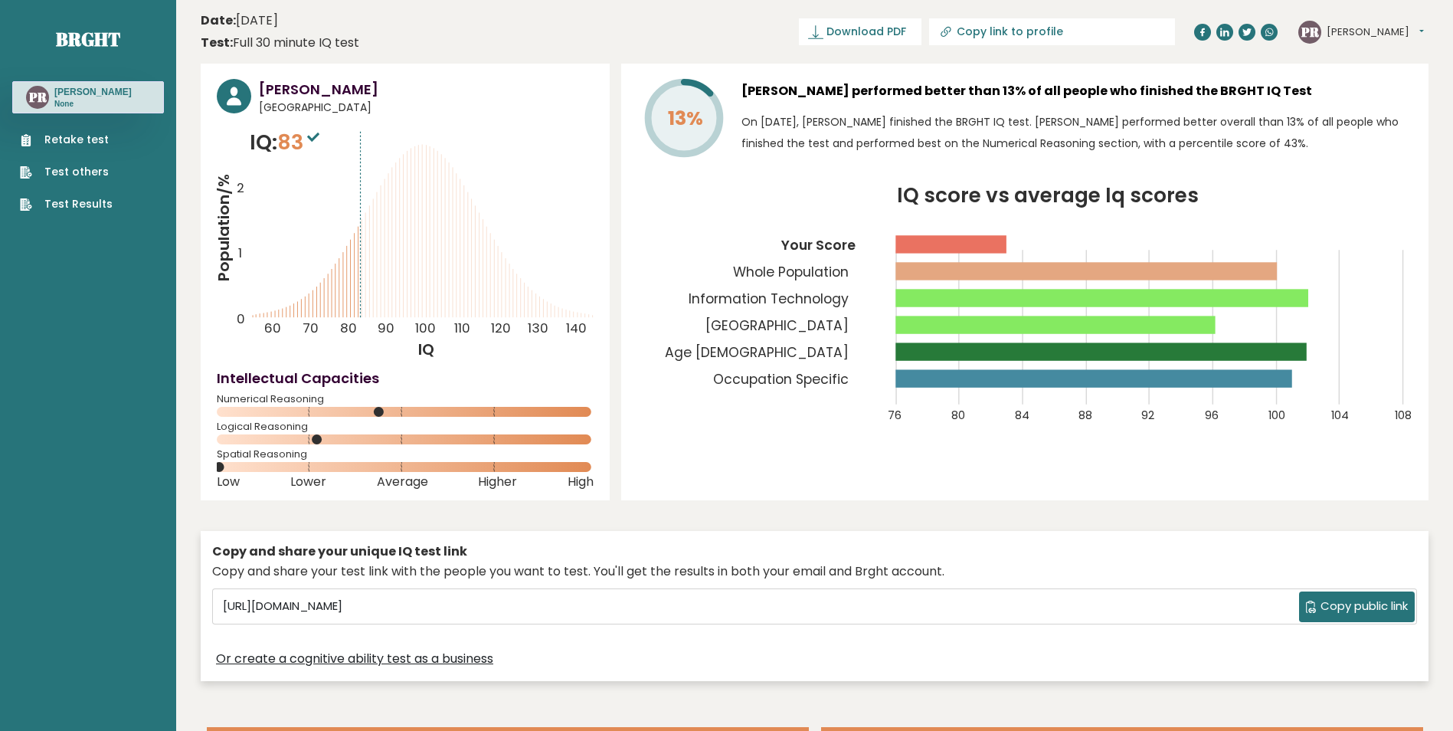
click at [1368, 605] on span "Copy public link" at bounding box center [1364, 607] width 87 height 18
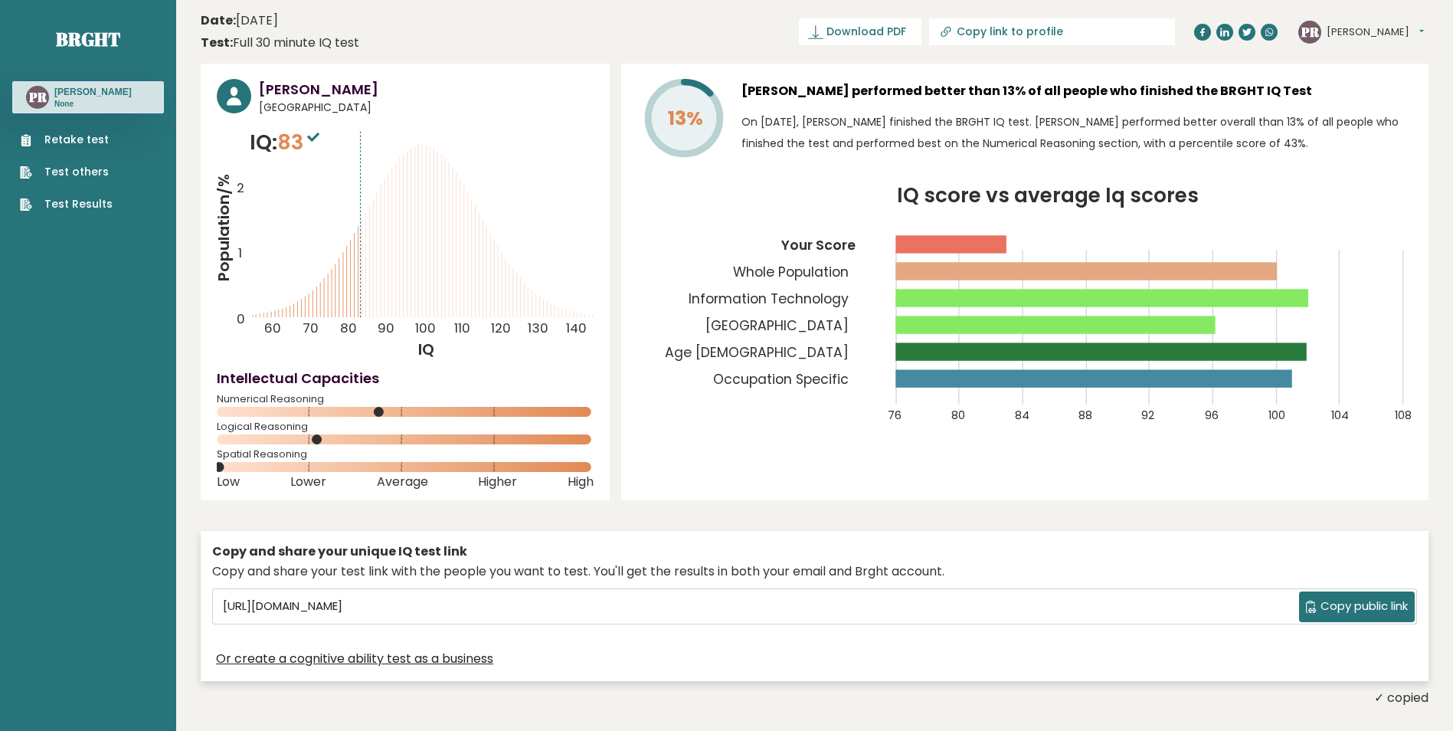
click at [1330, 608] on span "Copy public link" at bounding box center [1364, 607] width 87 height 18
